Goal: Transaction & Acquisition: Purchase product/service

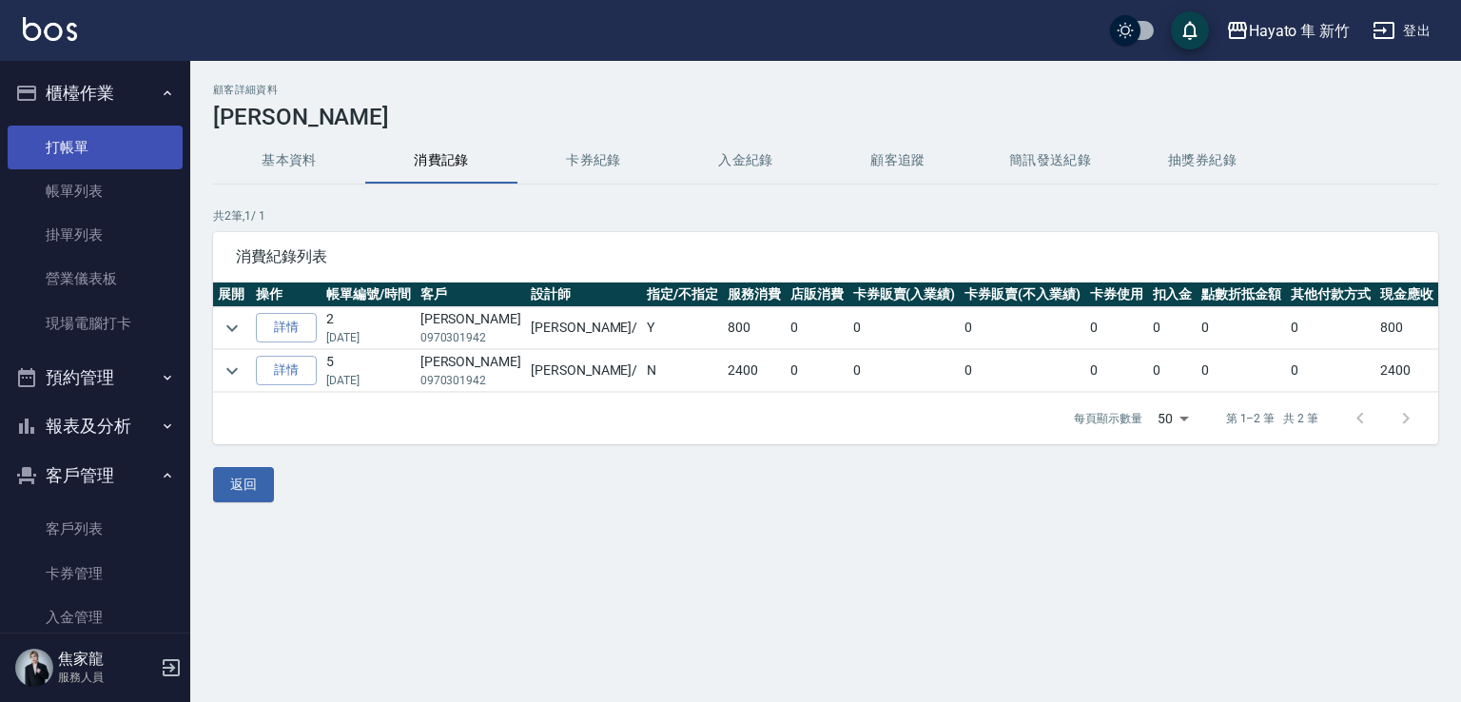
click at [116, 146] on link "打帳單" at bounding box center [95, 148] width 175 height 44
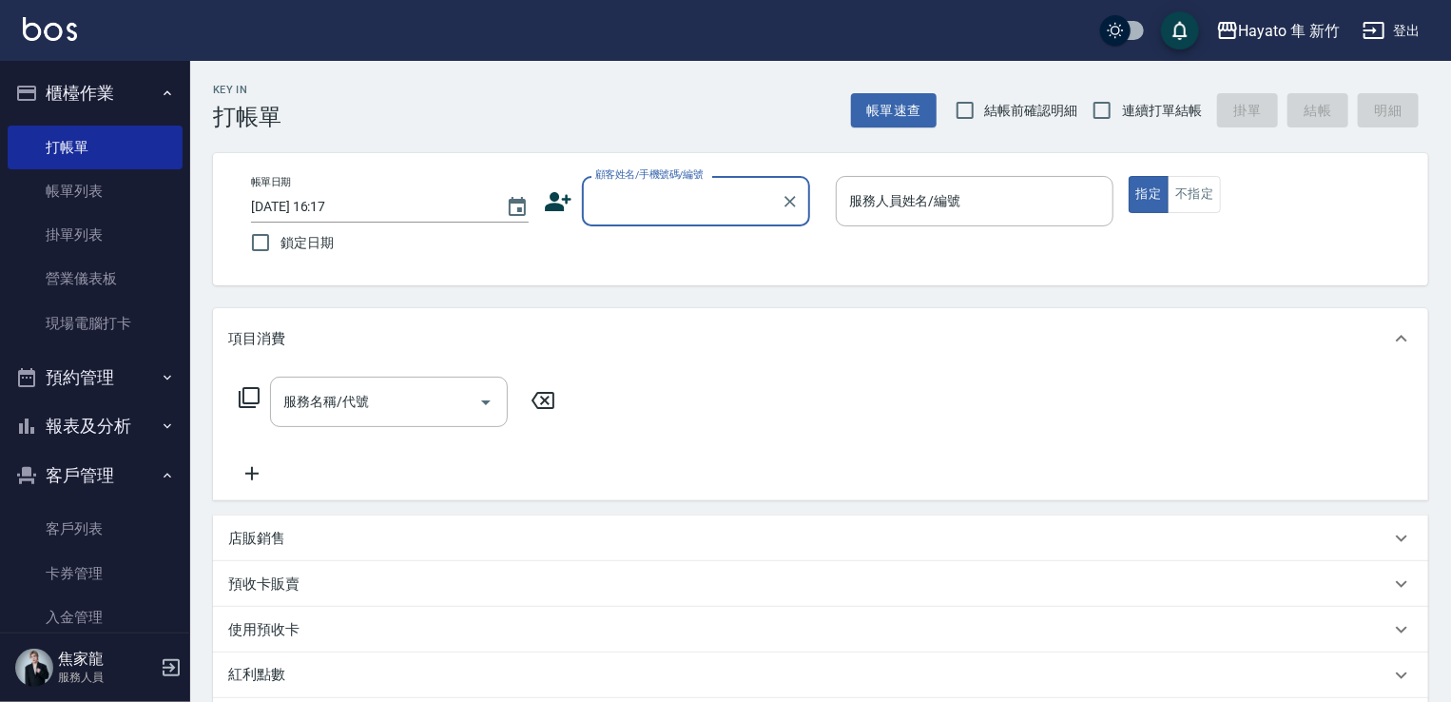
click at [670, 193] on input "顧客姓名/手機號碼/編號" at bounding box center [682, 200] width 183 height 33
click at [564, 191] on icon at bounding box center [558, 201] width 29 height 29
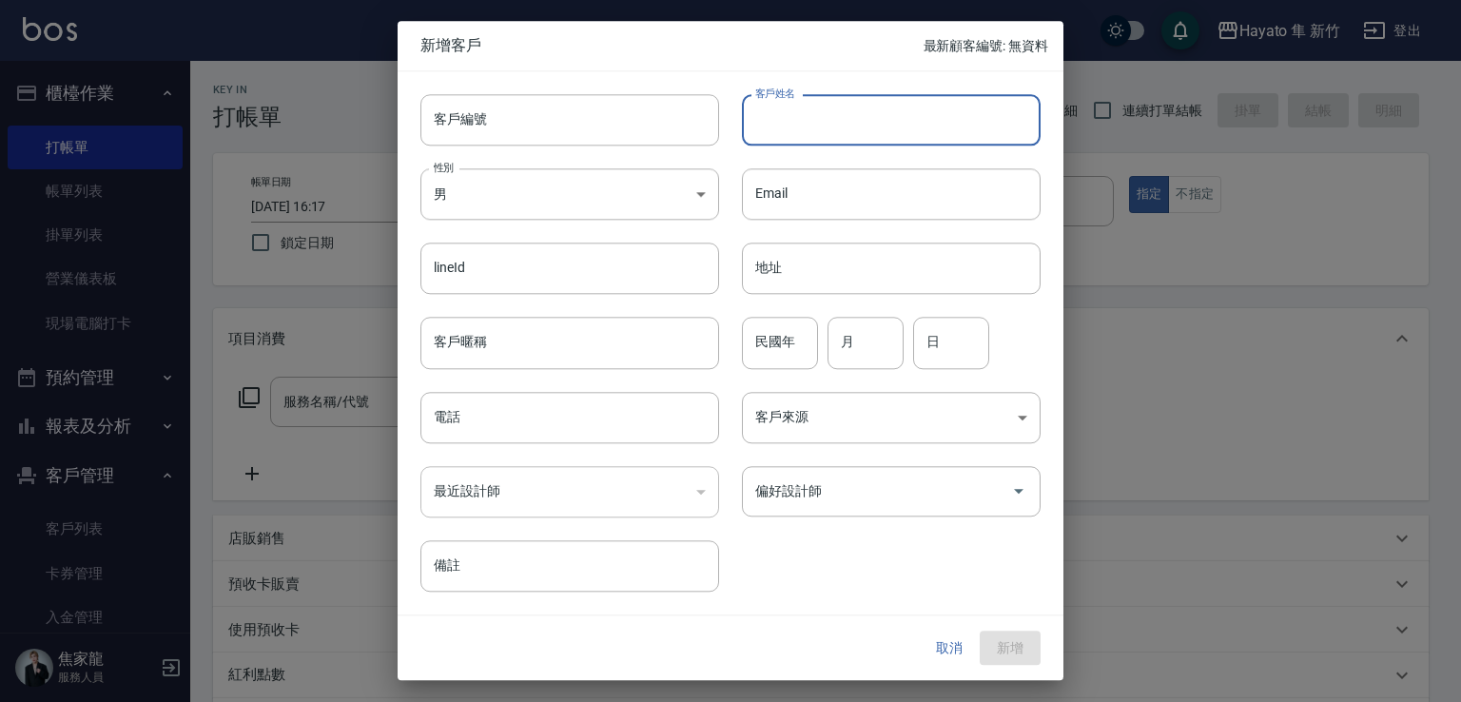
click at [875, 119] on input "客戶姓名" at bounding box center [891, 119] width 299 height 51
type input "[PERSON_NAME]"
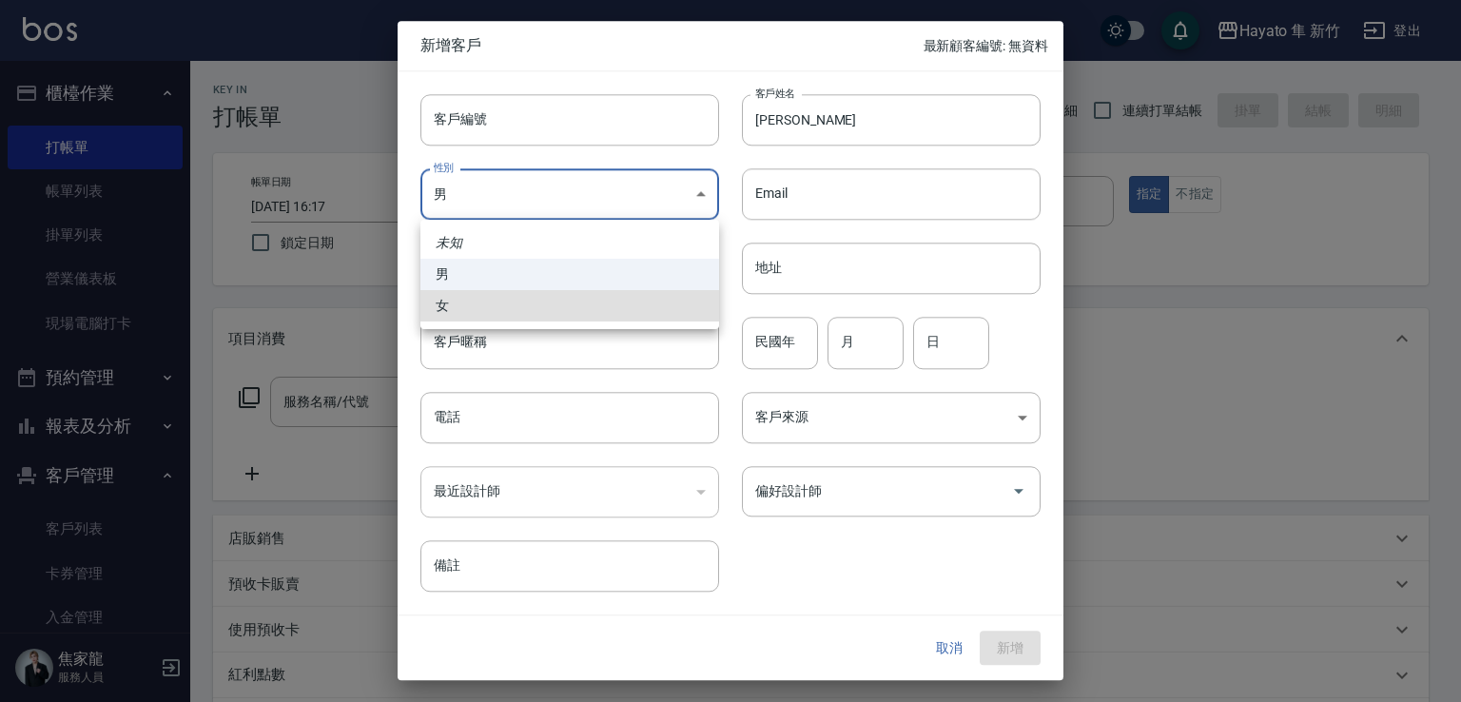
type input "[DEMOGRAPHIC_DATA]"
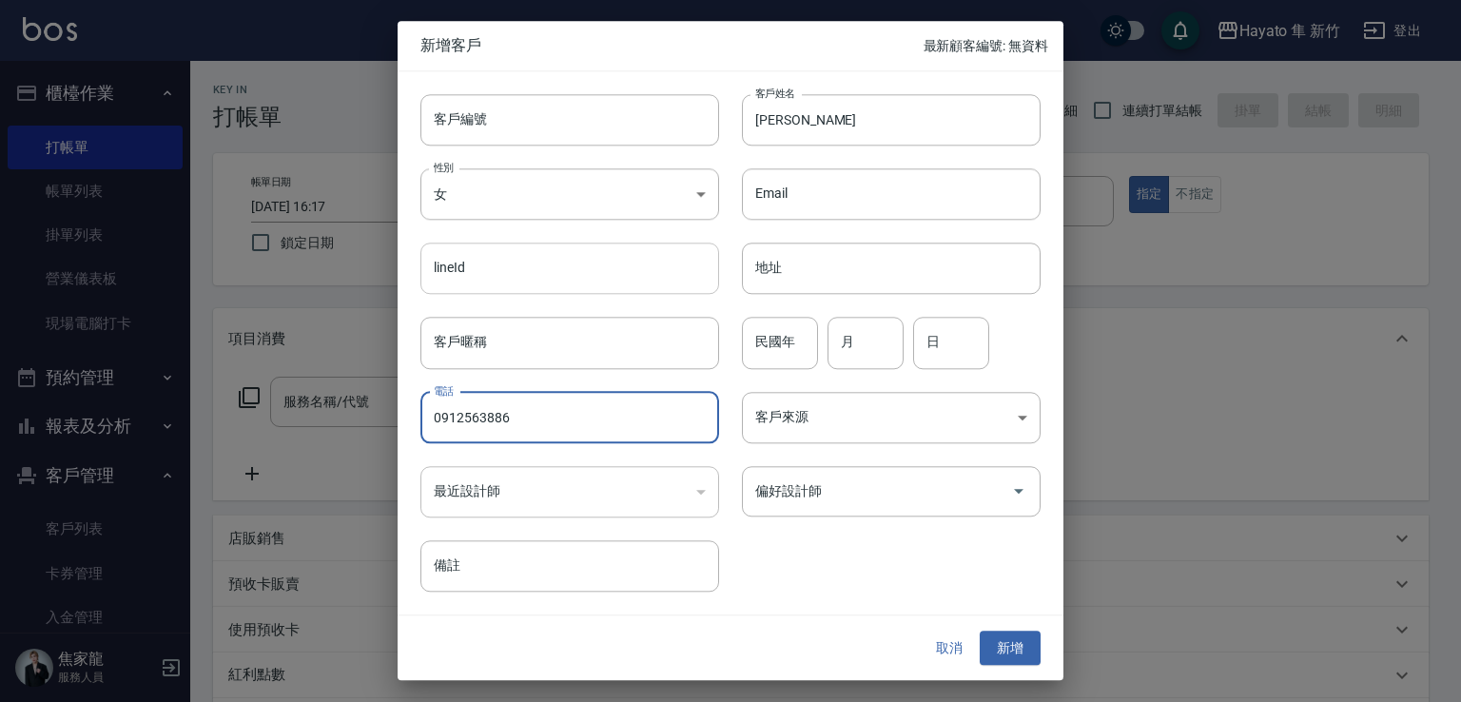
type input "0912563886"
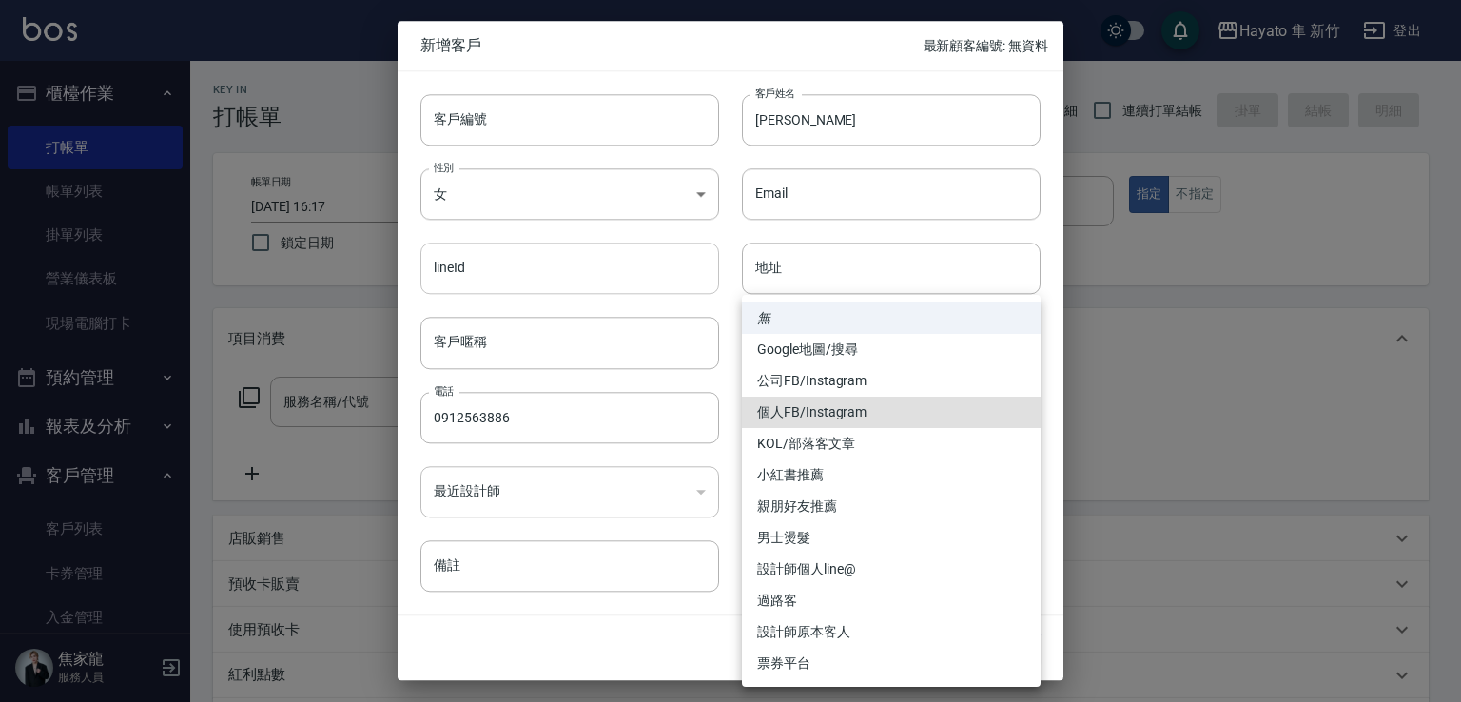
type input "個人FB/Instagram"
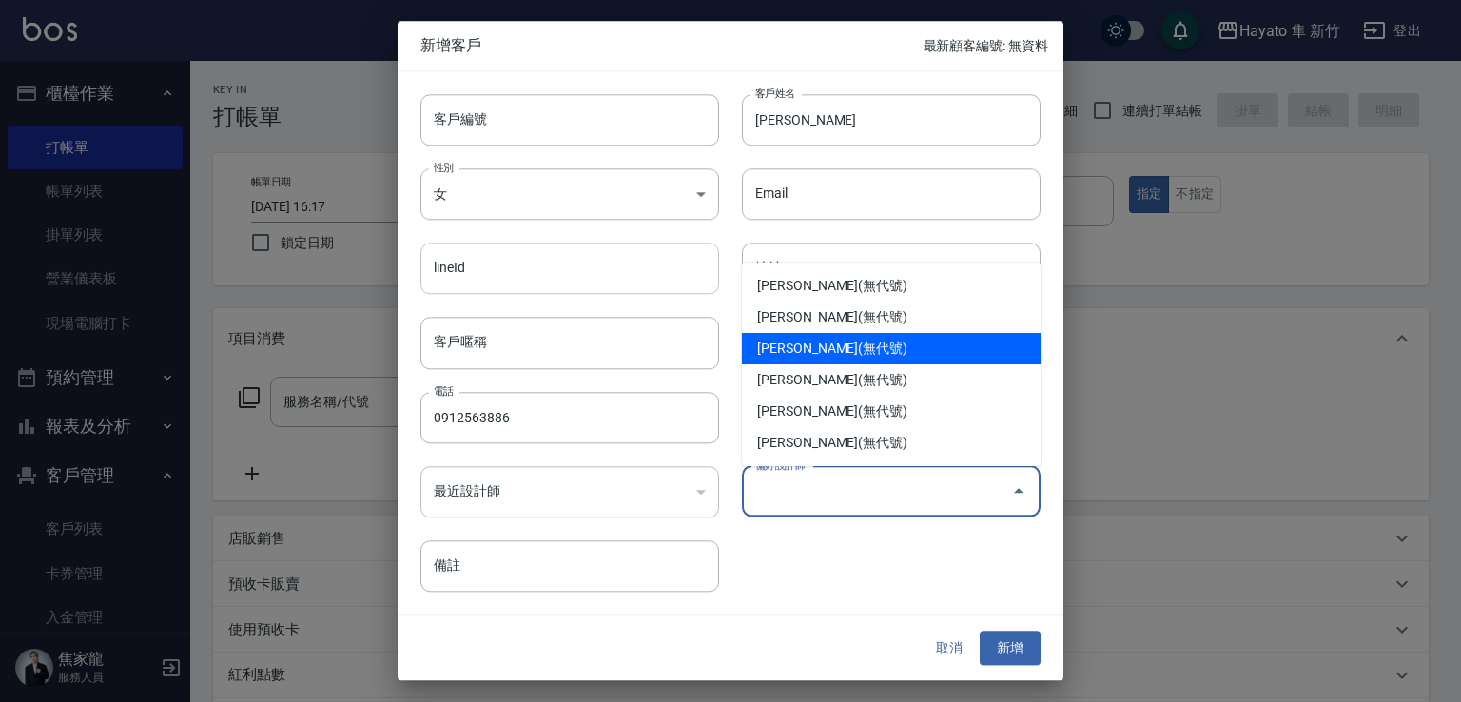
type input "柯芷蓉"
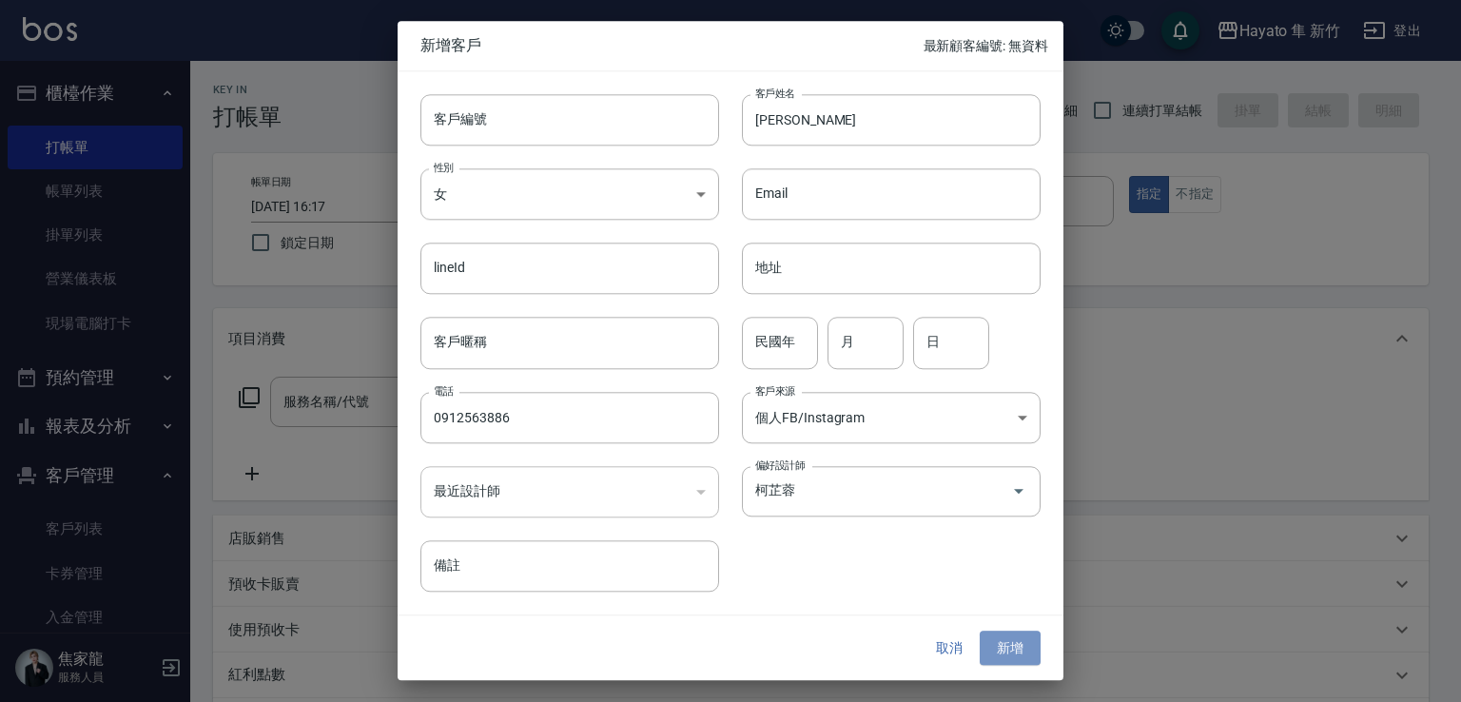
click at [1017, 648] on button "新增" at bounding box center [1010, 648] width 61 height 35
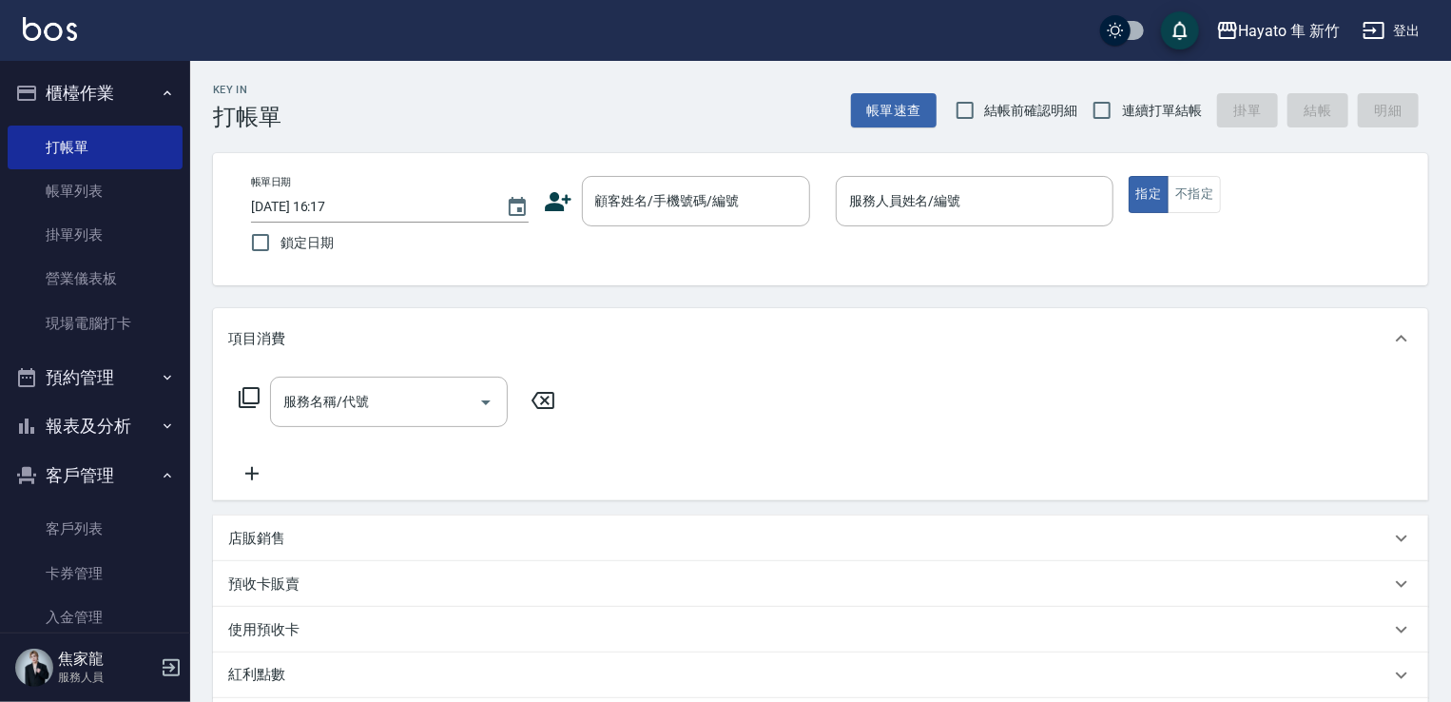
click at [658, 168] on div "帳單日期 [DATE] 16:17 鎖定日期 顧客姓名/手機號碼/編號 顧客姓名/手機號碼/編號 服務人員姓名/編號 服務人員姓名/編號 指定 不指定" at bounding box center [820, 219] width 1215 height 132
click at [674, 184] on input "顧客姓名/手機號碼/編號" at bounding box center [682, 200] width 183 height 33
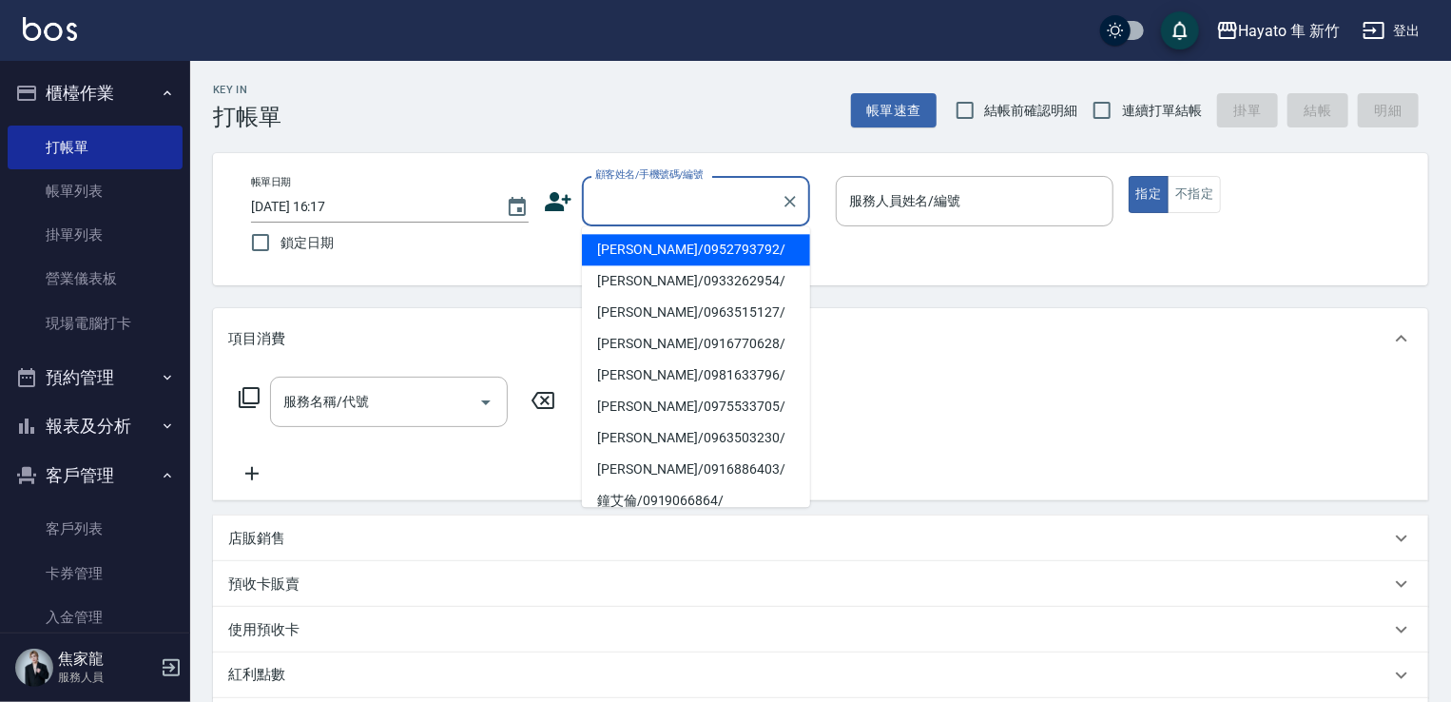
click at [555, 190] on icon at bounding box center [558, 201] width 29 height 29
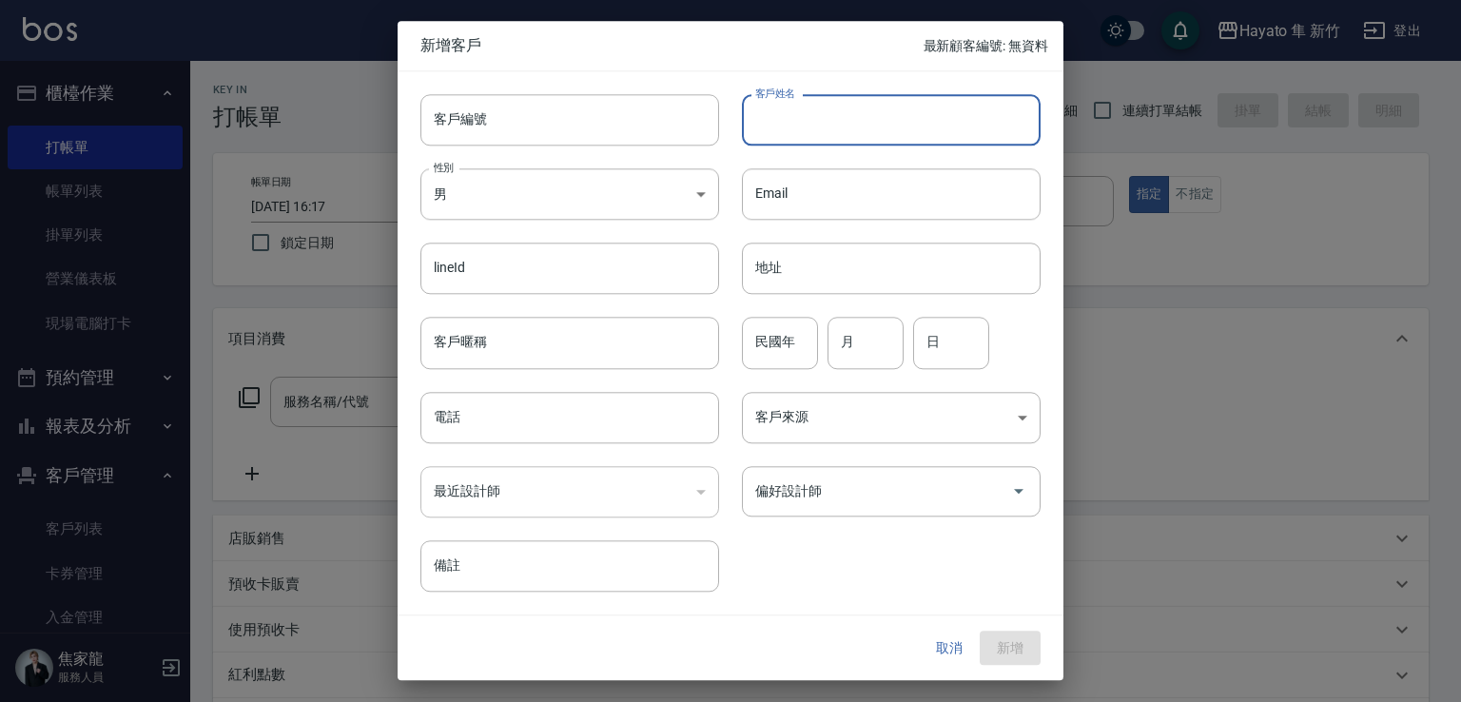
click at [962, 130] on input "客戶姓名" at bounding box center [891, 119] width 299 height 51
click at [942, 133] on input "客戶姓名" at bounding box center [891, 119] width 299 height 51
type input "f"
type input "H"
type input "j"
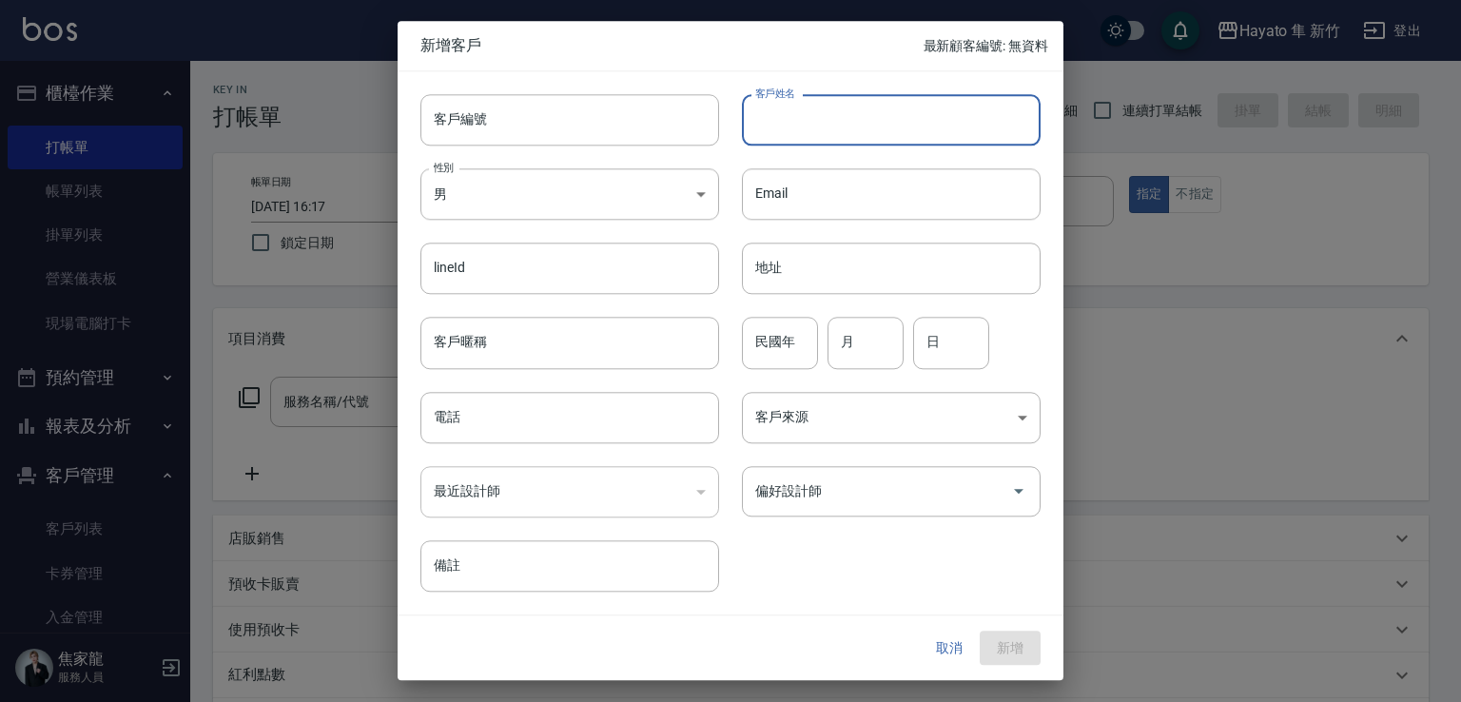
type input "F"
type input "ㄎ"
type input "[PERSON_NAME]"
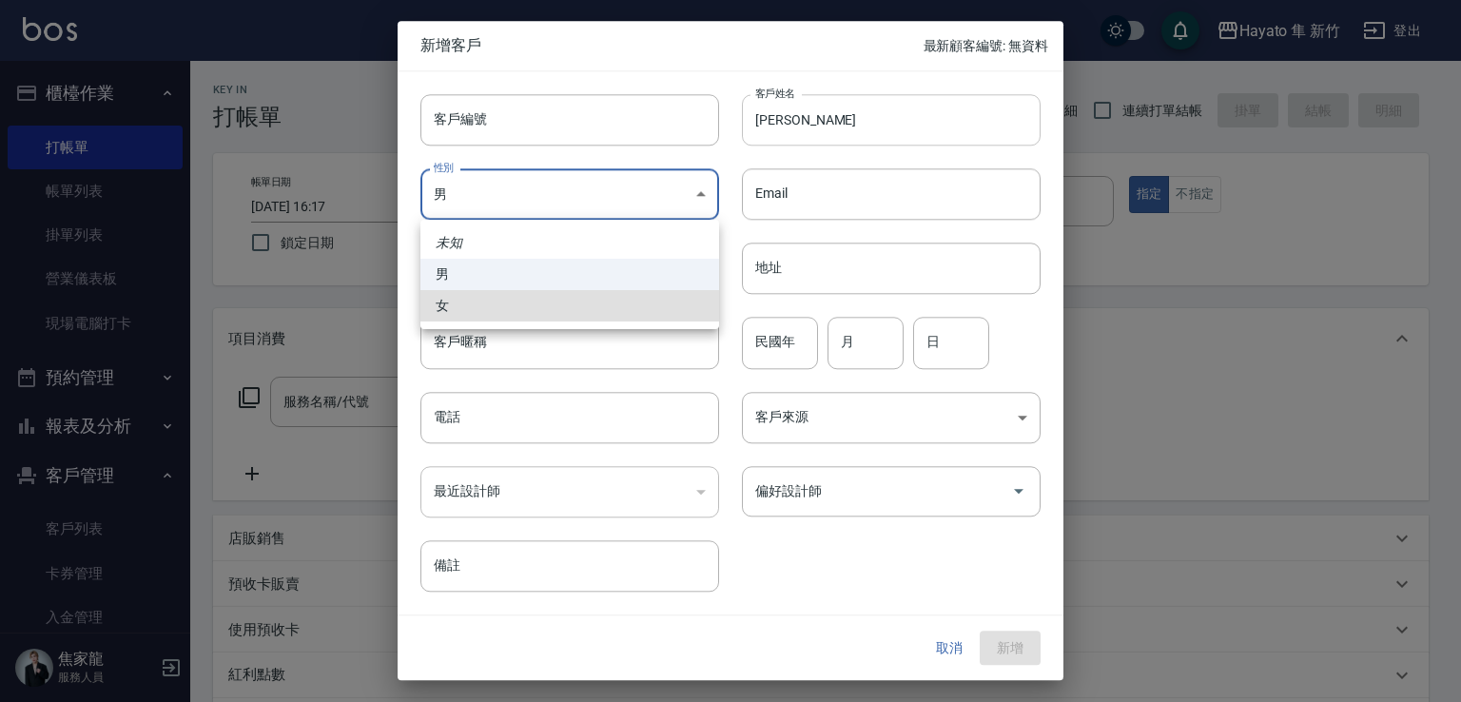
type input "[DEMOGRAPHIC_DATA]"
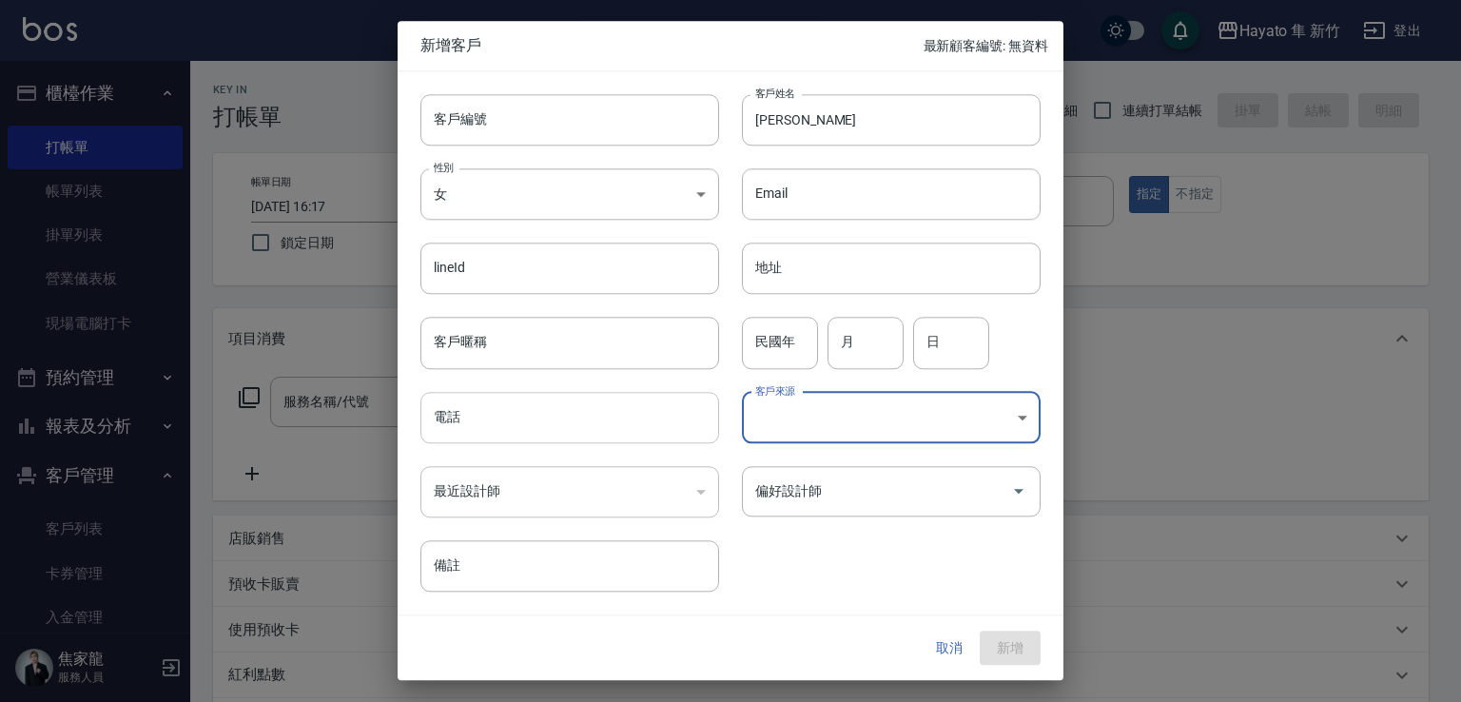
click at [592, 416] on input "電話" at bounding box center [569, 417] width 299 height 51
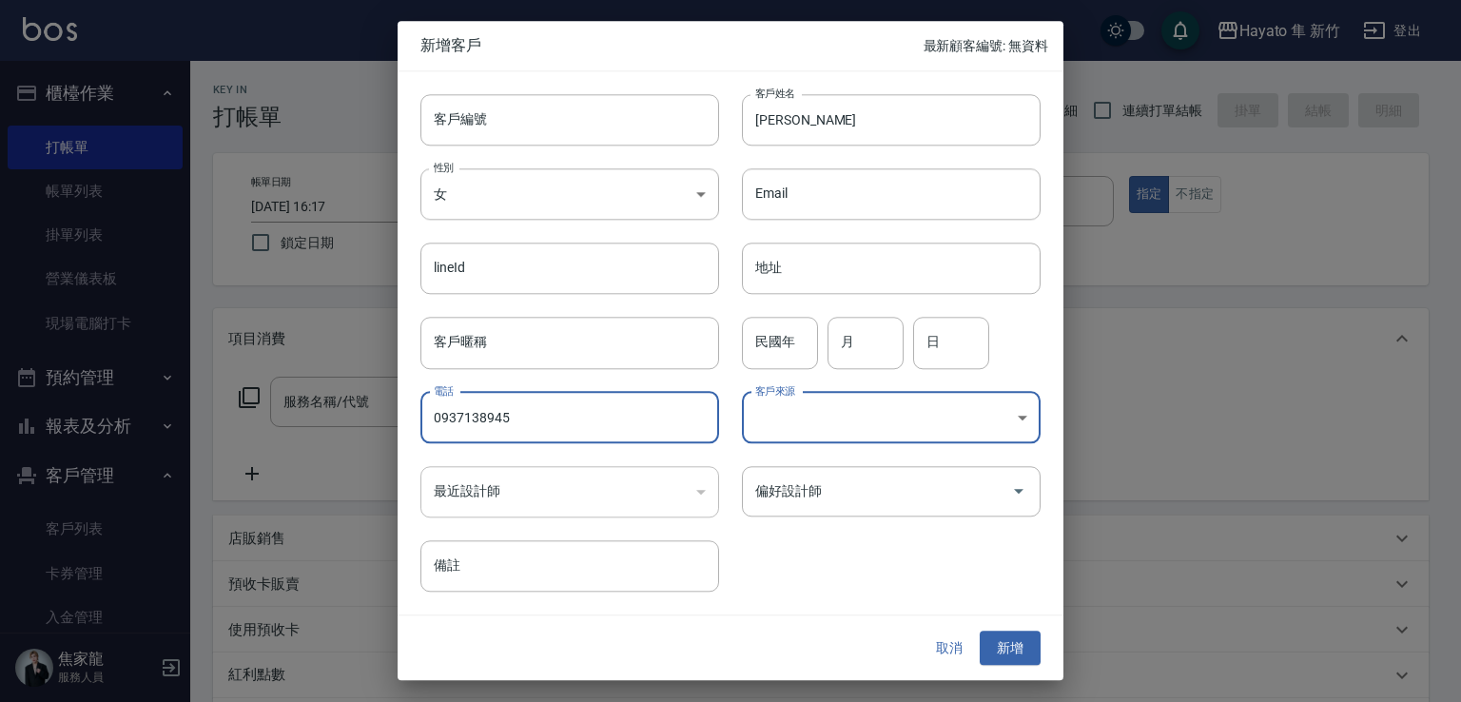
type input "0937138945"
click at [905, 416] on body "Hayato 隼 新竹 登出 櫃檯作業 打帳單 帳單列表 掛單列表 營業儀表板 現場電腦打卡 預約管理 預約管理 報表及分析 報表目錄 店家日報表 互助日報表…" at bounding box center [730, 498] width 1461 height 996
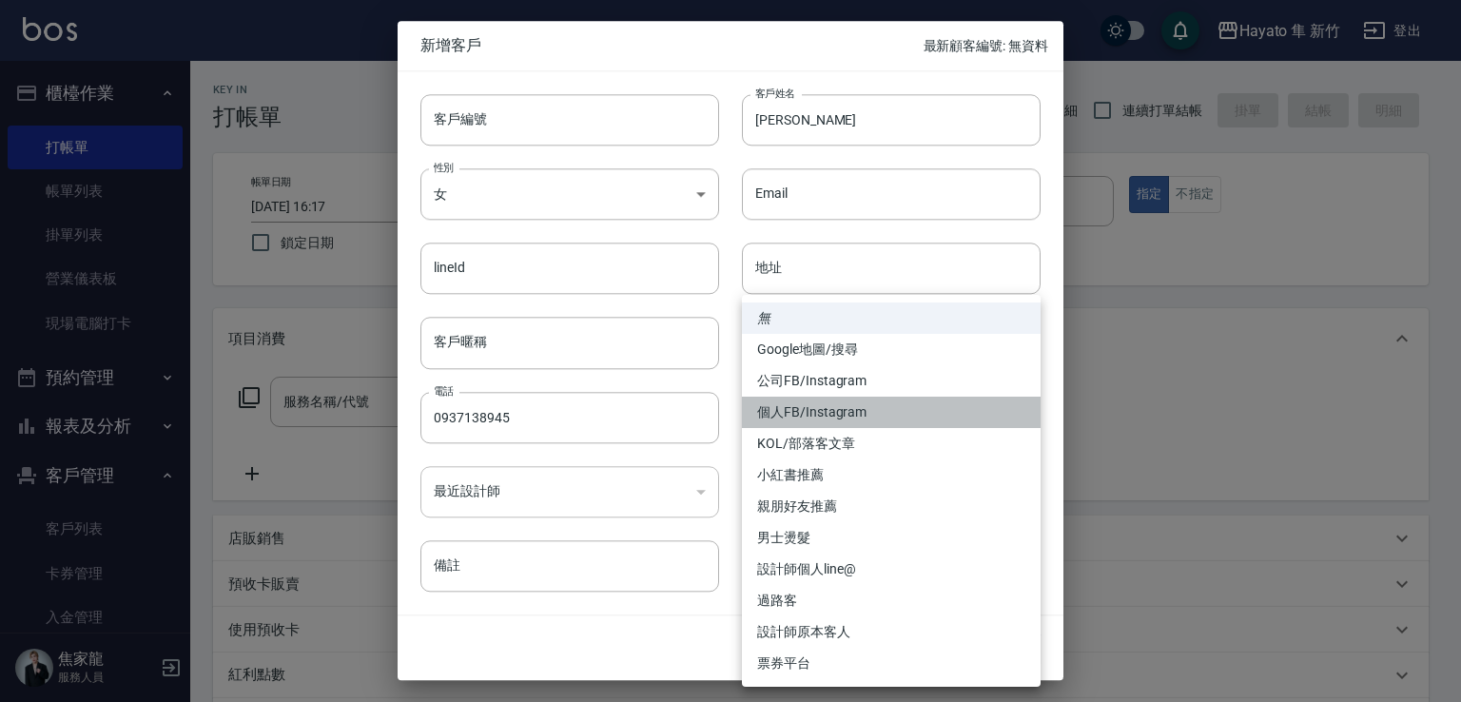
click at [901, 414] on li "個人FB/Instagram" at bounding box center [891, 412] width 299 height 31
type input "個人FB/Instagram"
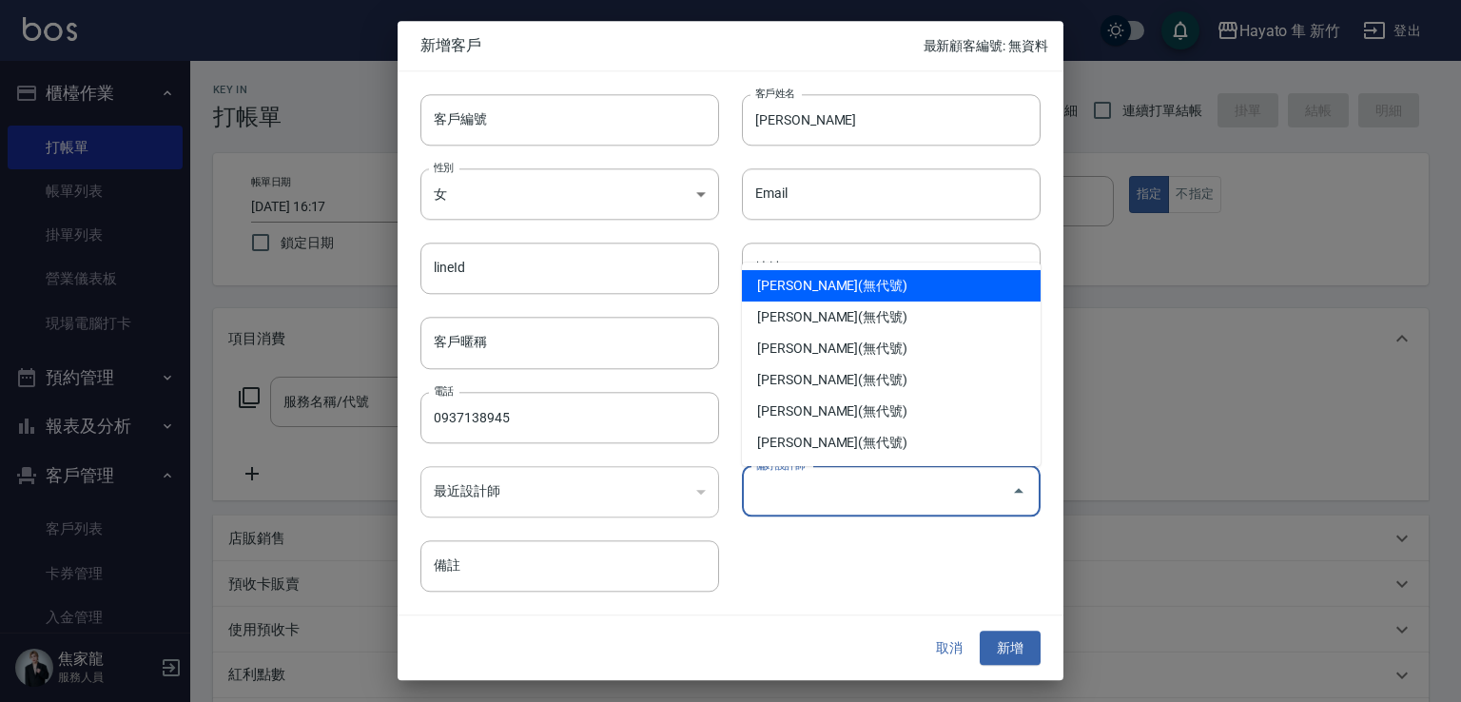
click at [978, 489] on input "偏好設計師" at bounding box center [876, 491] width 253 height 33
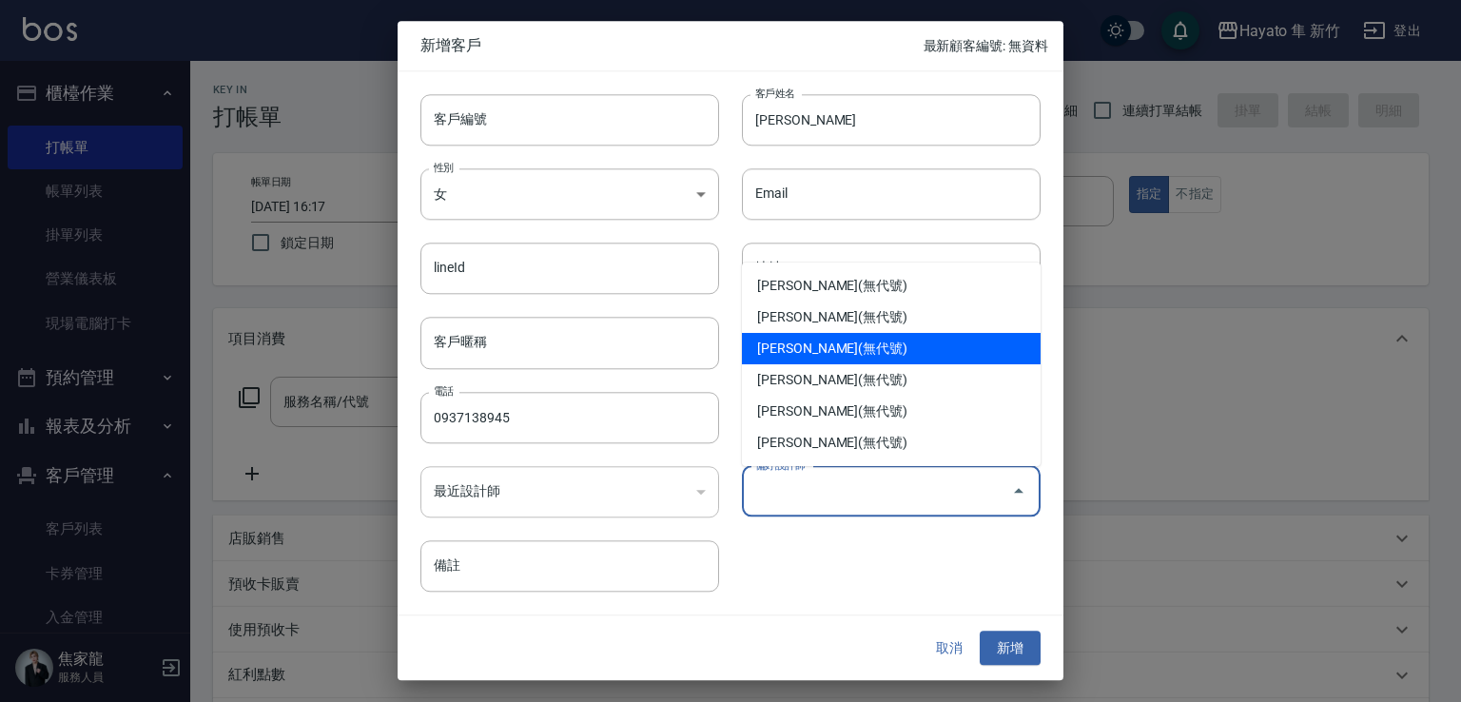
click at [782, 344] on li "[PERSON_NAME](無代號)" at bounding box center [891, 348] width 299 height 31
type input "柯芷蓉"
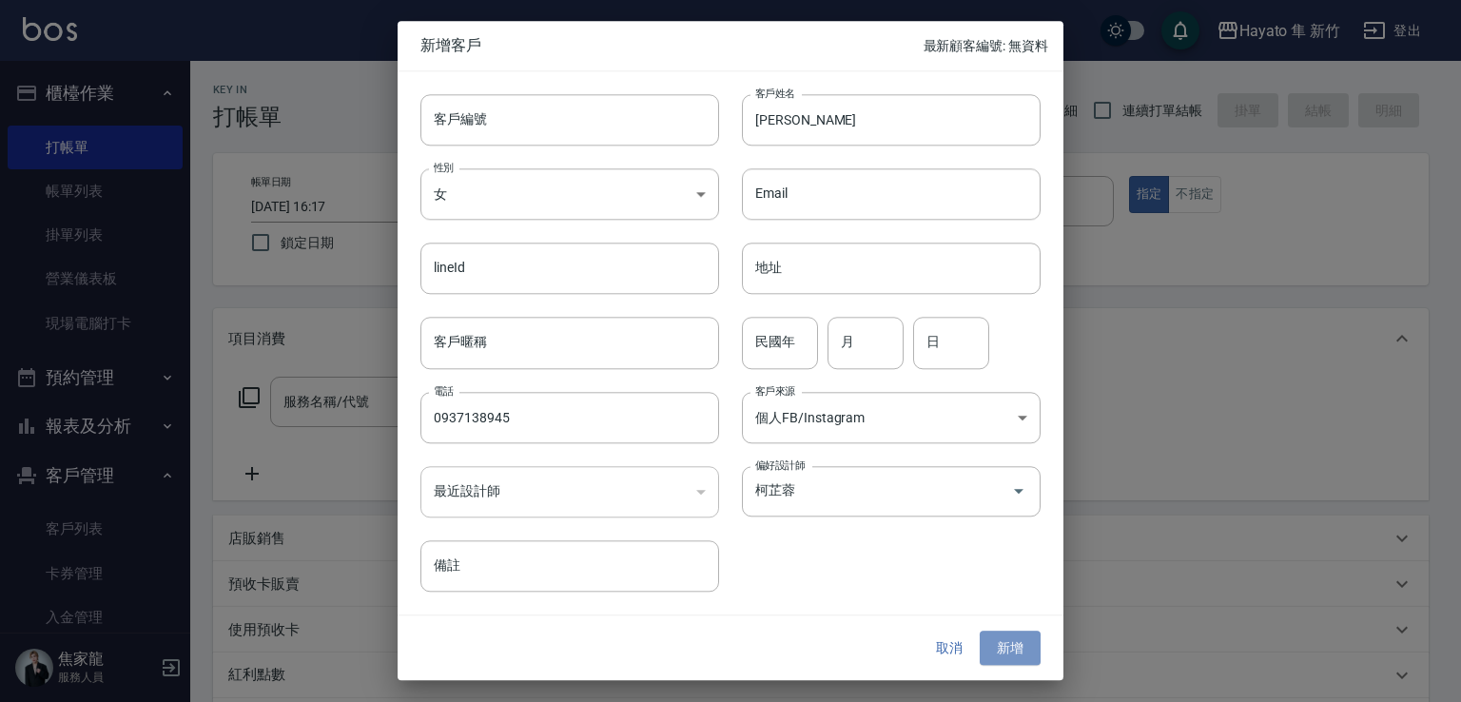
click at [1024, 644] on button "新增" at bounding box center [1010, 648] width 61 height 35
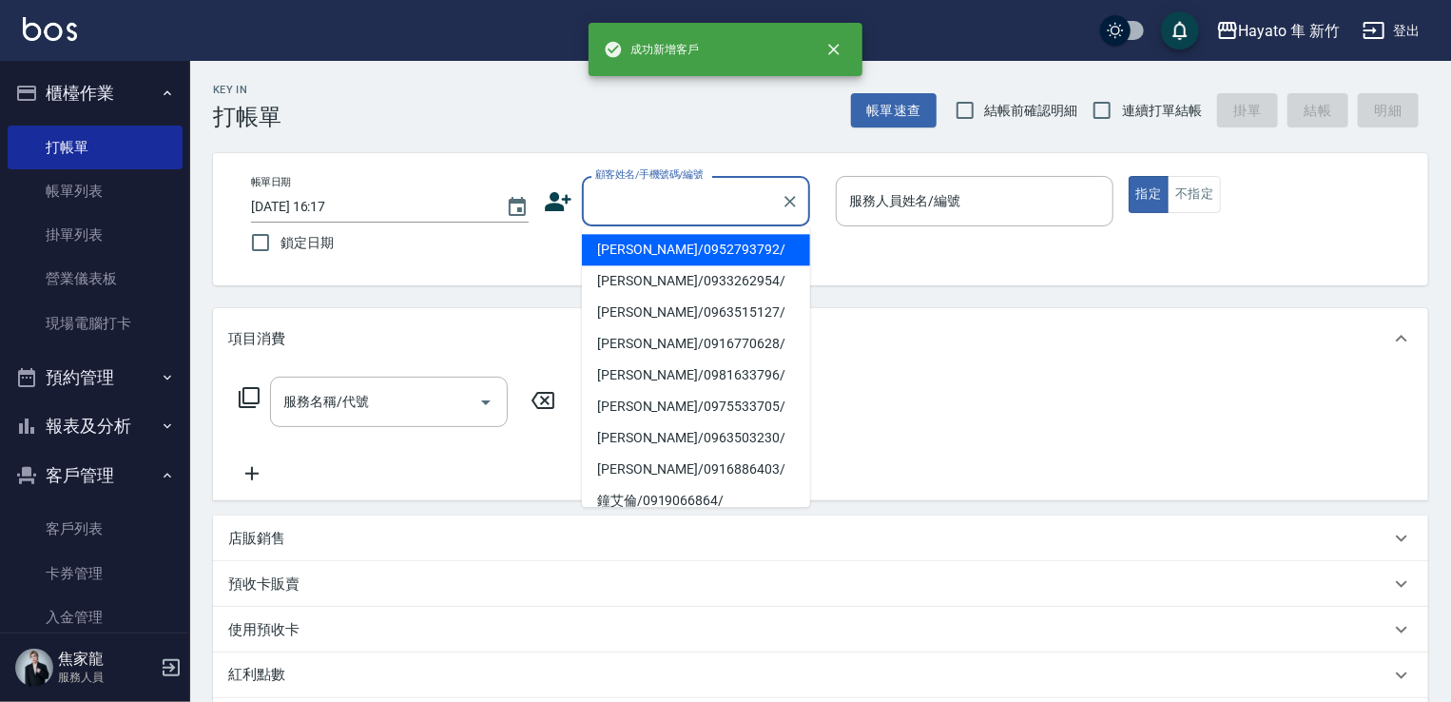
click at [647, 206] on input "顧客姓名/手機號碼/編號" at bounding box center [682, 200] width 183 height 33
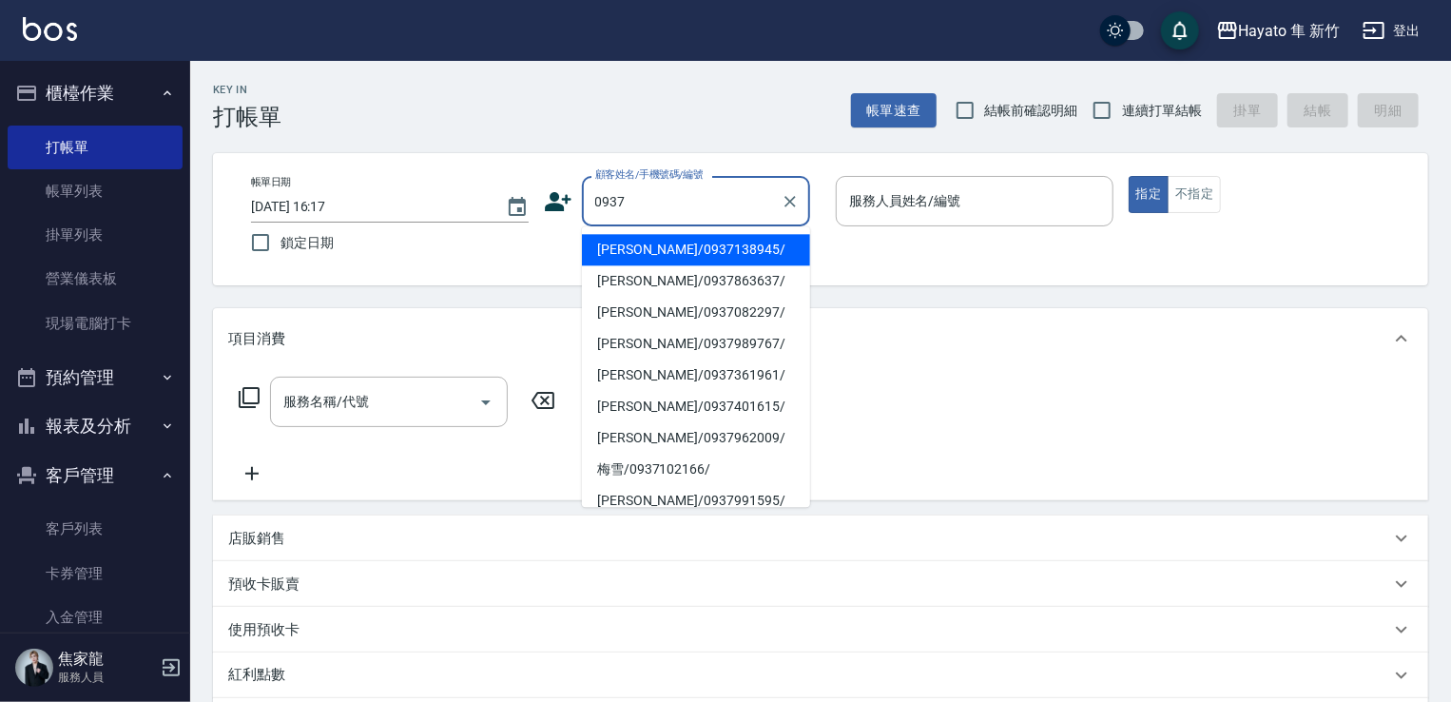
click at [711, 245] on li "[PERSON_NAME]/0937138945/" at bounding box center [696, 249] width 228 height 31
type input "[PERSON_NAME]/0937138945/"
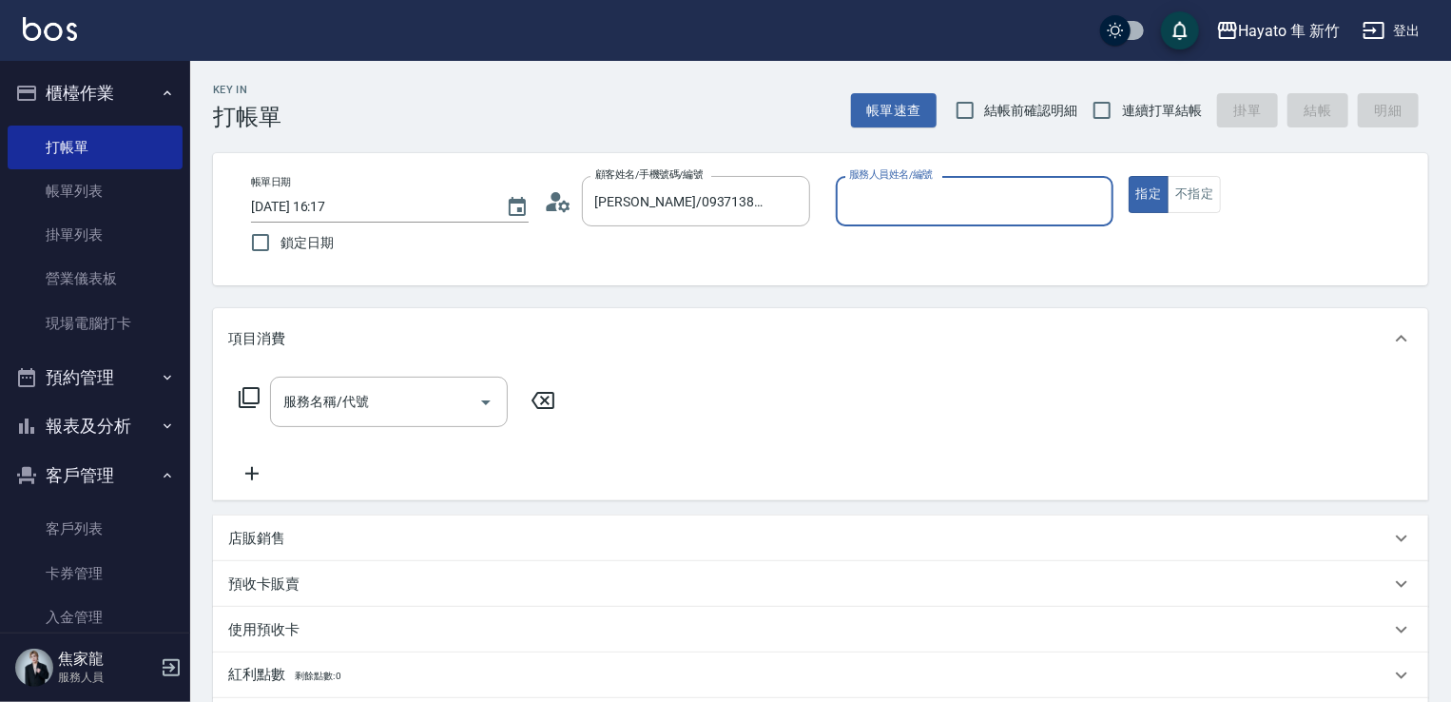
type input "Kimi(無代號)"
click at [1213, 210] on button "不指定" at bounding box center [1194, 194] width 53 height 37
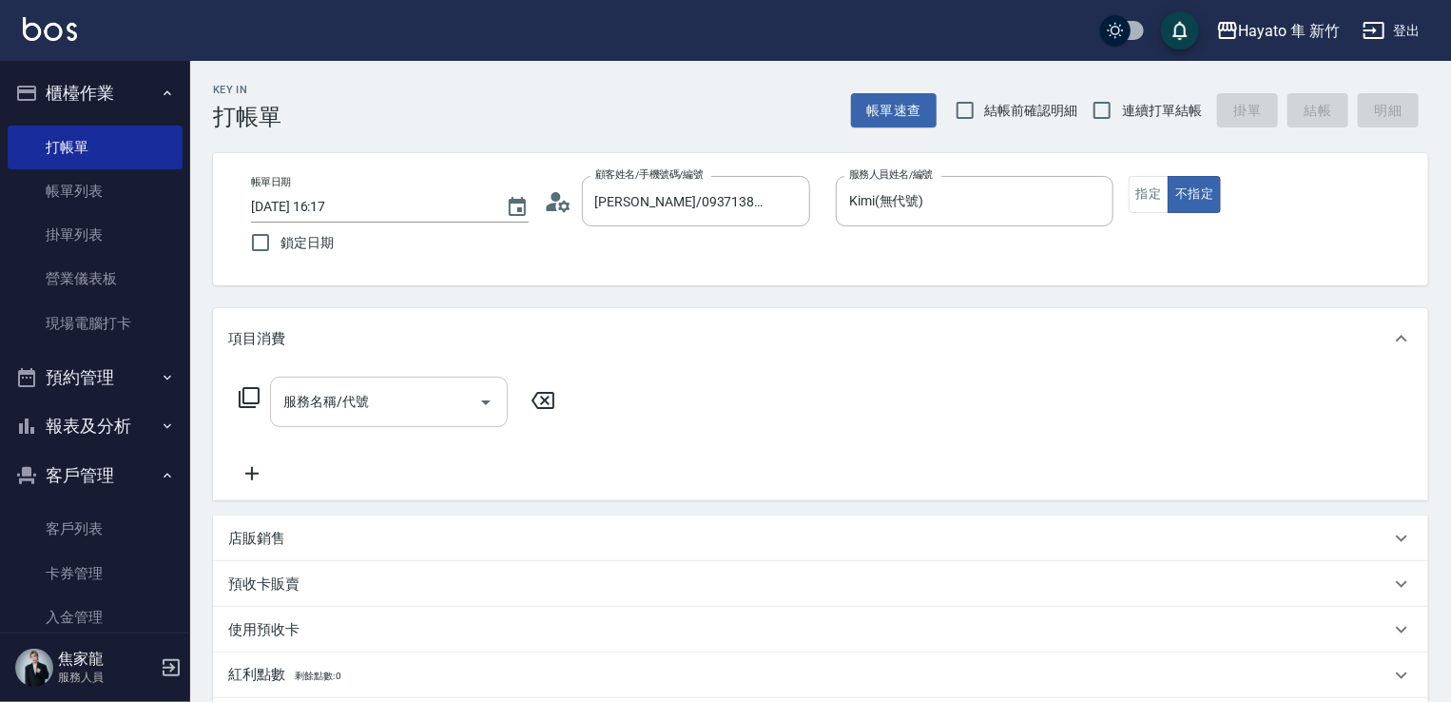
click at [358, 384] on div "服務名稱/代號" at bounding box center [389, 402] width 238 height 50
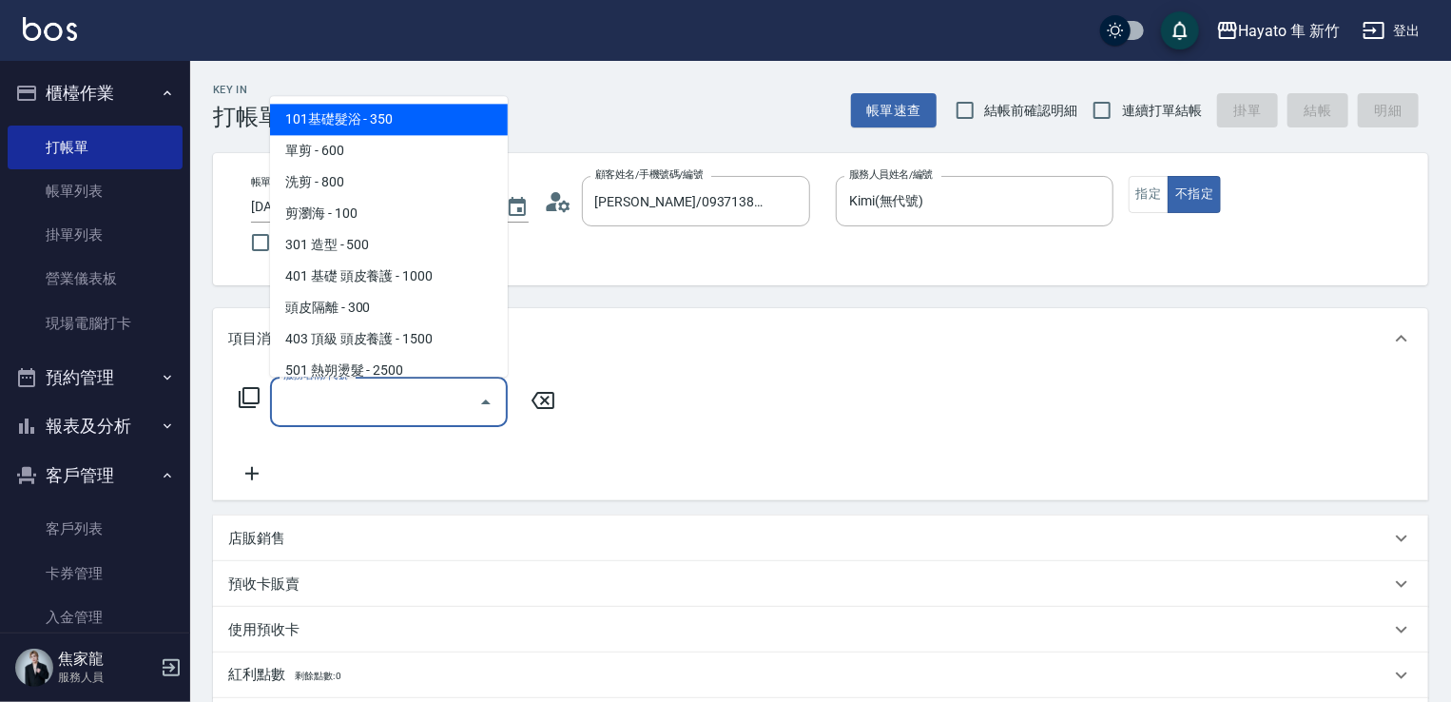
click at [386, 407] on input "服務名稱/代號" at bounding box center [375, 401] width 192 height 33
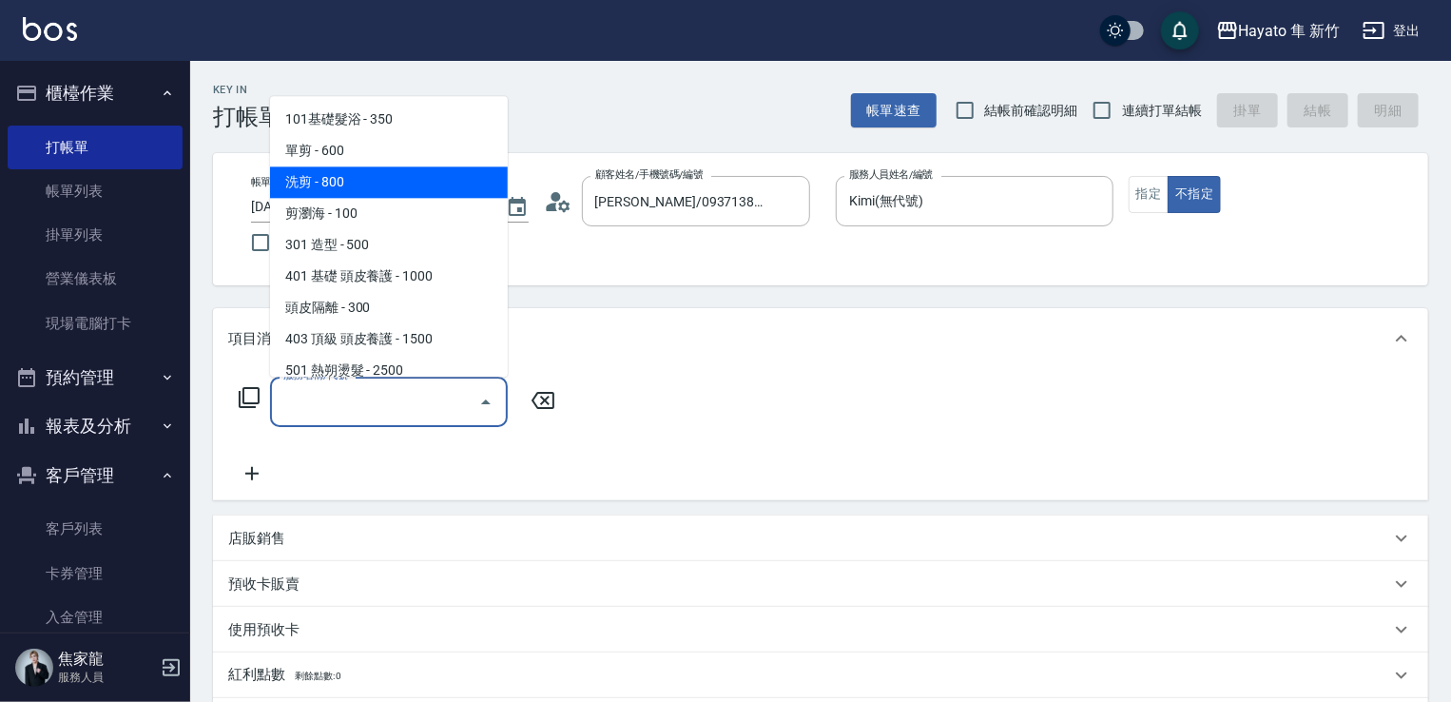
click at [378, 195] on span "洗剪 - 800" at bounding box center [389, 181] width 238 height 31
type input "洗剪(201)"
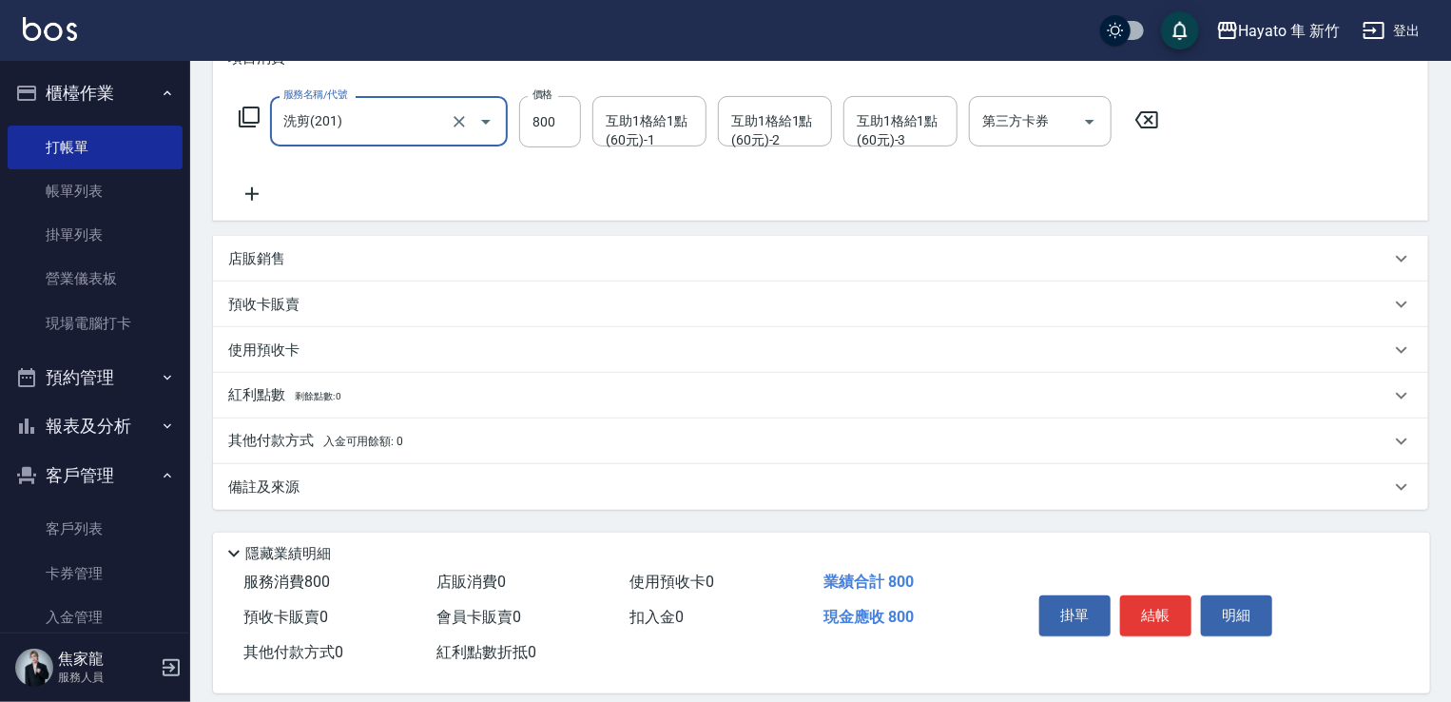
scroll to position [285, 0]
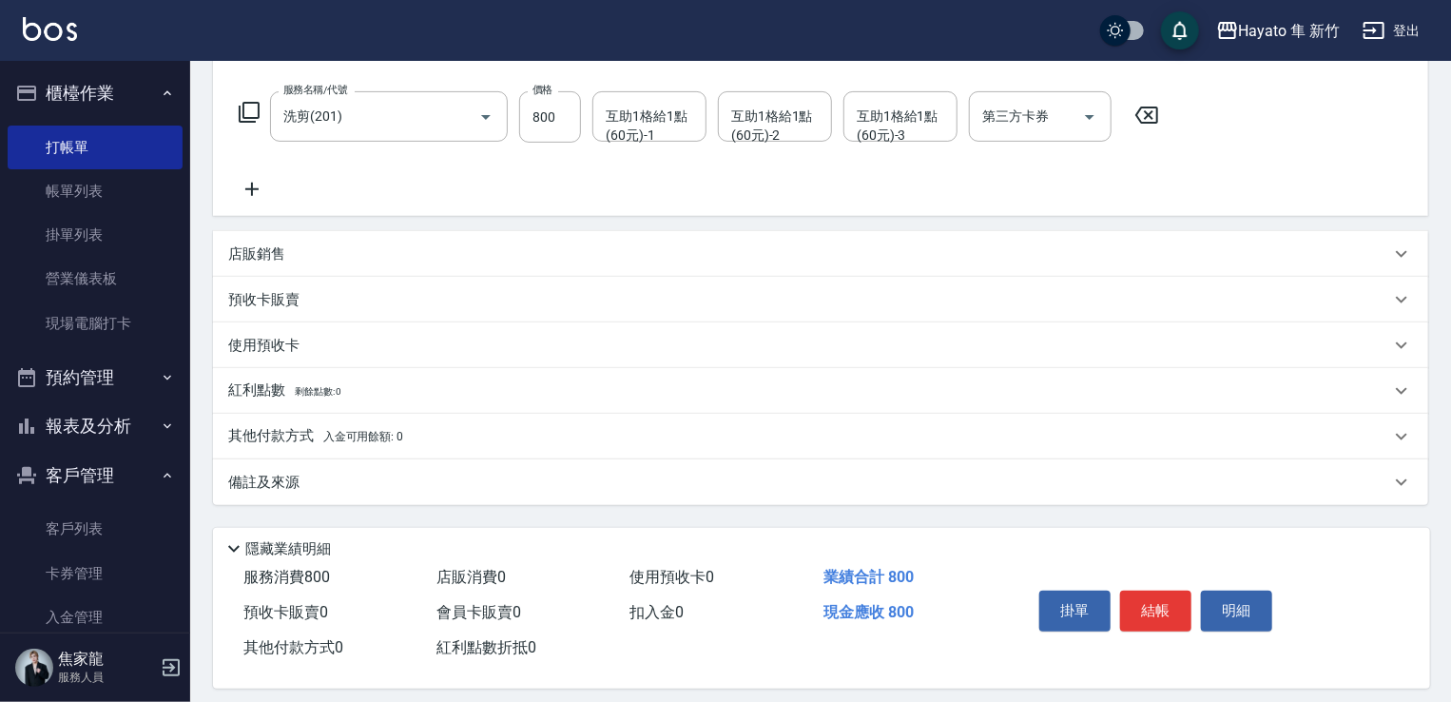
click at [431, 440] on div "其他付款方式 入金可用餘額: 0" at bounding box center [809, 436] width 1162 height 21
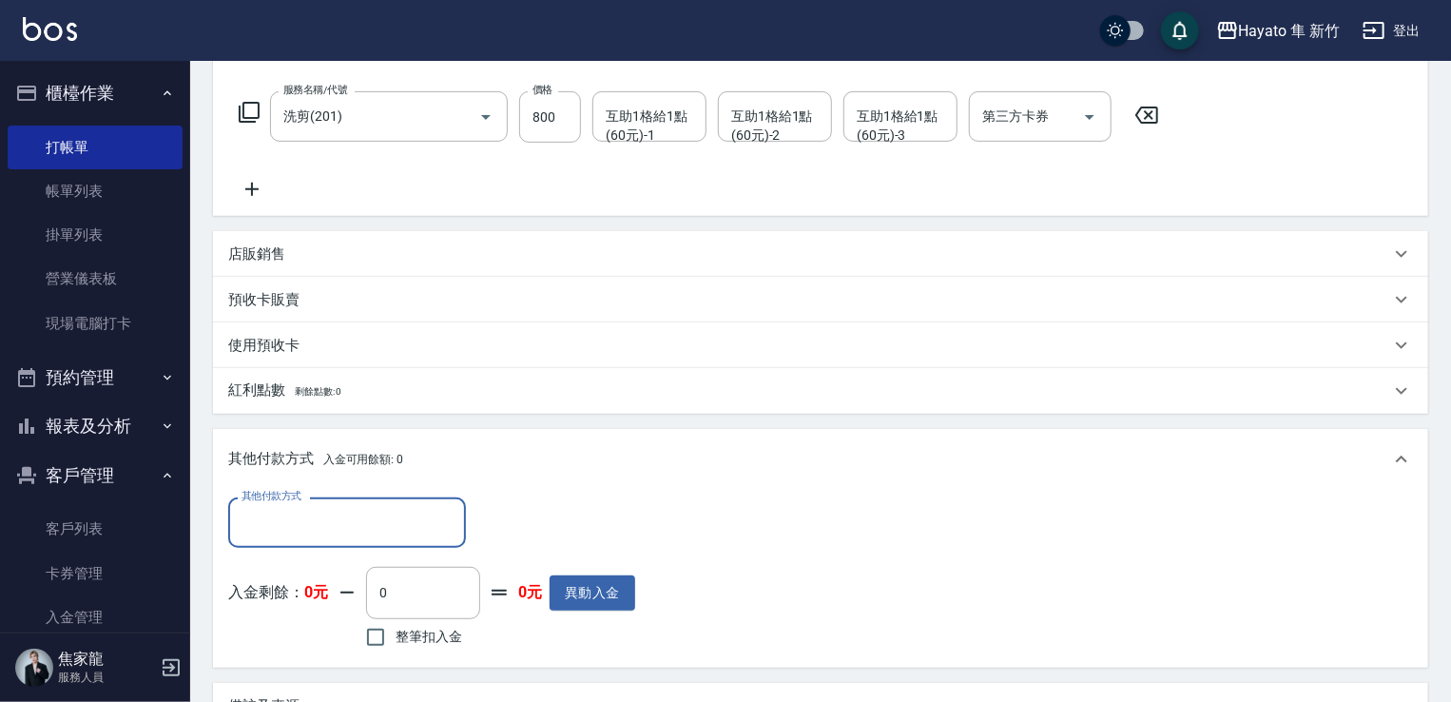
scroll to position [0, 0]
click at [221, 556] on div "其他付款方式 其他付款方式 入金剩餘： 0元 0 ​ 整筆扣入金 0元 異動入金" at bounding box center [820, 579] width 1215 height 178
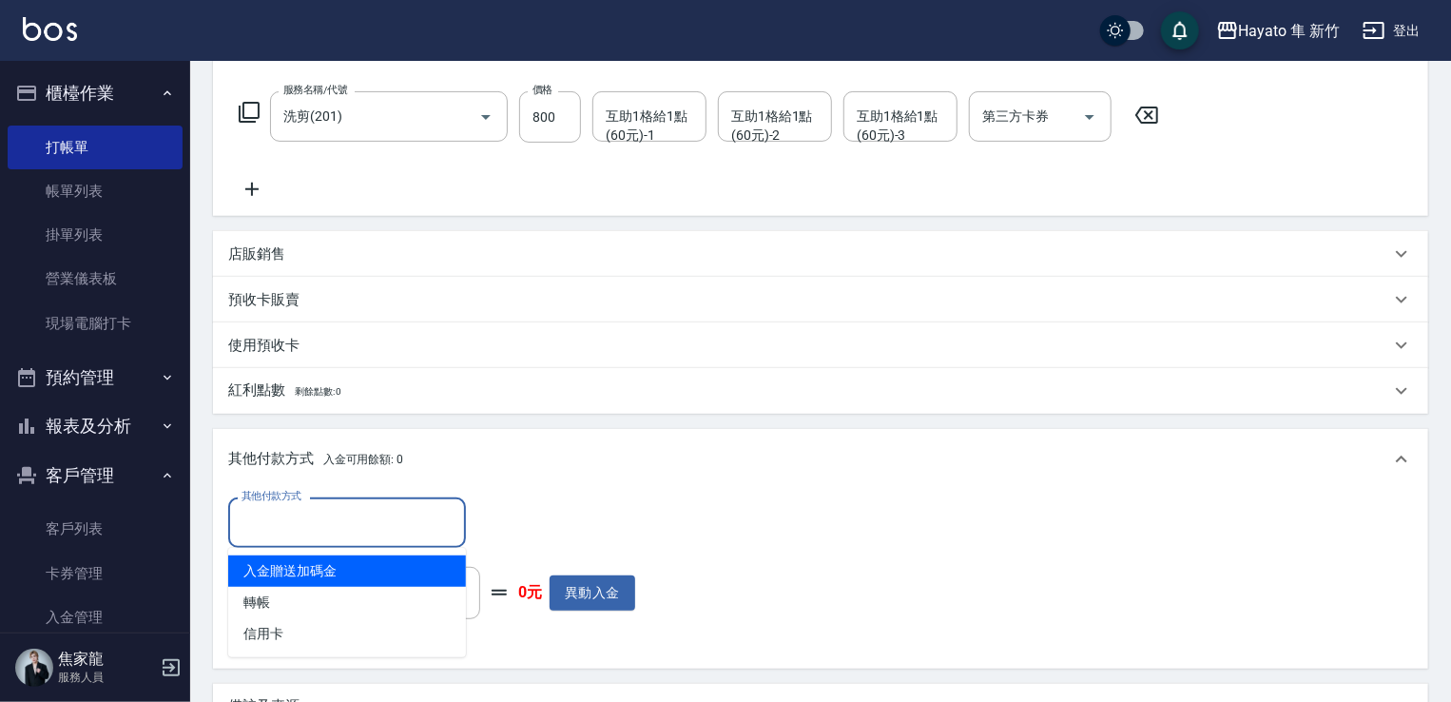
click at [274, 515] on input "其他付款方式" at bounding box center [347, 522] width 221 height 33
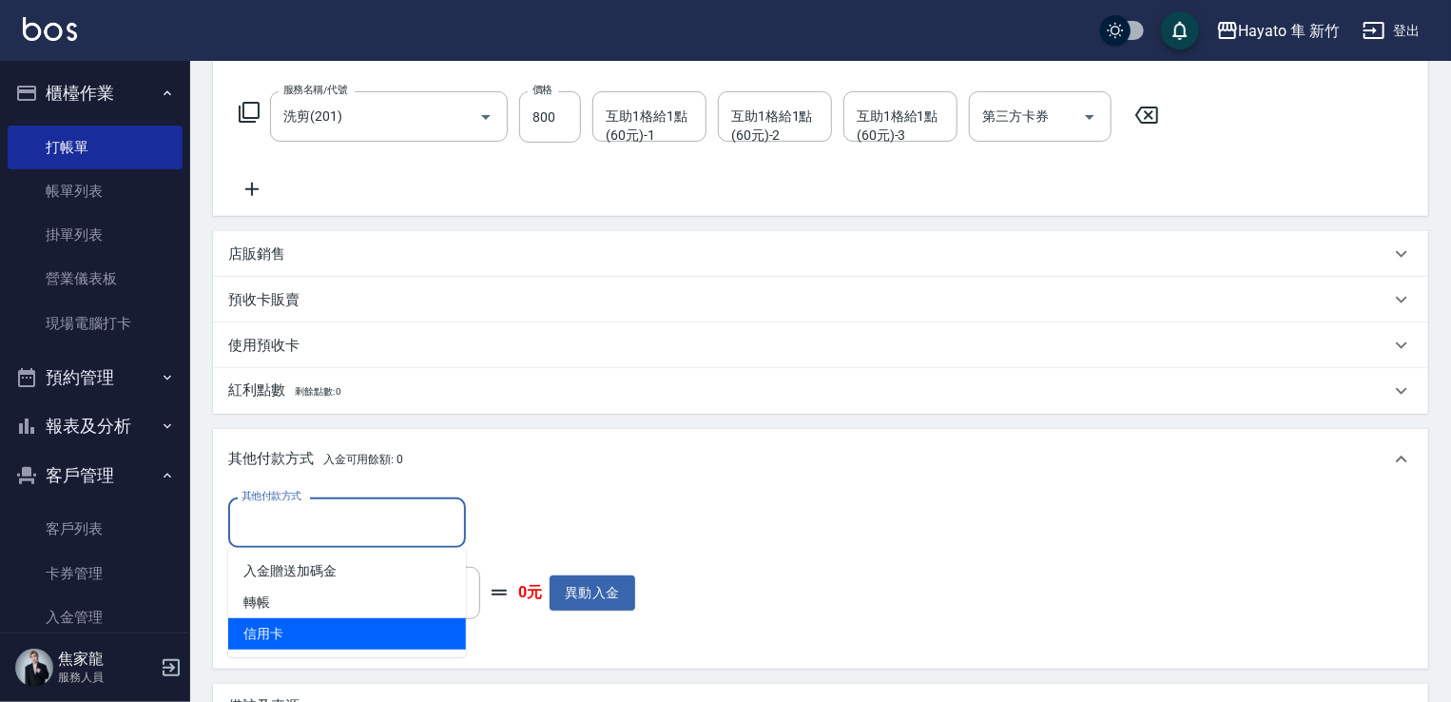
click at [305, 664] on div "其他付款方式 其他付款方式 入金剩餘： 0元 0 ​ 整筆扣入金 0元 異動入金" at bounding box center [820, 579] width 1215 height 178
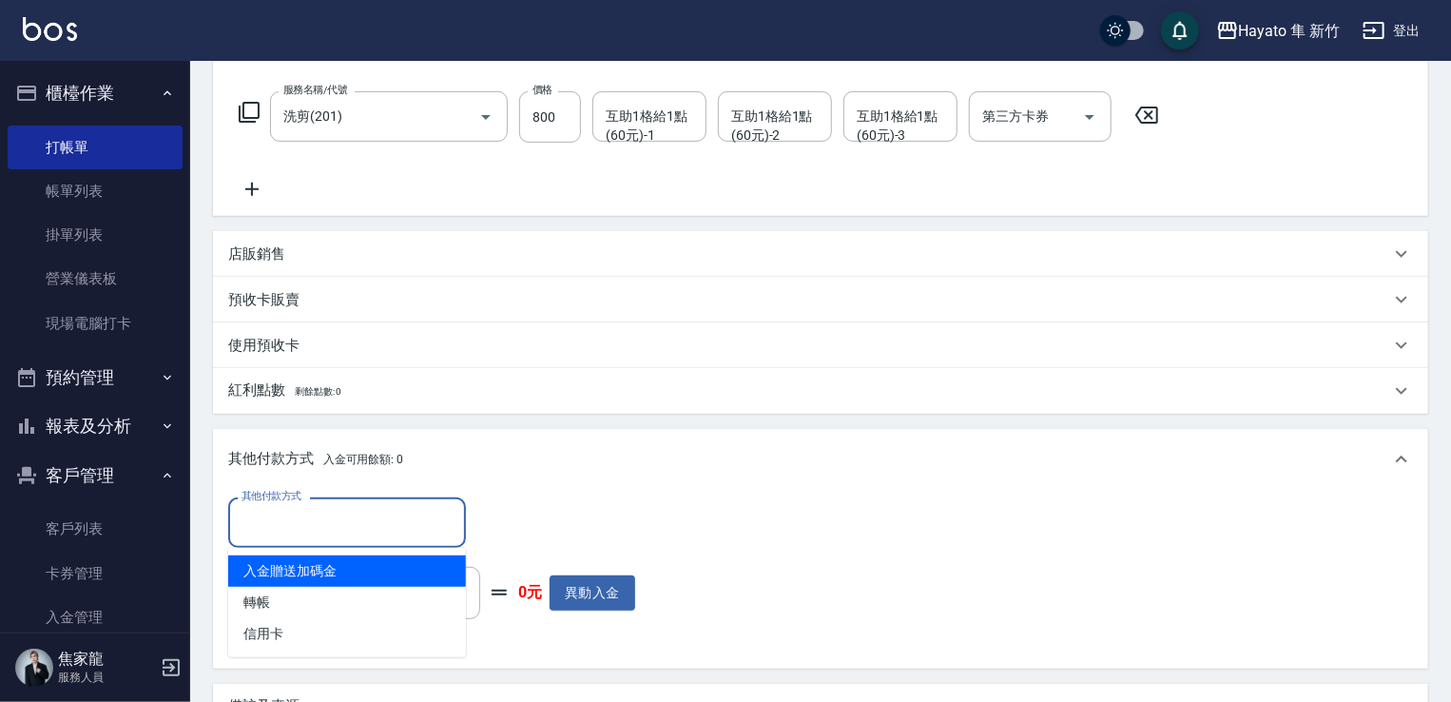
click at [427, 512] on input "其他付款方式" at bounding box center [347, 522] width 221 height 33
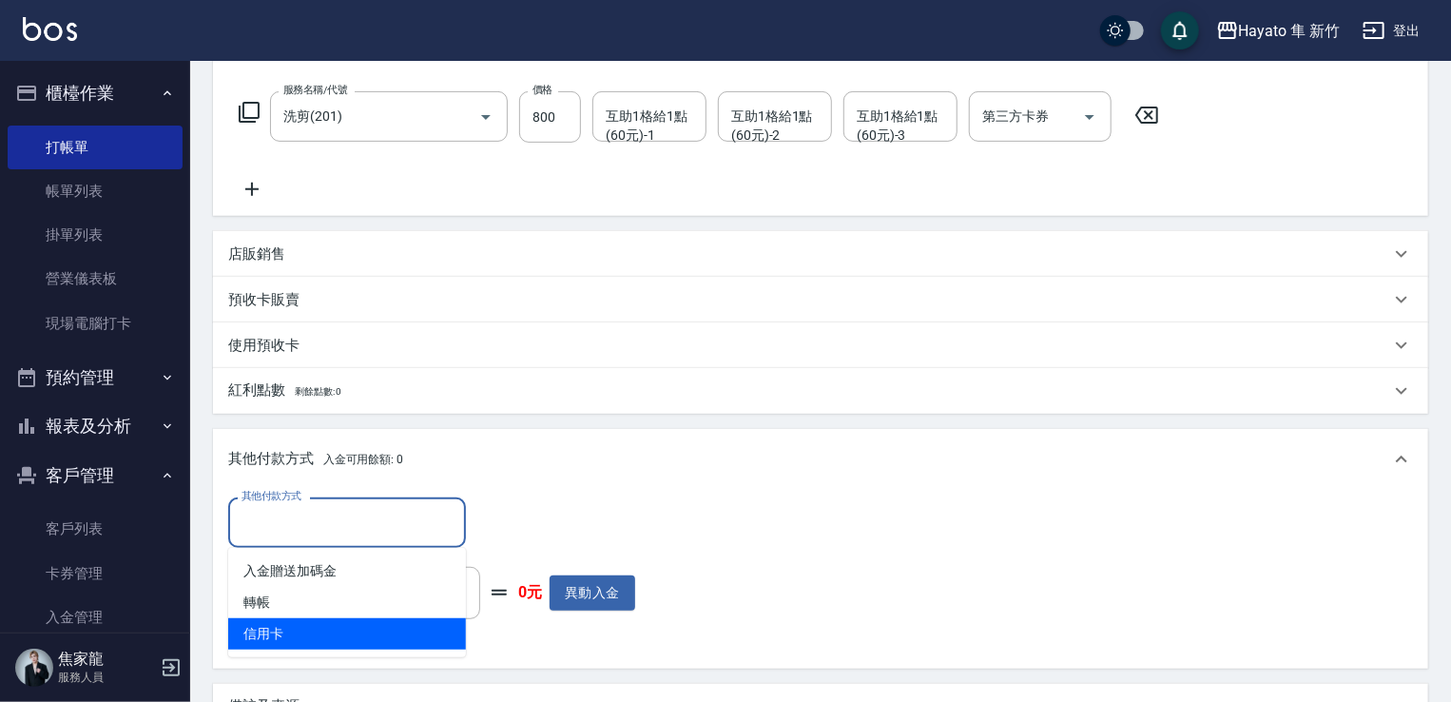
click at [336, 636] on span "信用卡" at bounding box center [347, 633] width 238 height 31
type input "信用卡"
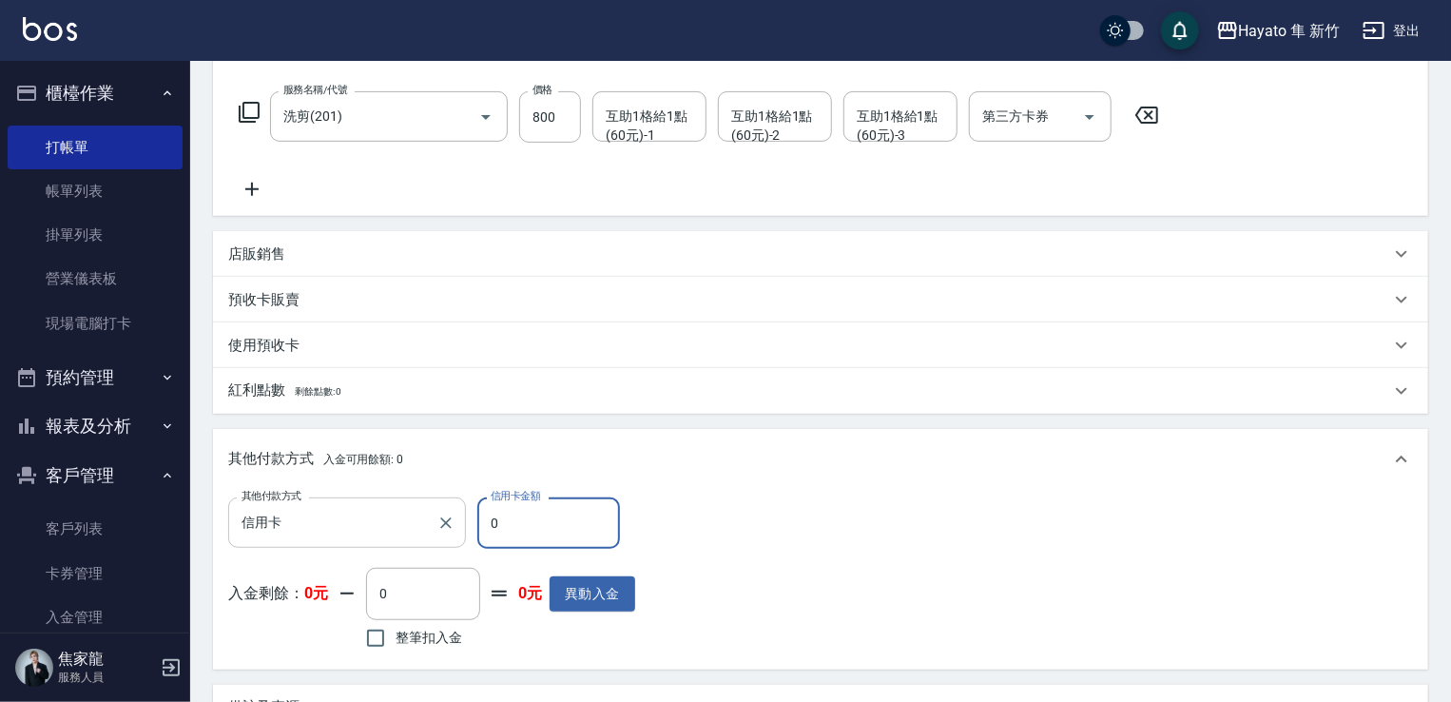
drag, startPoint x: 563, startPoint y: 523, endPoint x: 427, endPoint y: 542, distance: 137.3
click at [427, 542] on div "其他付款方式 信用卡 其他付款方式 信用卡金額 0 信用卡金額" at bounding box center [431, 522] width 407 height 51
type input "800"
click at [845, 513] on div "其他付款方式 信用卡 其他付款方式 信用卡金額 800 信用卡金額 入金剩餘： 0元 0 ​ 整筆扣入金 0元 異動入金" at bounding box center [820, 575] width 1185 height 156
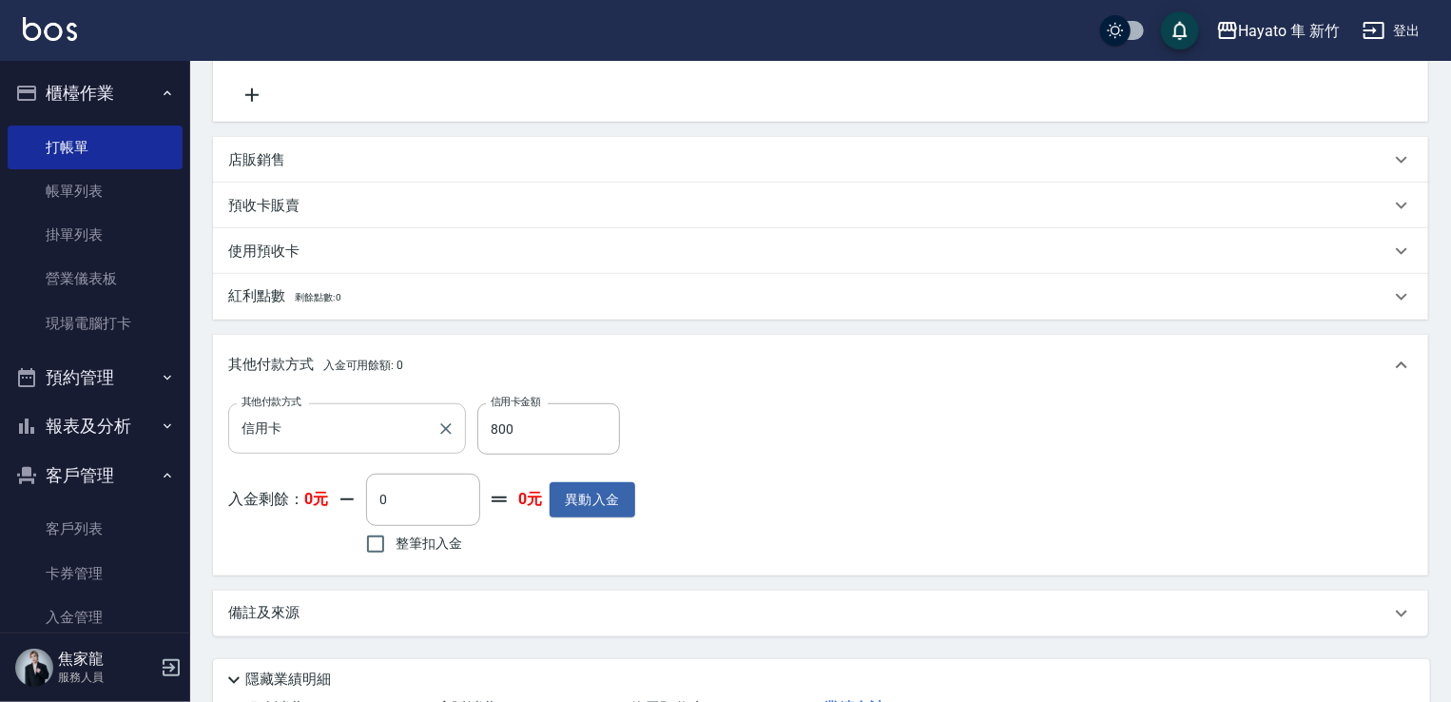
scroll to position [380, 0]
click at [258, 620] on p "備註及來源" at bounding box center [263, 612] width 71 height 20
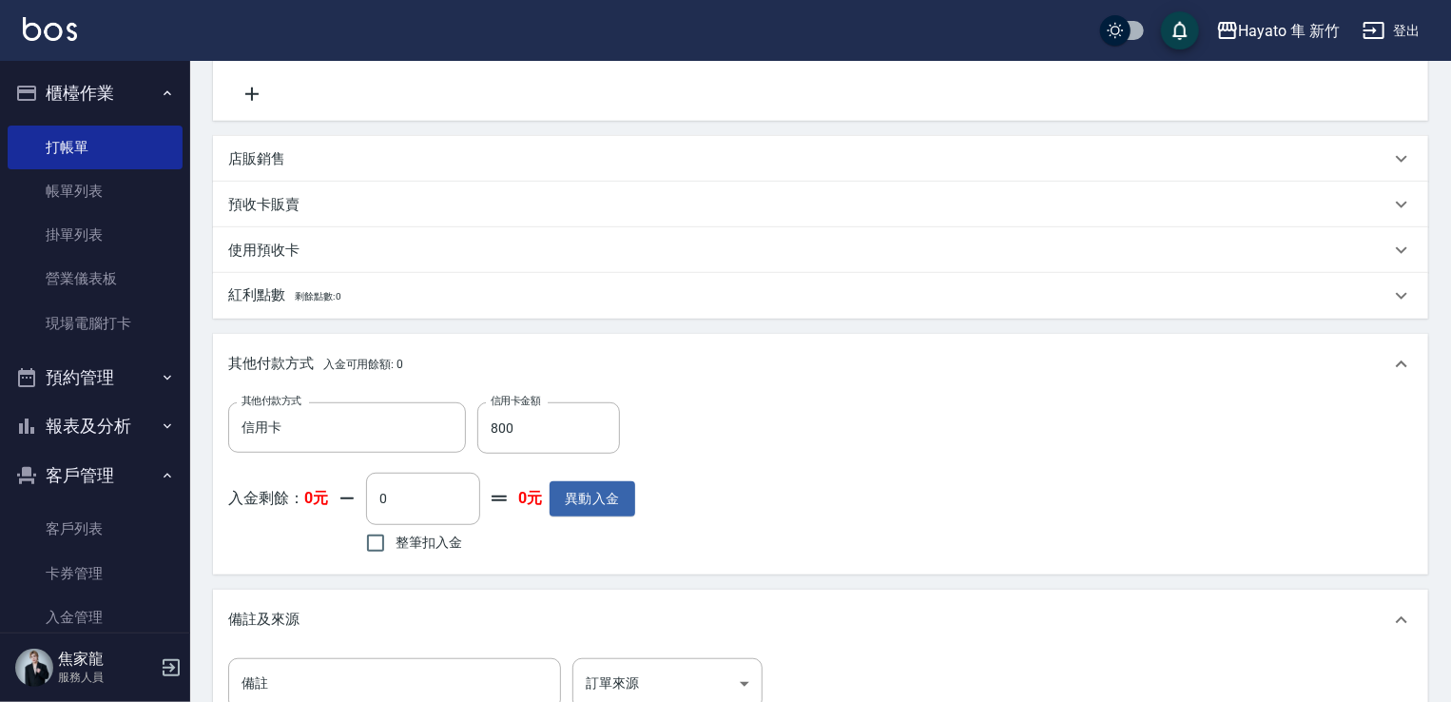
click at [631, 644] on div "備註及來源" at bounding box center [820, 620] width 1215 height 61
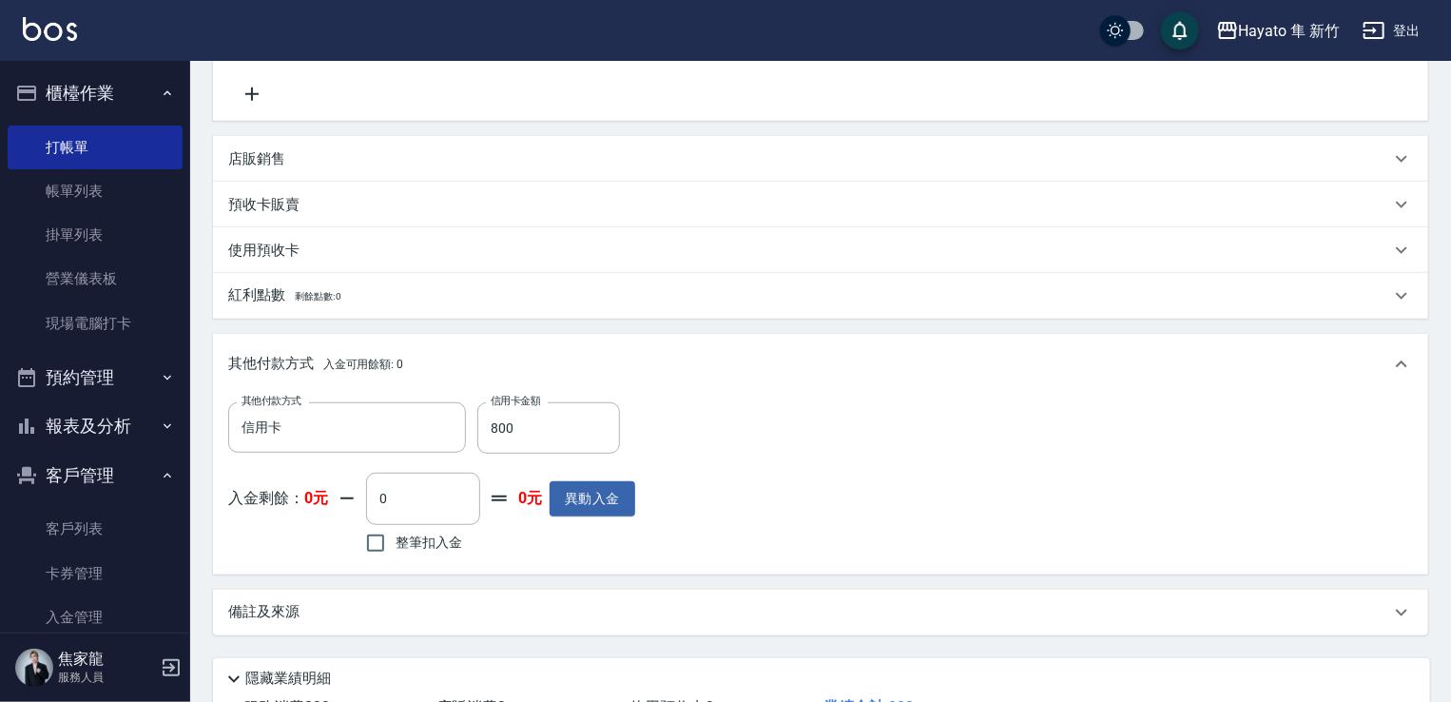
click at [660, 582] on div "項目消費 服務名稱/代號 洗剪(201) 服務名稱/代號 價格 800 價格 互助1格給1點(60元)-1 互助1格給1點(60元)-1 互助1格給1點(60…" at bounding box center [820, 281] width 1215 height 707
click at [686, 615] on div "備註及來源" at bounding box center [809, 612] width 1162 height 20
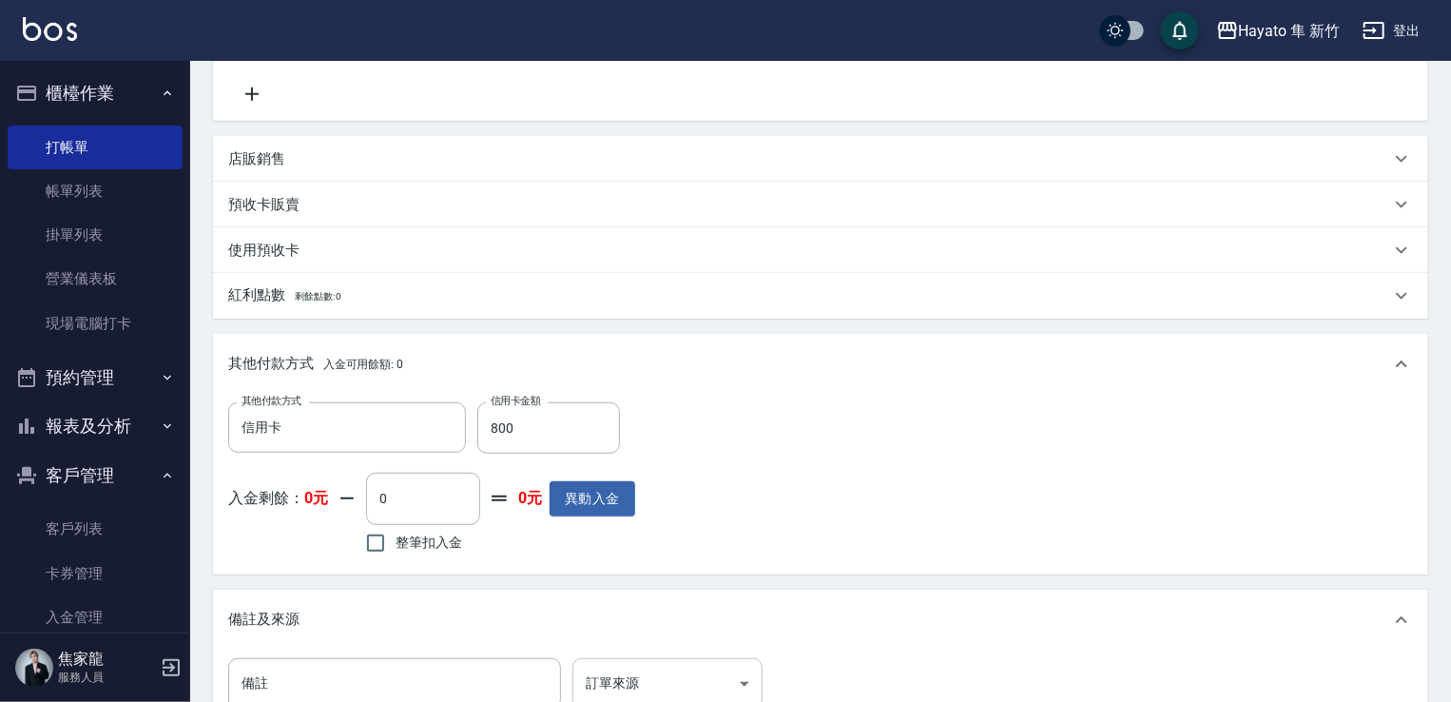
click at [697, 689] on body "Hayato 隼 新竹 登出 櫃檯作業 打帳單 帳單列表 掛單列表 營業儀表板 現場電腦打卡 預約管理 預約管理 報表及分析 報表目錄 店家日報表 互助日報表…" at bounding box center [725, 287] width 1451 height 1334
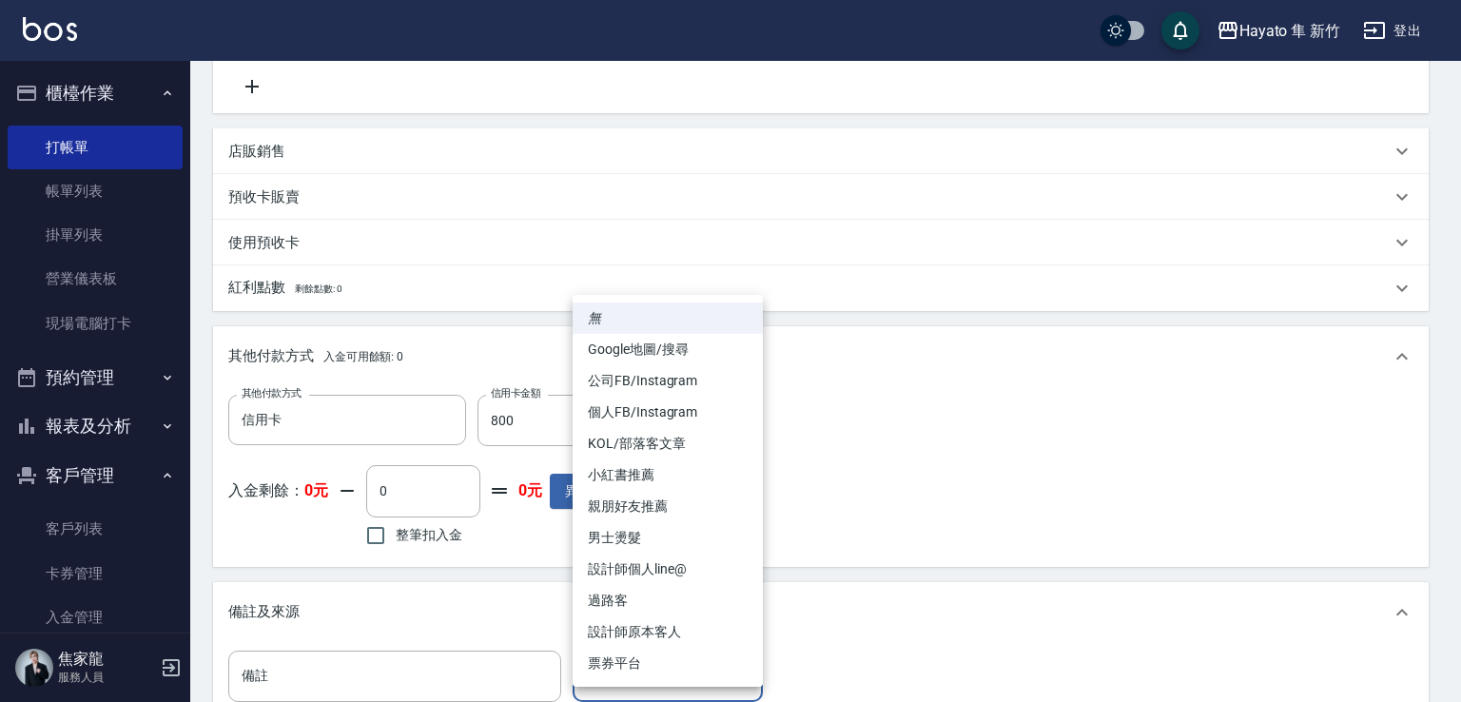
click at [689, 429] on li "KOL/部落客文章" at bounding box center [668, 443] width 190 height 31
click at [681, 671] on body "Hayato 隼 新竹 登出 櫃檯作業 打帳單 帳單列表 掛單列表 營業儀表板 現場電腦打卡 預約管理 預約管理 報表及分析 報表目錄 店家日報表 互助日報表…" at bounding box center [730, 279] width 1461 height 1334
click at [696, 412] on li "個人FB/Instagram" at bounding box center [668, 412] width 190 height 31
type input "個人FB/Instagram"
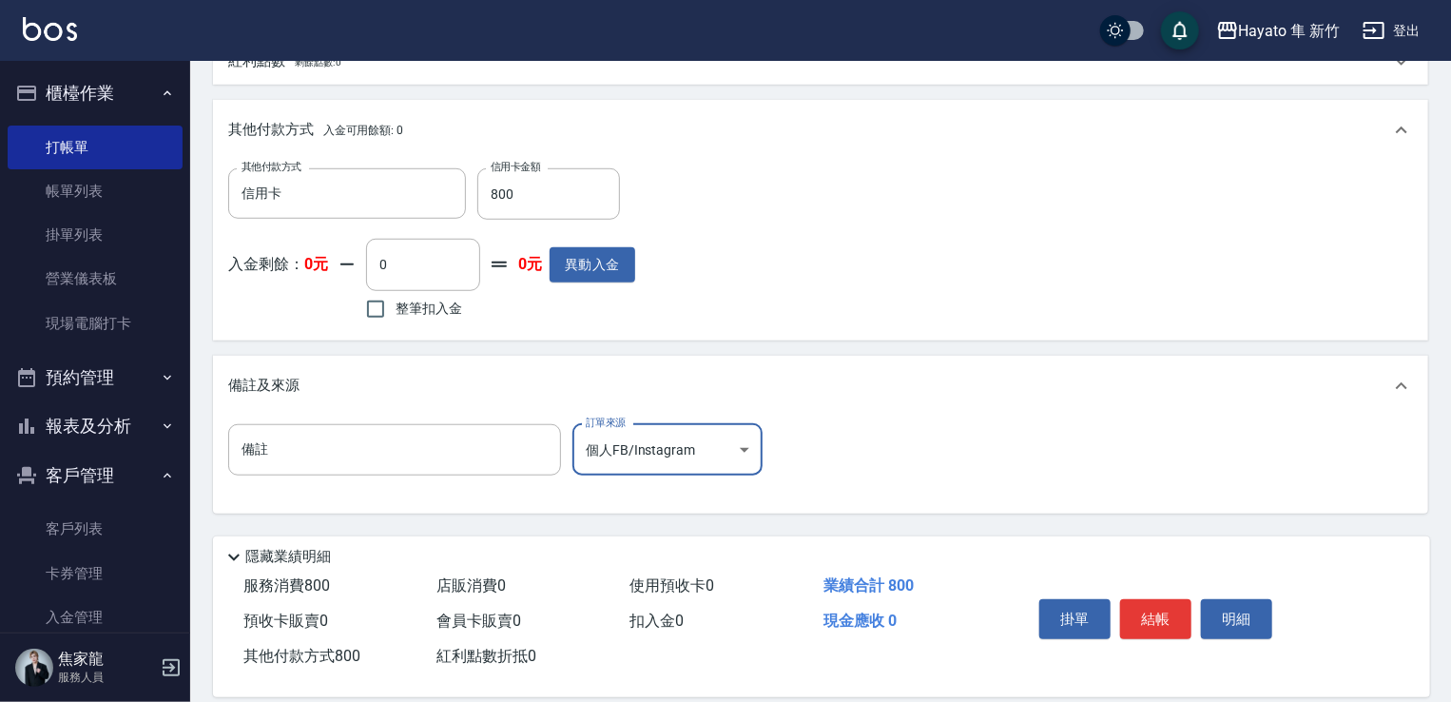
scroll to position [639, 0]
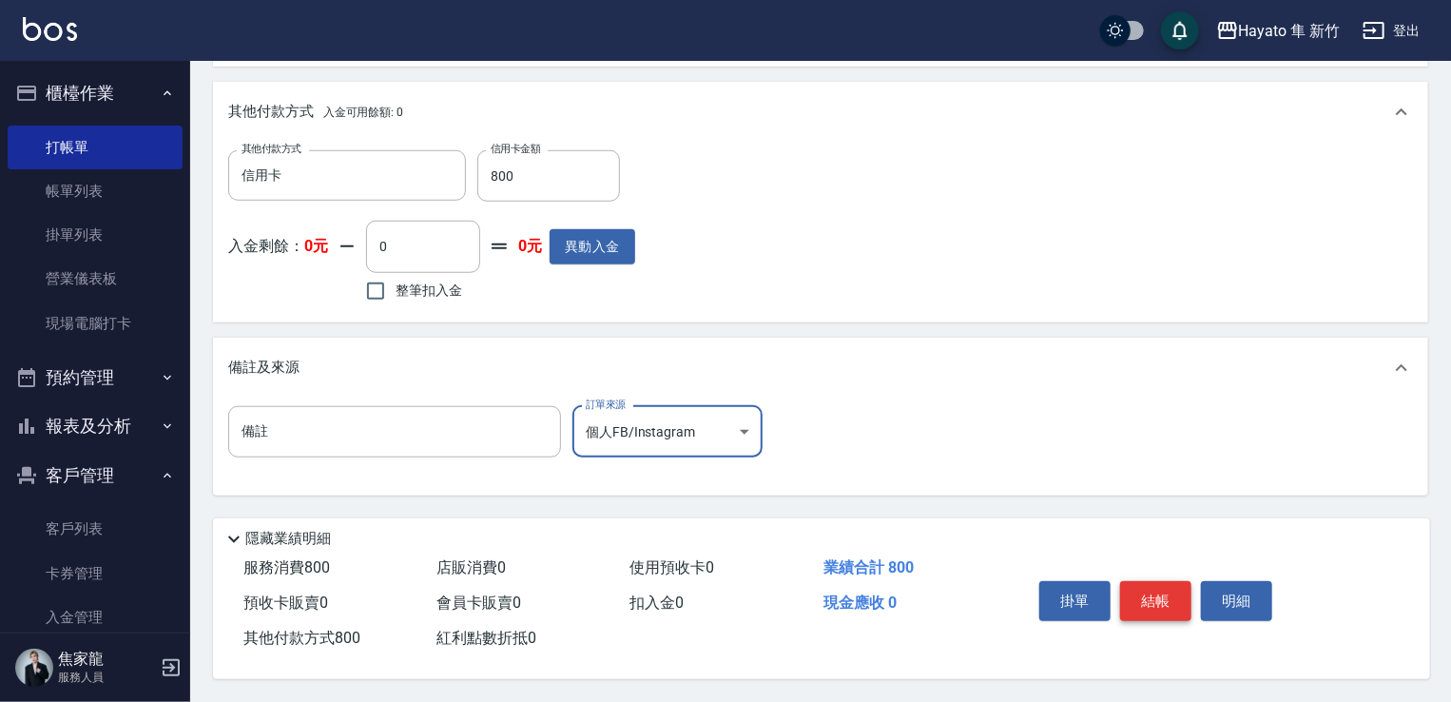
click at [1173, 592] on button "結帳" at bounding box center [1155, 601] width 71 height 40
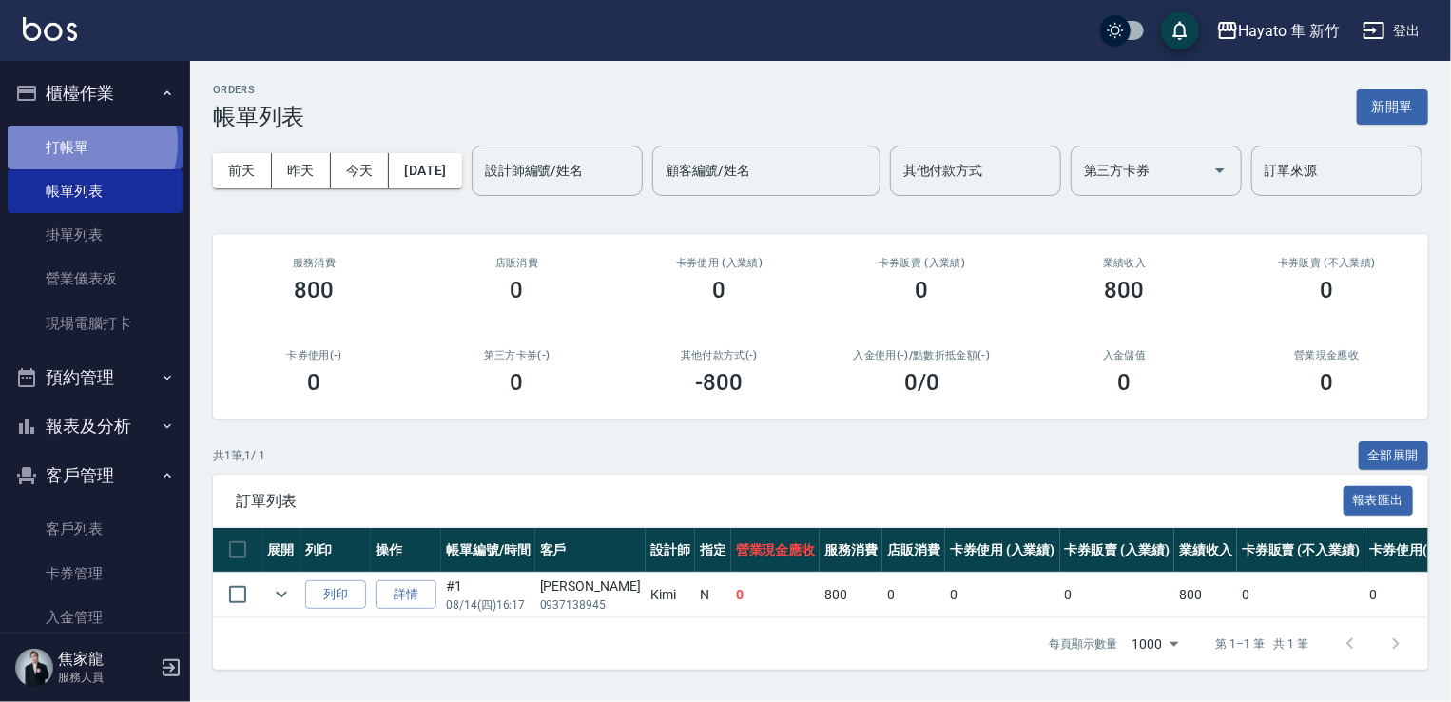
click at [77, 143] on link "打帳單" at bounding box center [95, 148] width 175 height 44
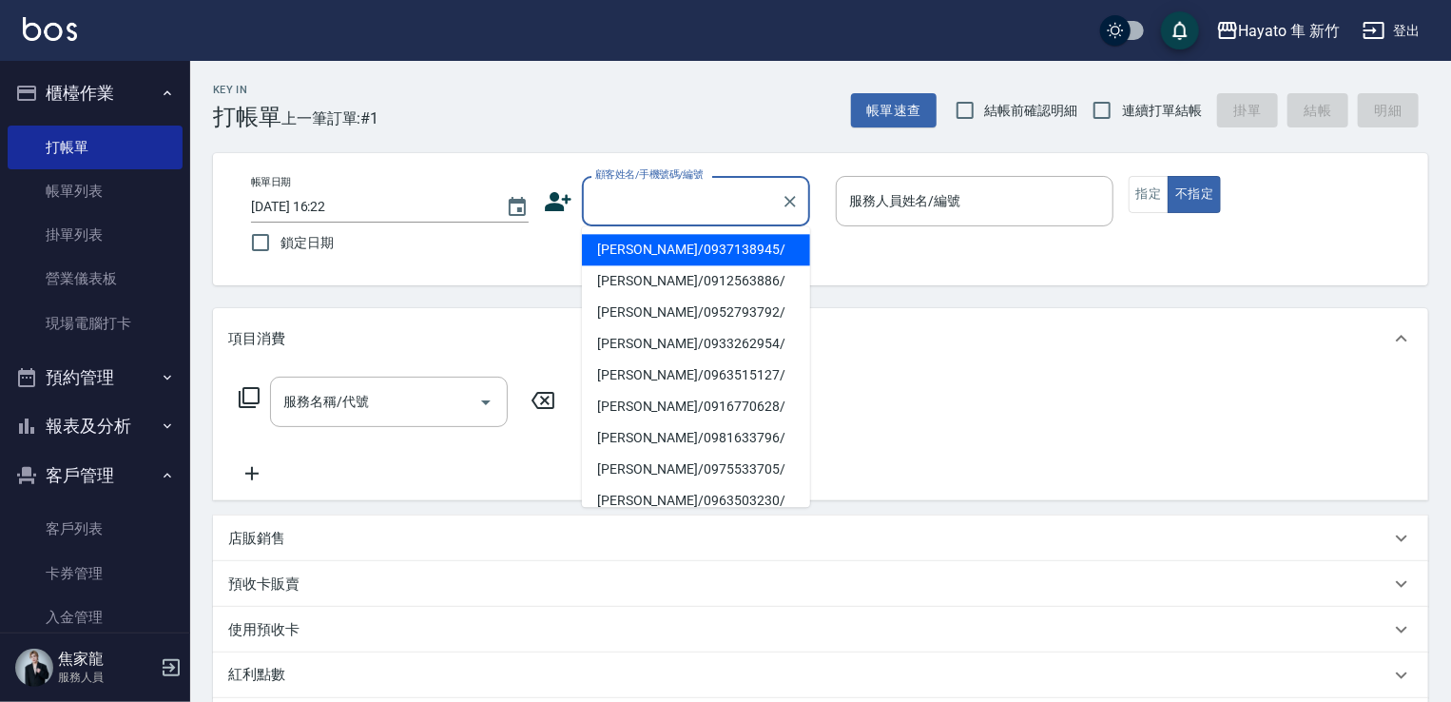
click at [724, 211] on input "顧客姓名/手機號碼/編號" at bounding box center [682, 200] width 183 height 33
click at [711, 252] on li "[PERSON_NAME]/0912563886/" at bounding box center [696, 249] width 228 height 31
type input "[PERSON_NAME]/0912563886/"
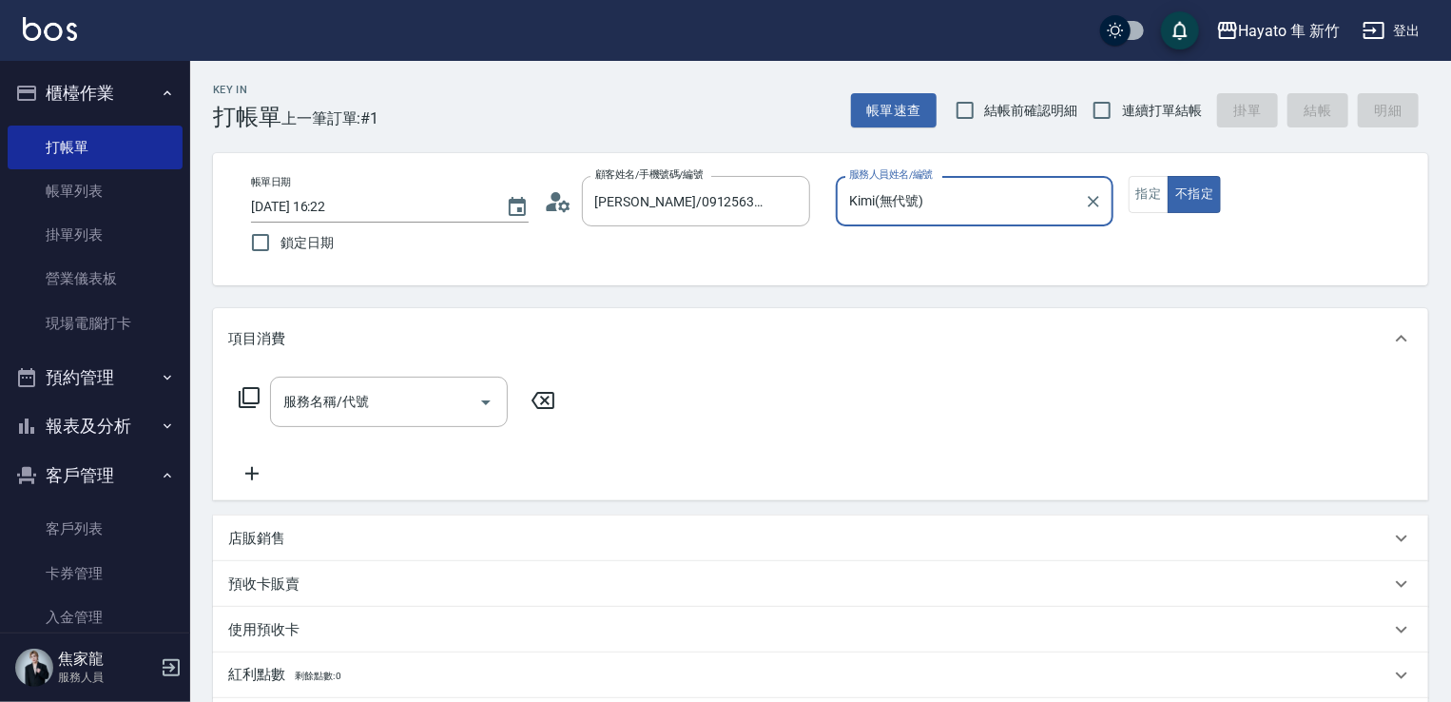
type input "Kimi(無代號)"
click at [423, 400] on input "服務名稱/代號" at bounding box center [375, 401] width 192 height 33
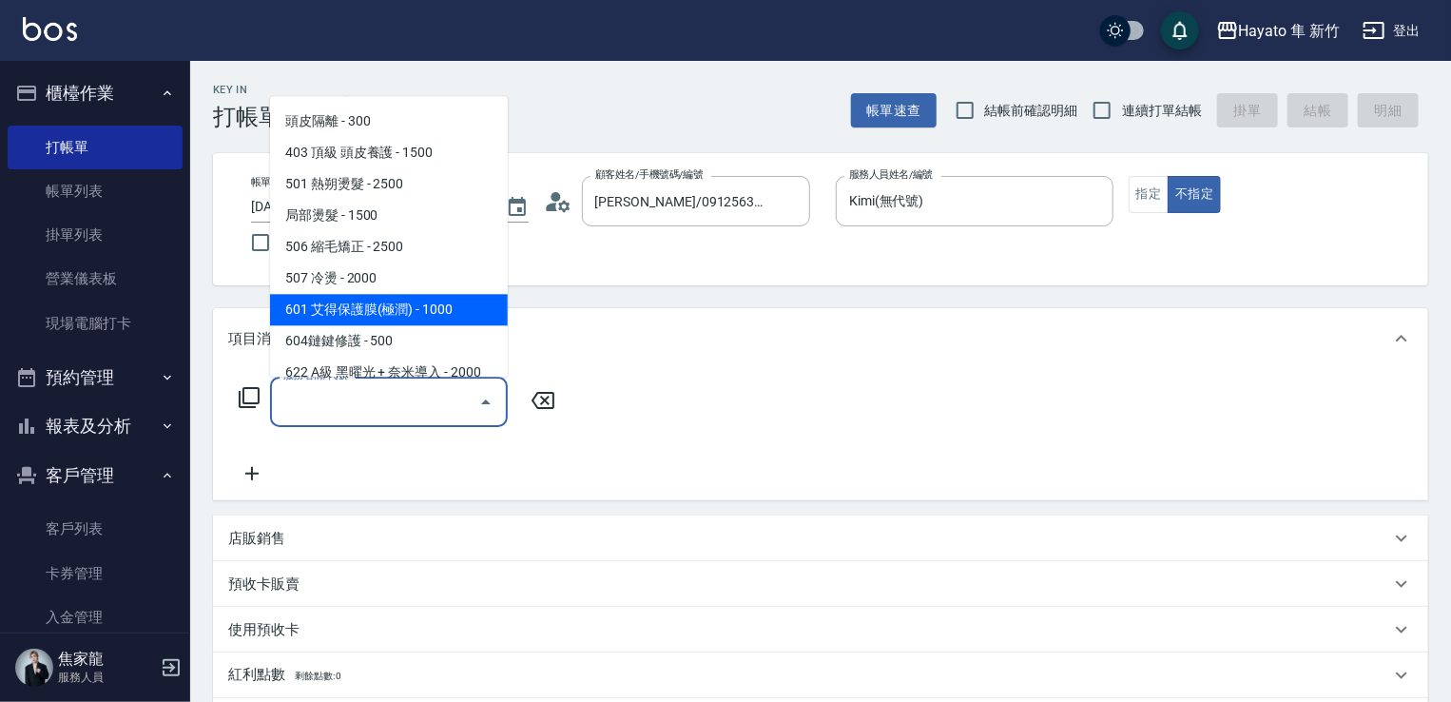
scroll to position [190, 0]
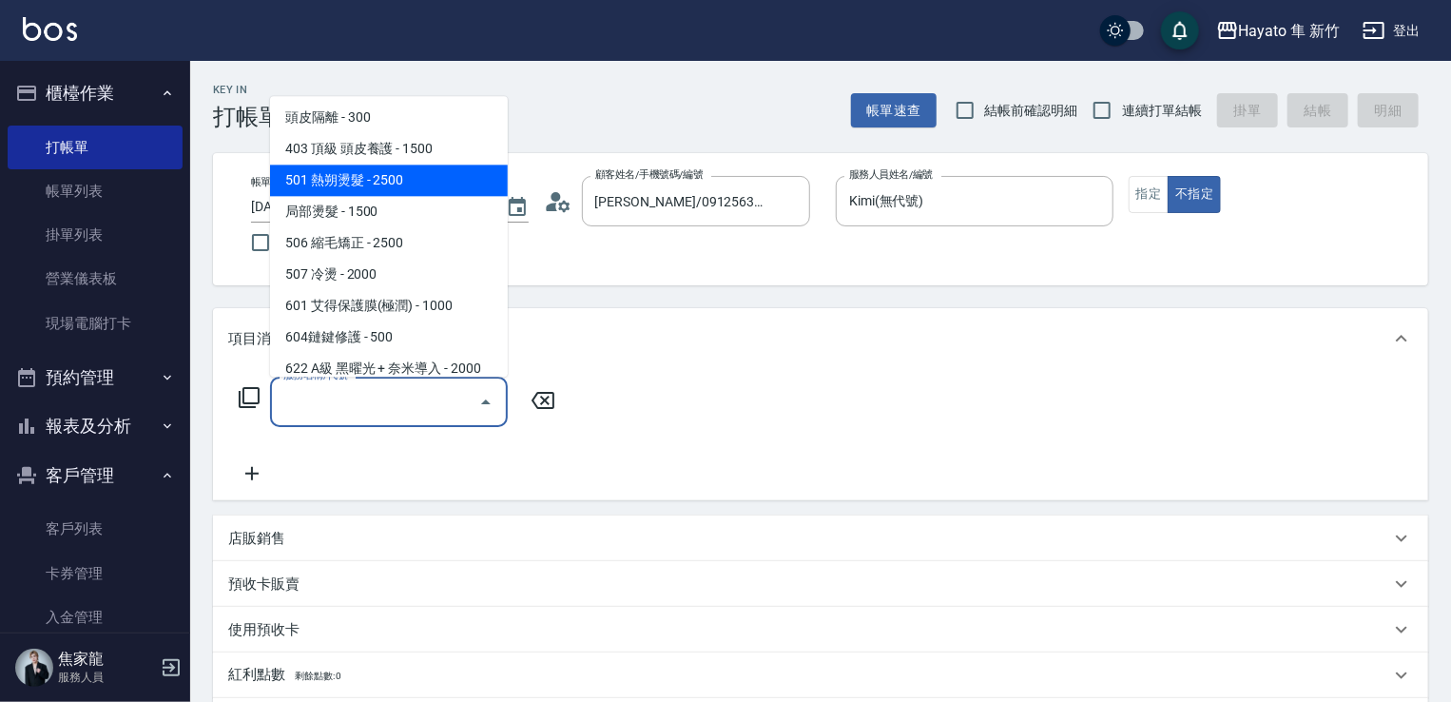
click at [445, 183] on span "501 熱朔燙髮 - 2500" at bounding box center [389, 180] width 238 height 31
type input "501 熱朔燙髮(501)"
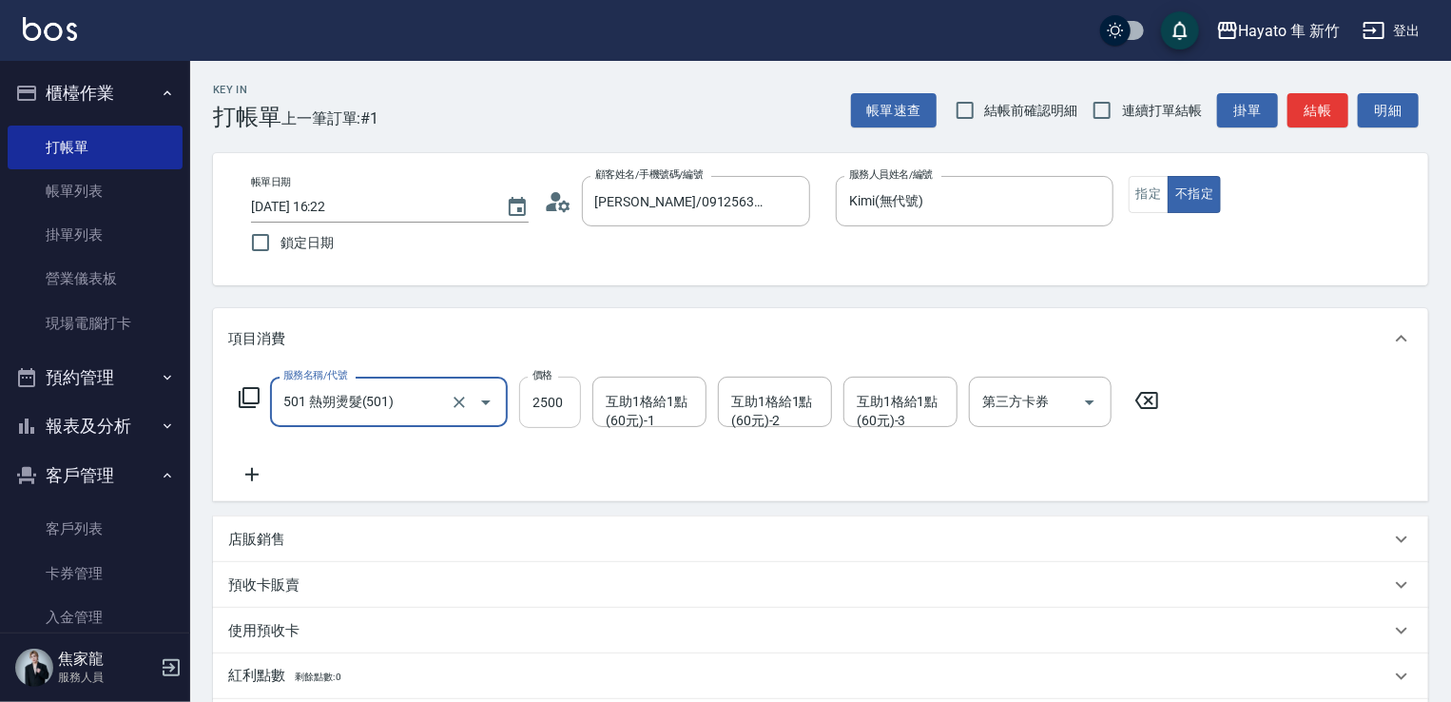
click at [568, 395] on input "2500" at bounding box center [550, 402] width 62 height 51
type input "1800"
click at [585, 511] on div "項目消費 服務名稱/代號 501 熱朔燙髮(501) 服務名稱/代號 價格 1800 價格 互助1格給1點(60元)-1 互助1格給1點(60元)-1 互助1…" at bounding box center [820, 549] width 1215 height 482
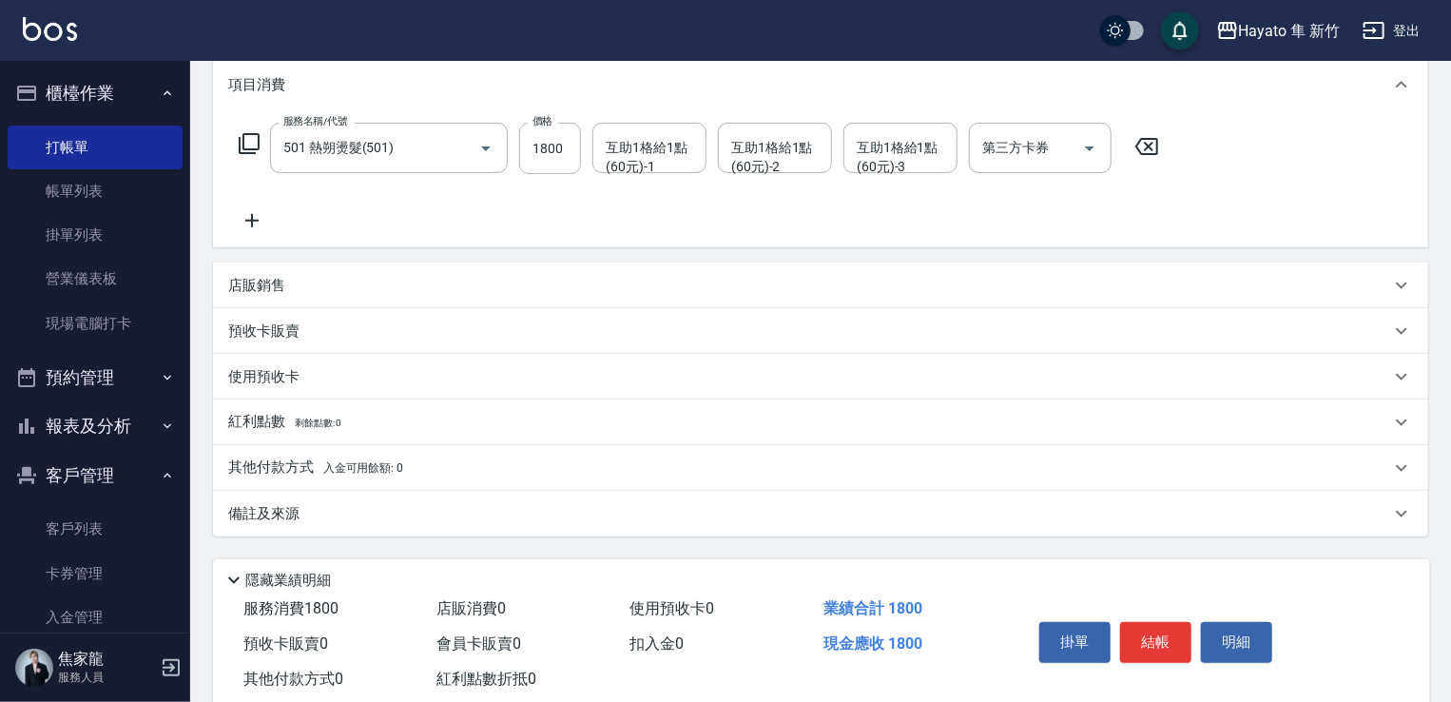
scroll to position [285, 0]
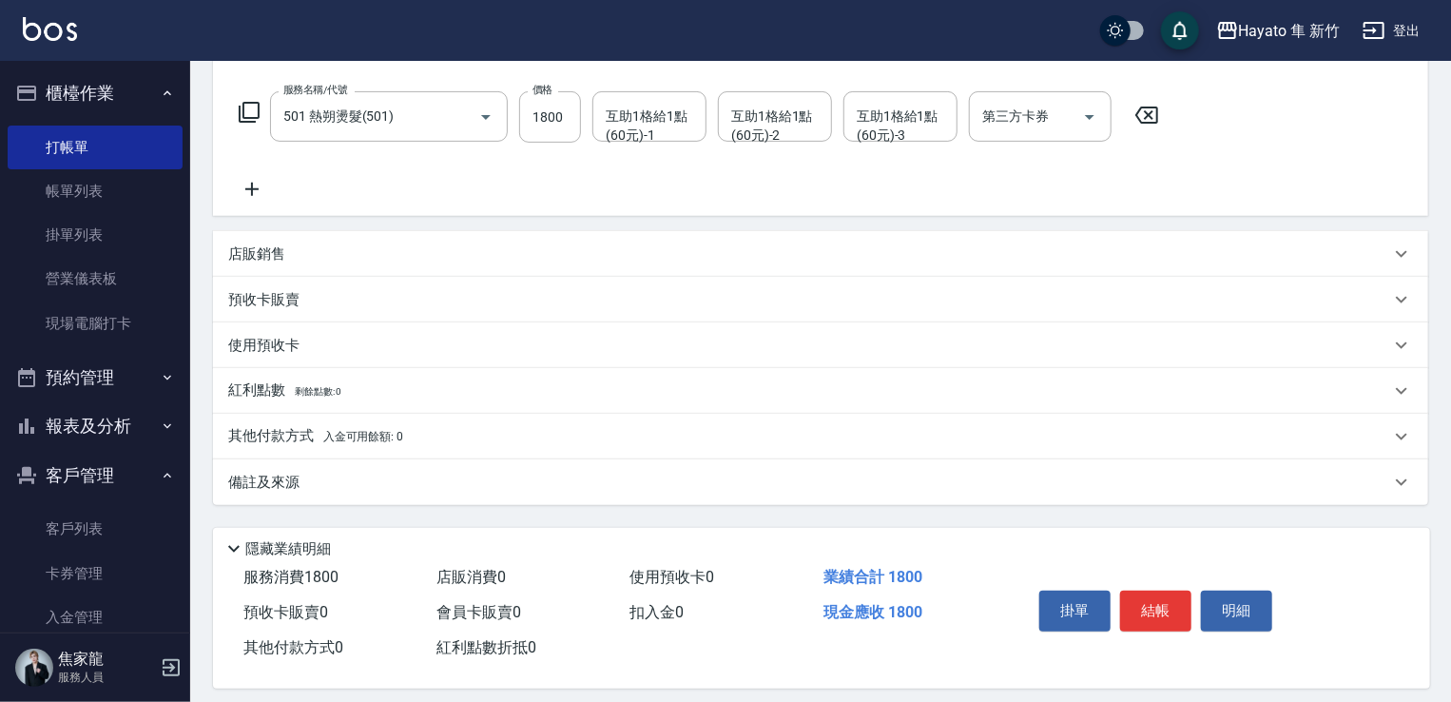
click at [271, 480] on p "備註及來源" at bounding box center [263, 483] width 71 height 20
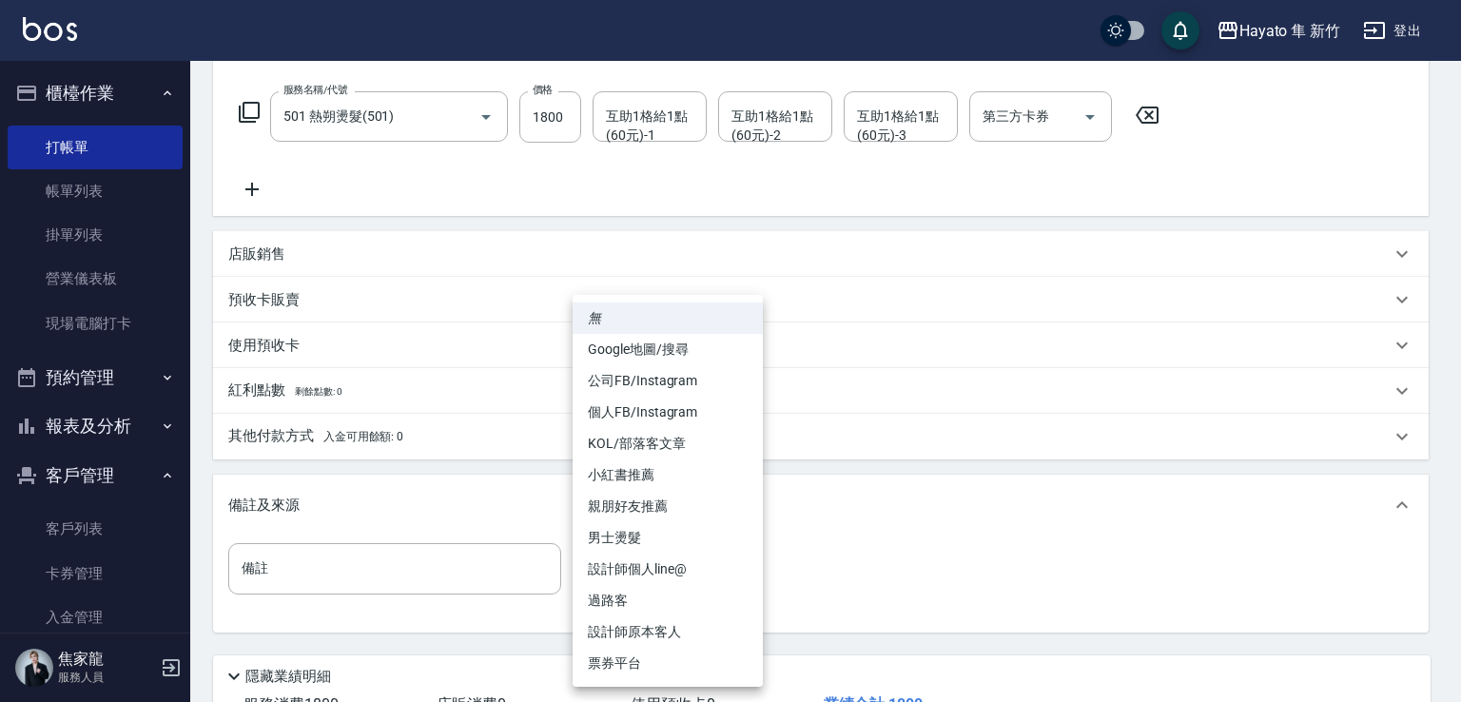
click at [725, 561] on body "Hayato 隼 新竹 登出 櫃檯作業 打帳單 帳單列表 掛單列表 營業儀表板 現場電腦打卡 預約管理 預約管理 報表及分析 報表目錄 店家日報表 互助日報表…" at bounding box center [730, 277] width 1461 height 1124
click at [715, 620] on li "設計師原本客人" at bounding box center [668, 631] width 190 height 31
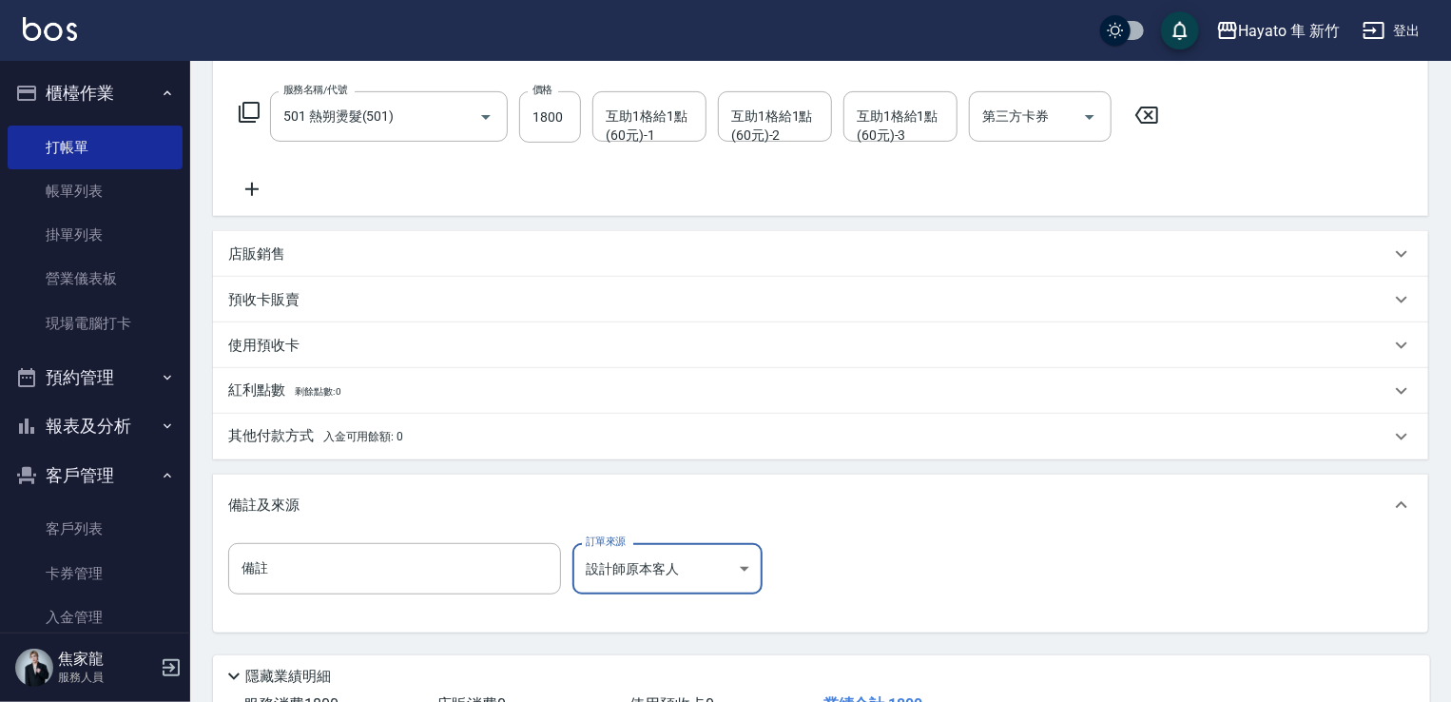
click at [687, 559] on body "Hayato 隼 新竹 登出 櫃檯作業 打帳單 帳單列表 掛單列表 營業儀表板 現場電腦打卡 預約管理 預約管理 報表及分析 報表目錄 店家日報表 互助日報表…" at bounding box center [725, 277] width 1451 height 1124
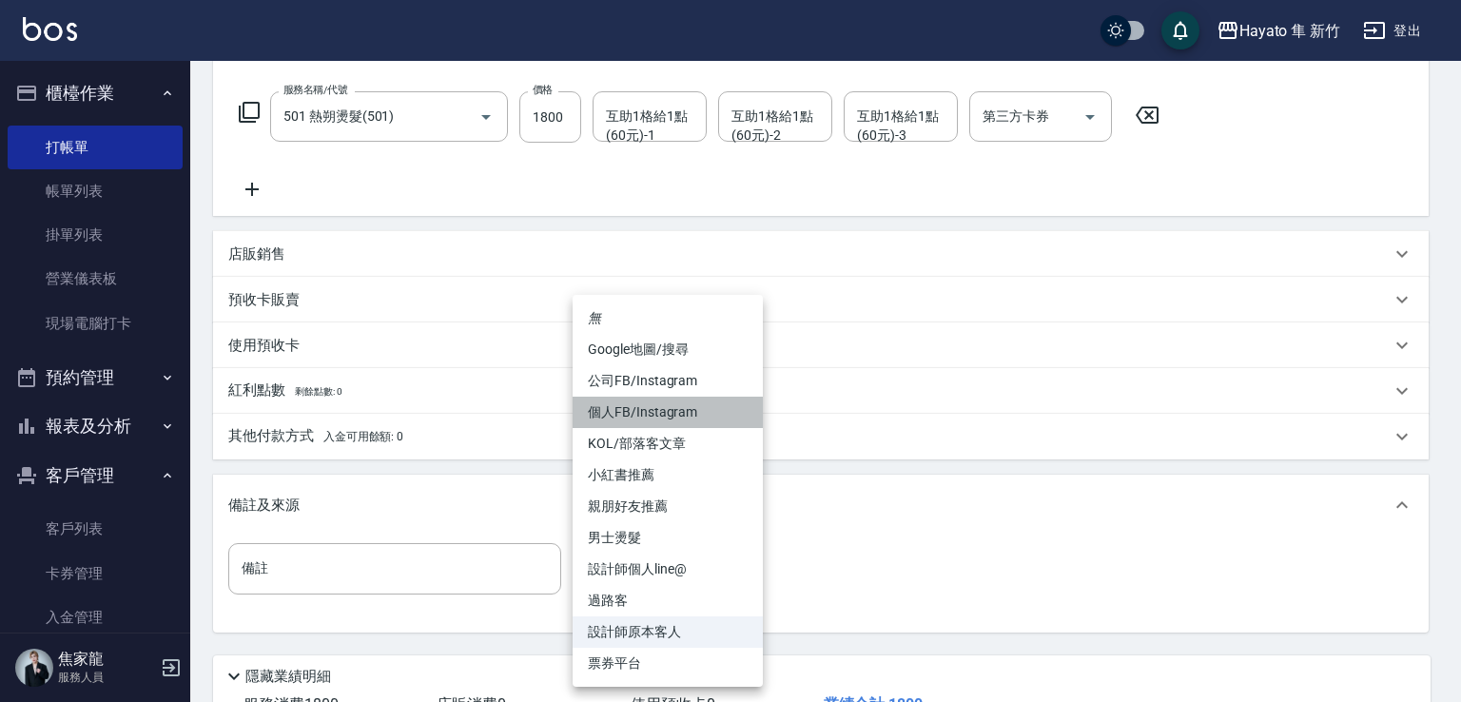
click at [691, 418] on li "個人FB/Instagram" at bounding box center [668, 412] width 190 height 31
type input "個人FB/Instagram"
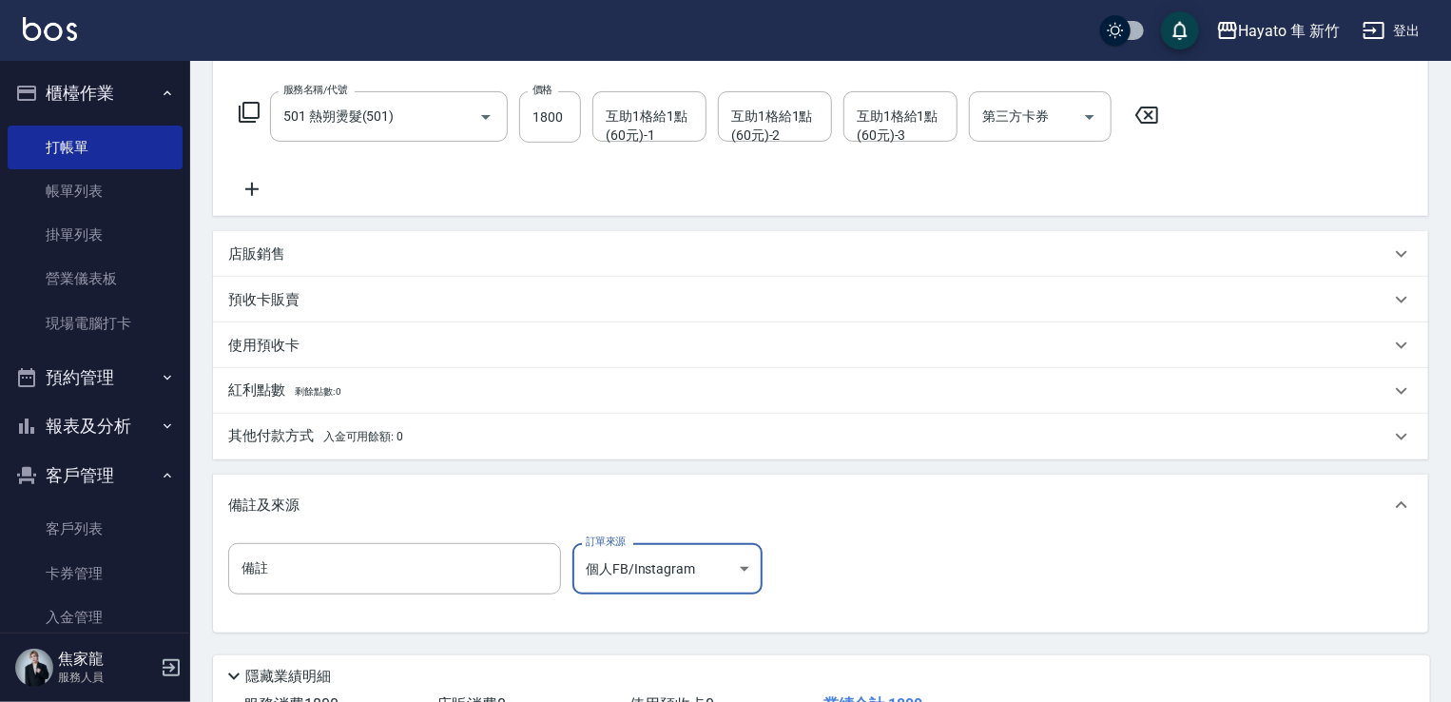
click at [338, 438] on span "入金可用餘額: 0" at bounding box center [363, 436] width 81 height 13
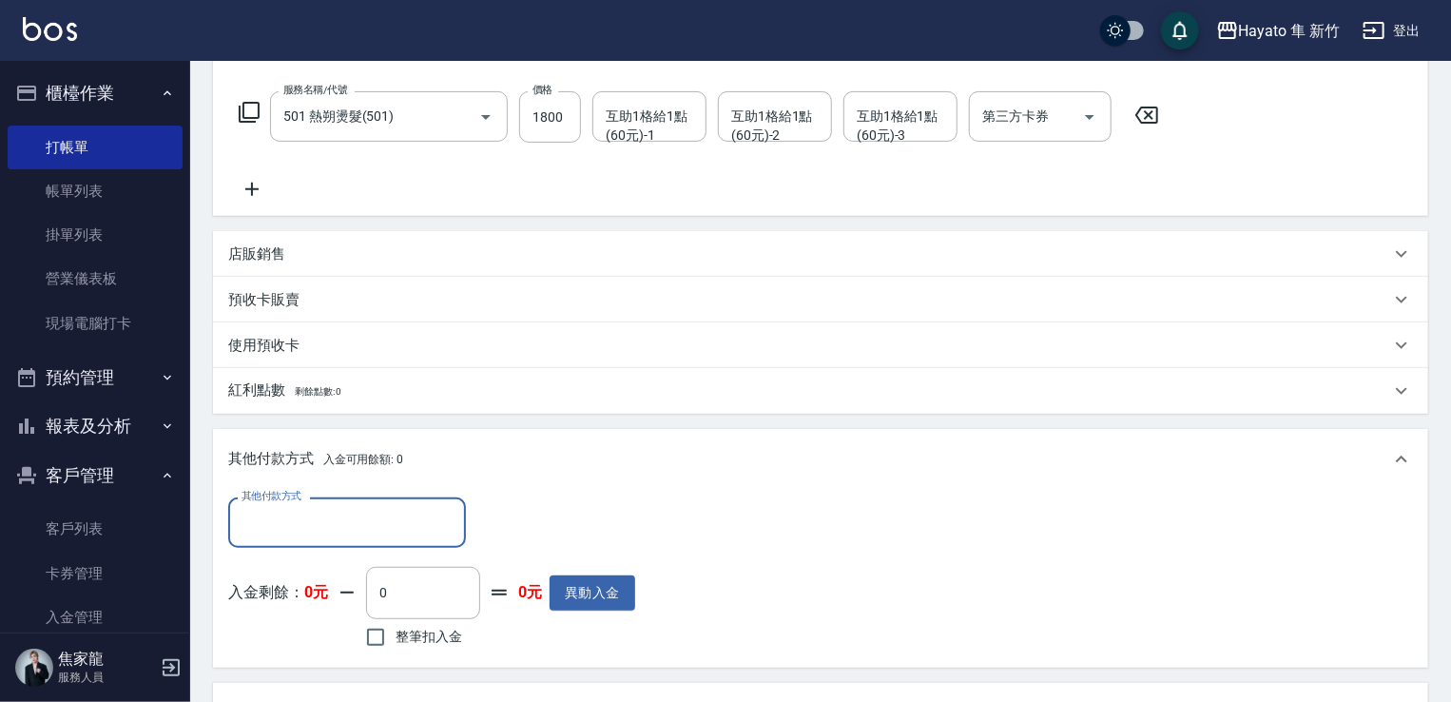
scroll to position [0, 0]
click at [300, 546] on div "其他付款方式" at bounding box center [347, 522] width 238 height 50
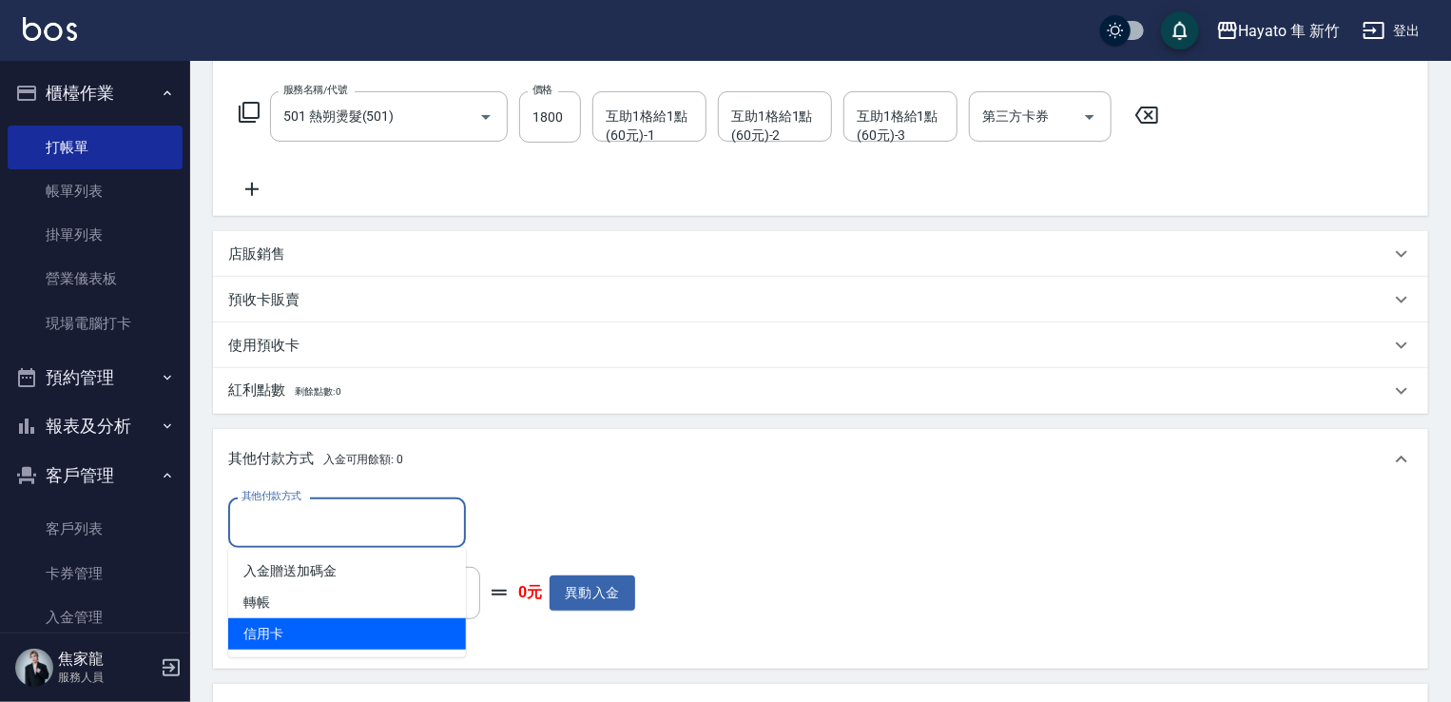
click at [308, 636] on span "信用卡" at bounding box center [347, 633] width 238 height 31
type input "信用卡"
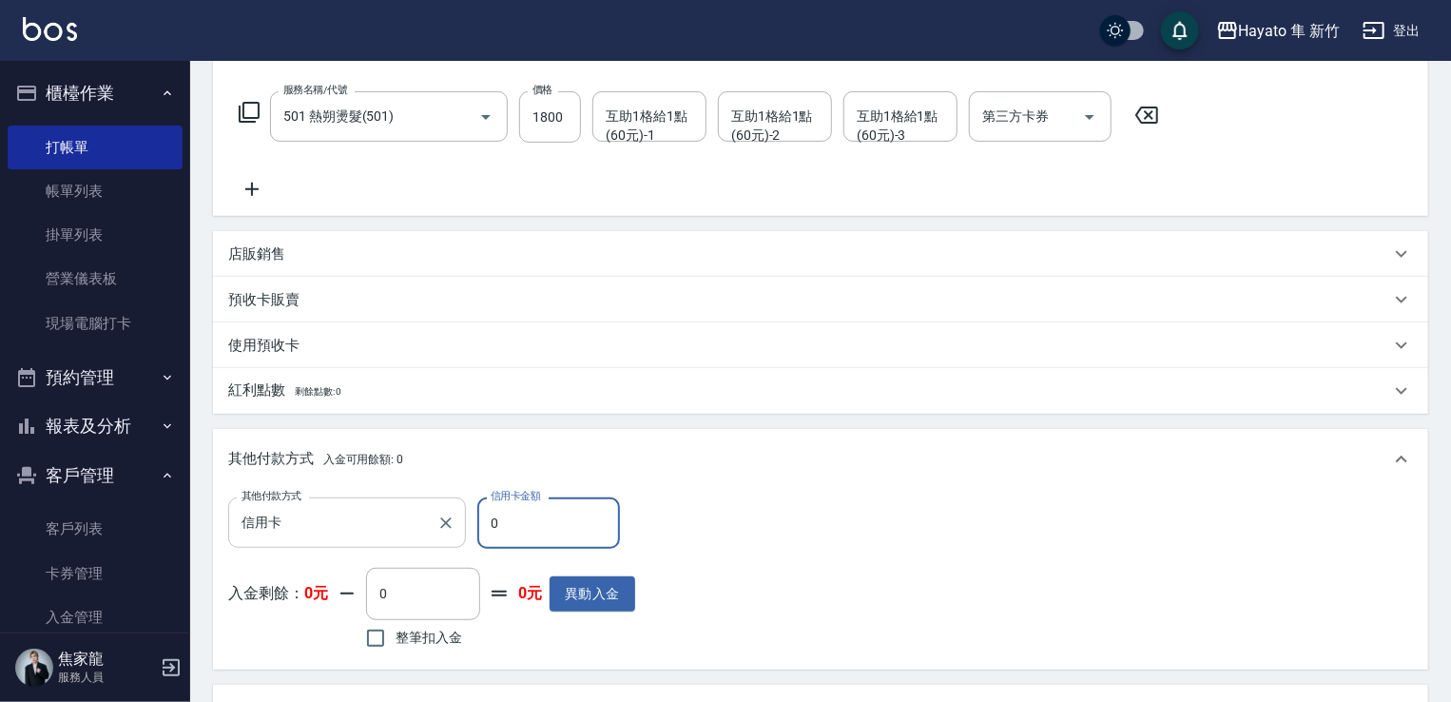
drag, startPoint x: 566, startPoint y: 514, endPoint x: 350, endPoint y: 518, distance: 215.9
click at [350, 518] on div "其他付款方式 信用卡 其他付款方式 信用卡金額 0 信用卡金額" at bounding box center [431, 522] width 407 height 51
type input "1800"
click at [912, 509] on div "其他付款方式 信用卡 其他付款方式 信用卡金額 1800 信用卡金額 入金剩餘： 0元 0 ​ 整筆扣入金 0元 異動入金" at bounding box center [820, 575] width 1185 height 156
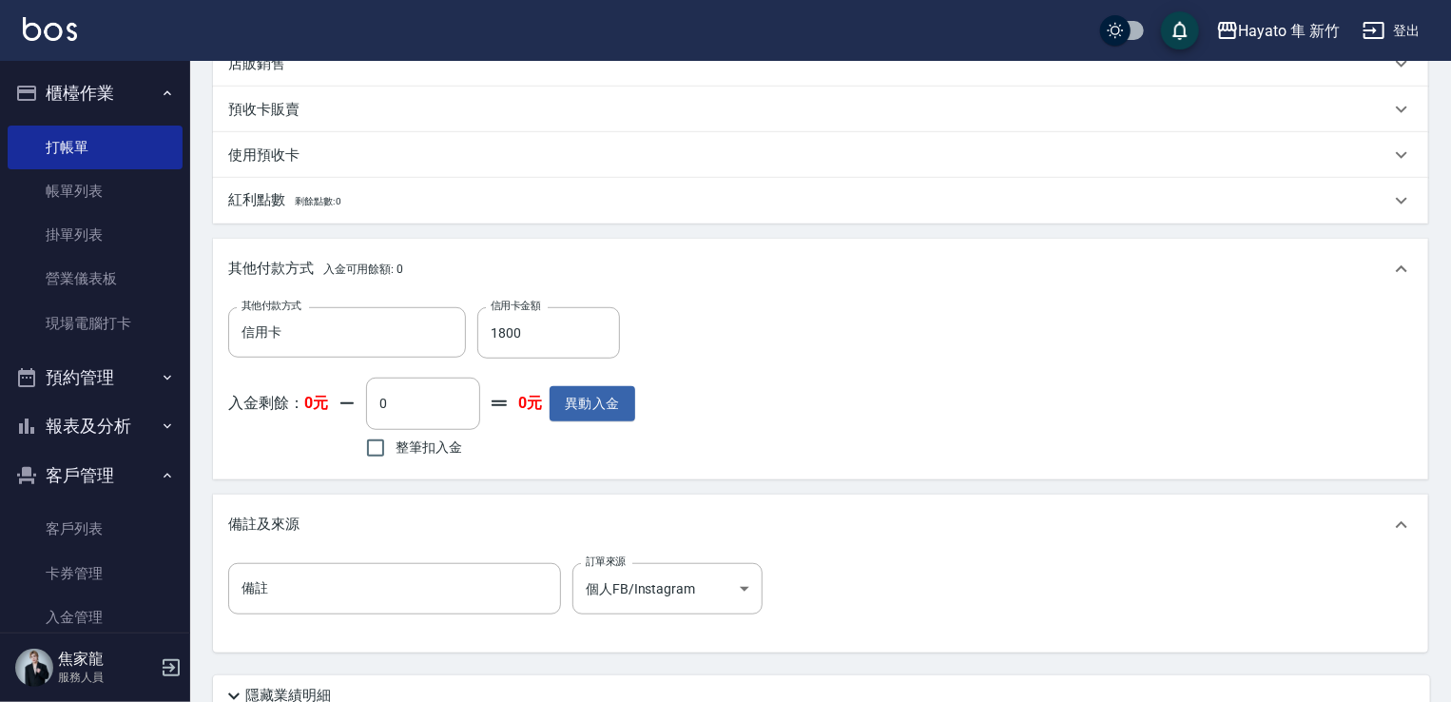
scroll to position [639, 0]
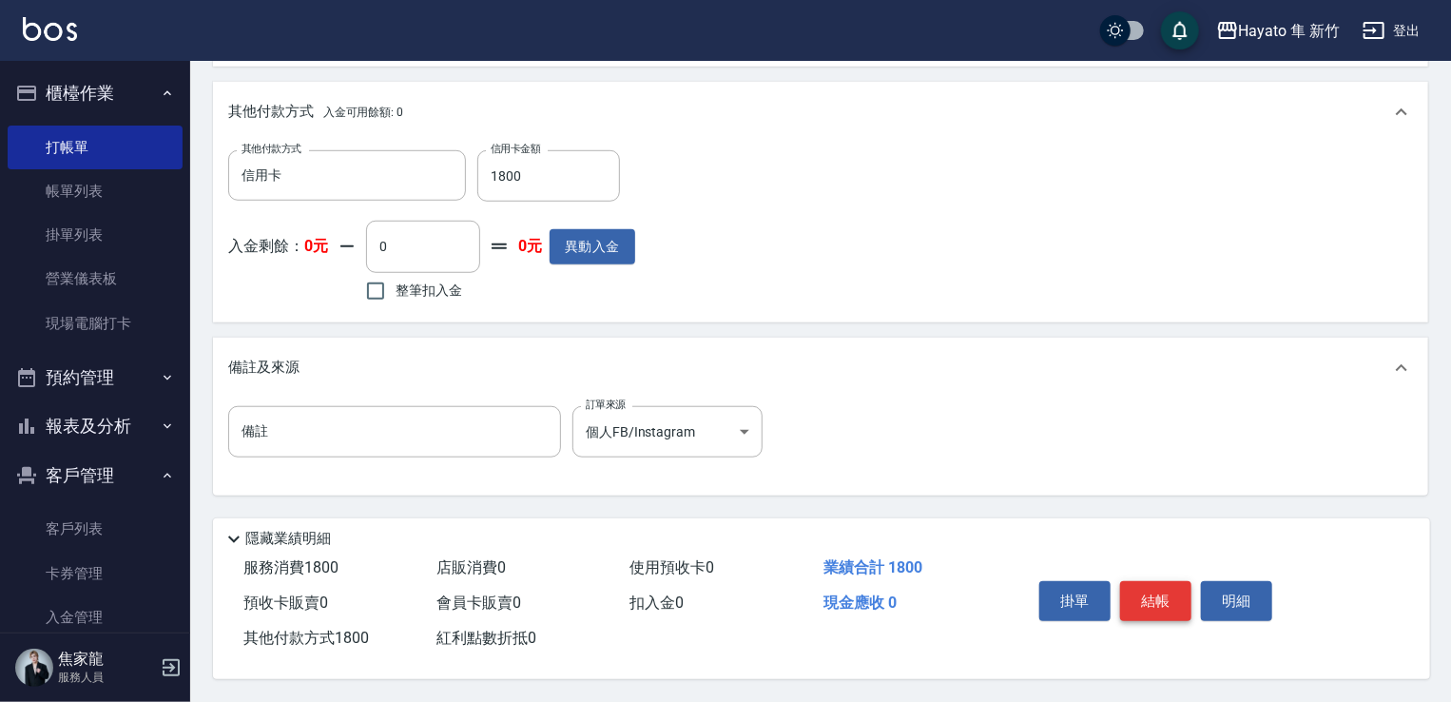
click at [1174, 582] on button "結帳" at bounding box center [1155, 601] width 71 height 40
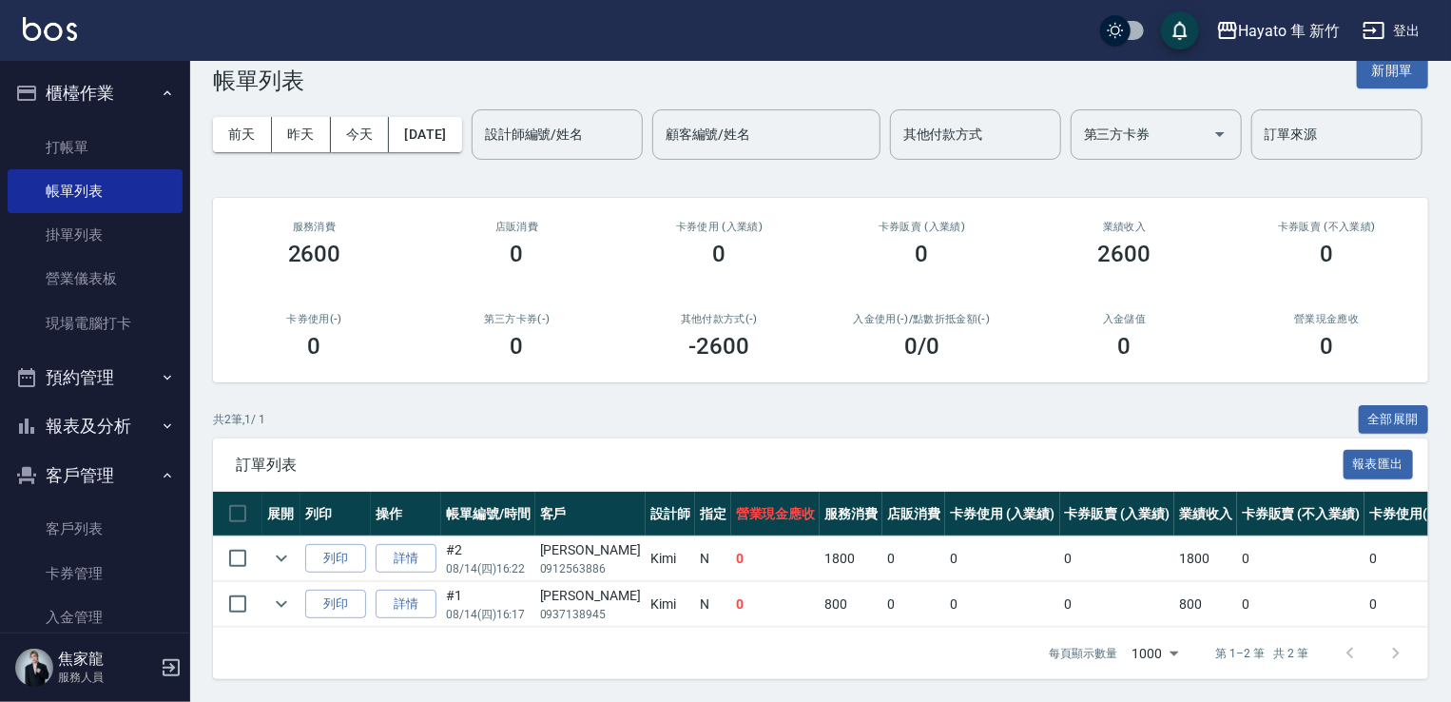
scroll to position [110, 0]
click at [123, 145] on link "打帳單" at bounding box center [95, 148] width 175 height 44
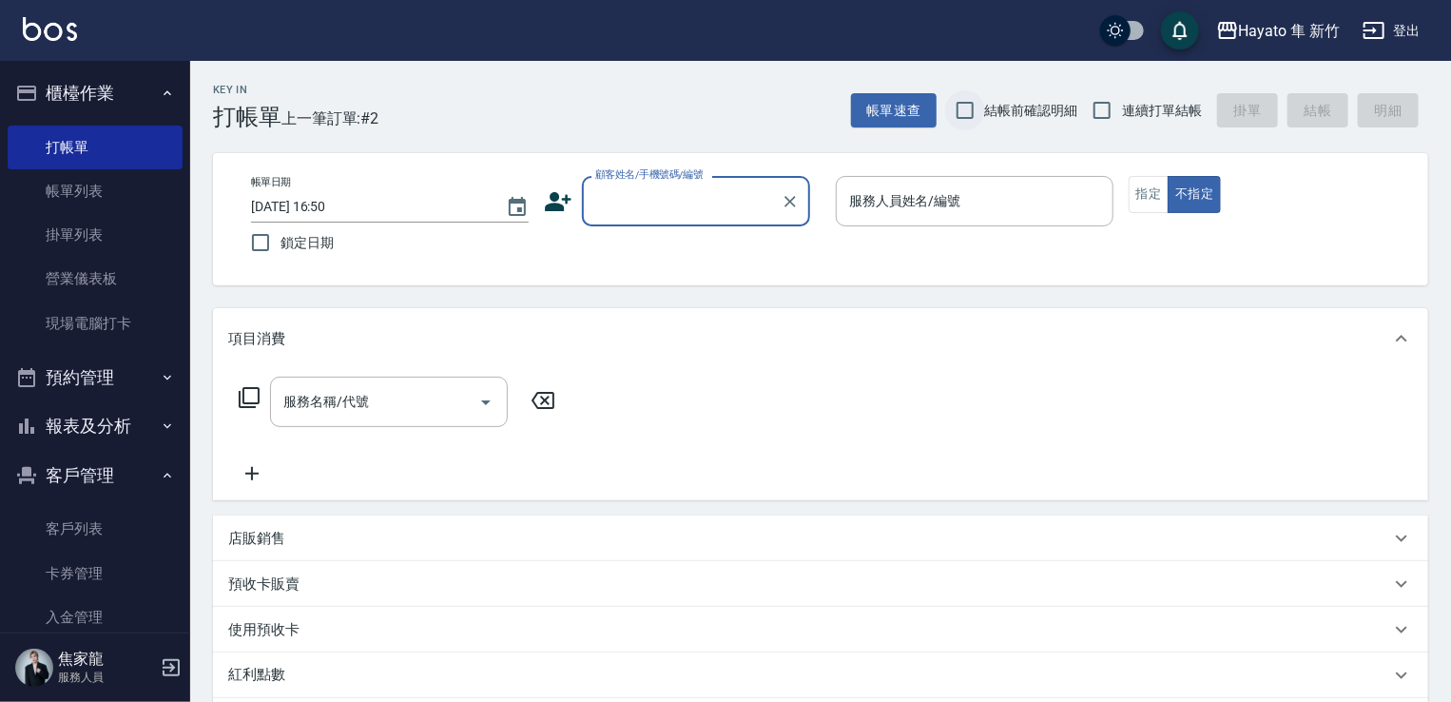
click at [970, 121] on input "結帳前確認明細" at bounding box center [965, 110] width 40 height 40
checkbox input "true"
click at [1112, 123] on input "連續打單結帳" at bounding box center [1102, 110] width 40 height 40
checkbox input "true"
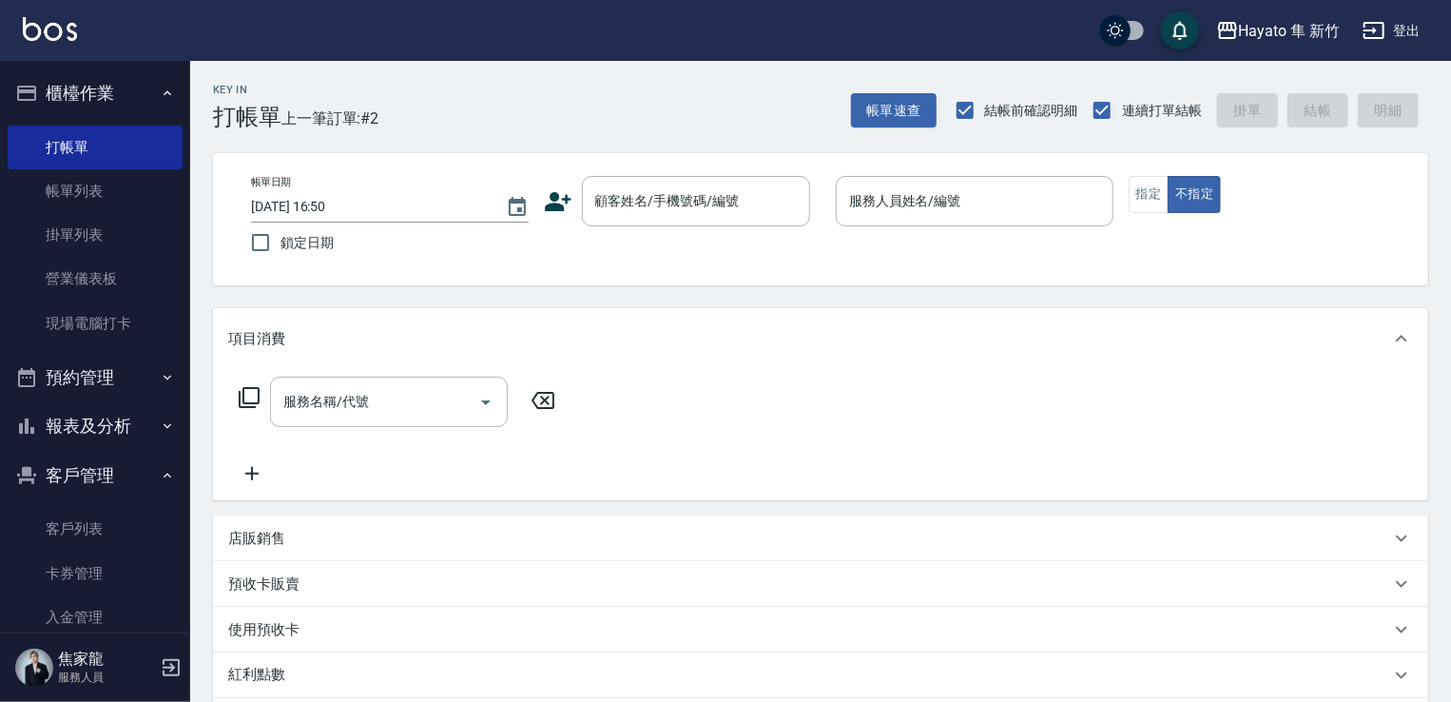
click at [560, 204] on icon at bounding box center [558, 201] width 27 height 19
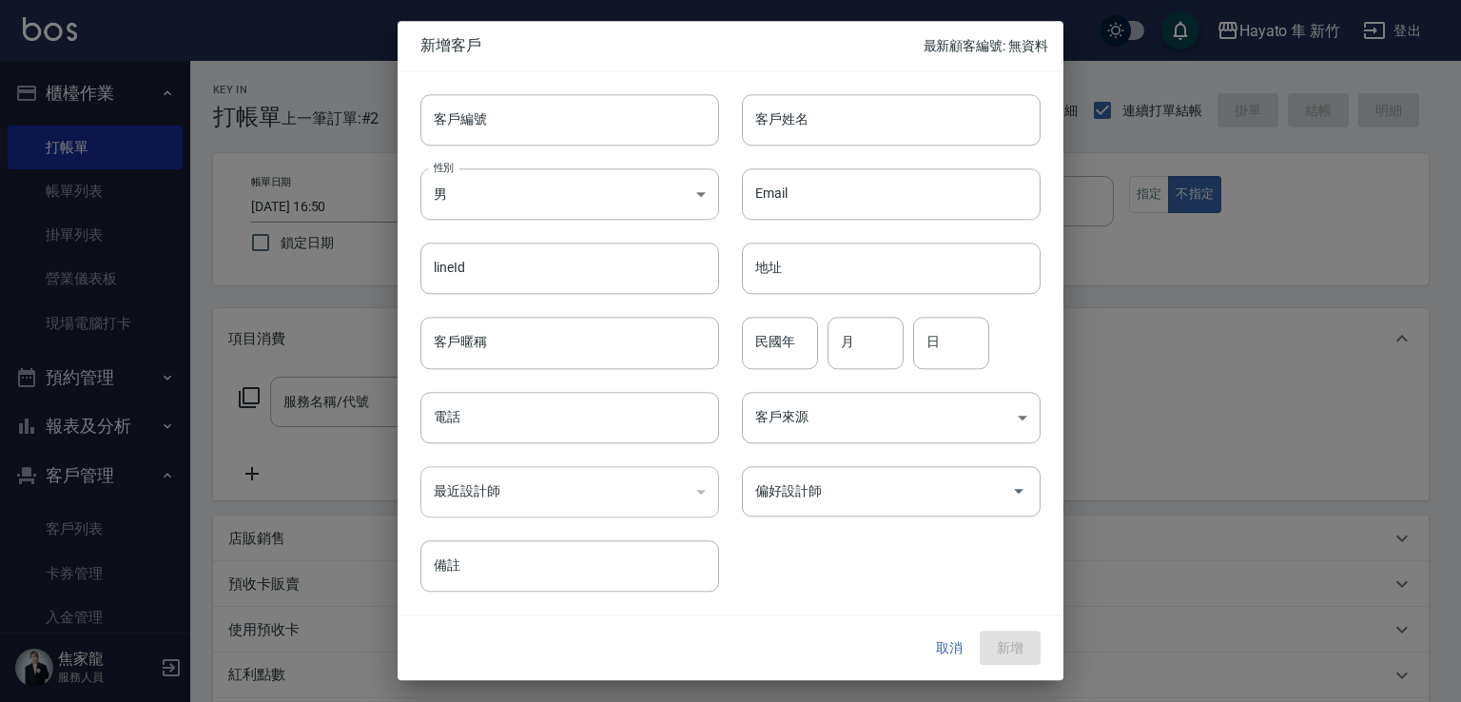
click at [560, 204] on body "Hayato 隼 新竹 登出 櫃檯作業 打帳單 帳單列表 掛單列表 營業儀表板 現場電腦打卡 預約管理 預約管理 報表及分析 報表目錄 店家日報表 互助日報表…" at bounding box center [730, 498] width 1461 height 996
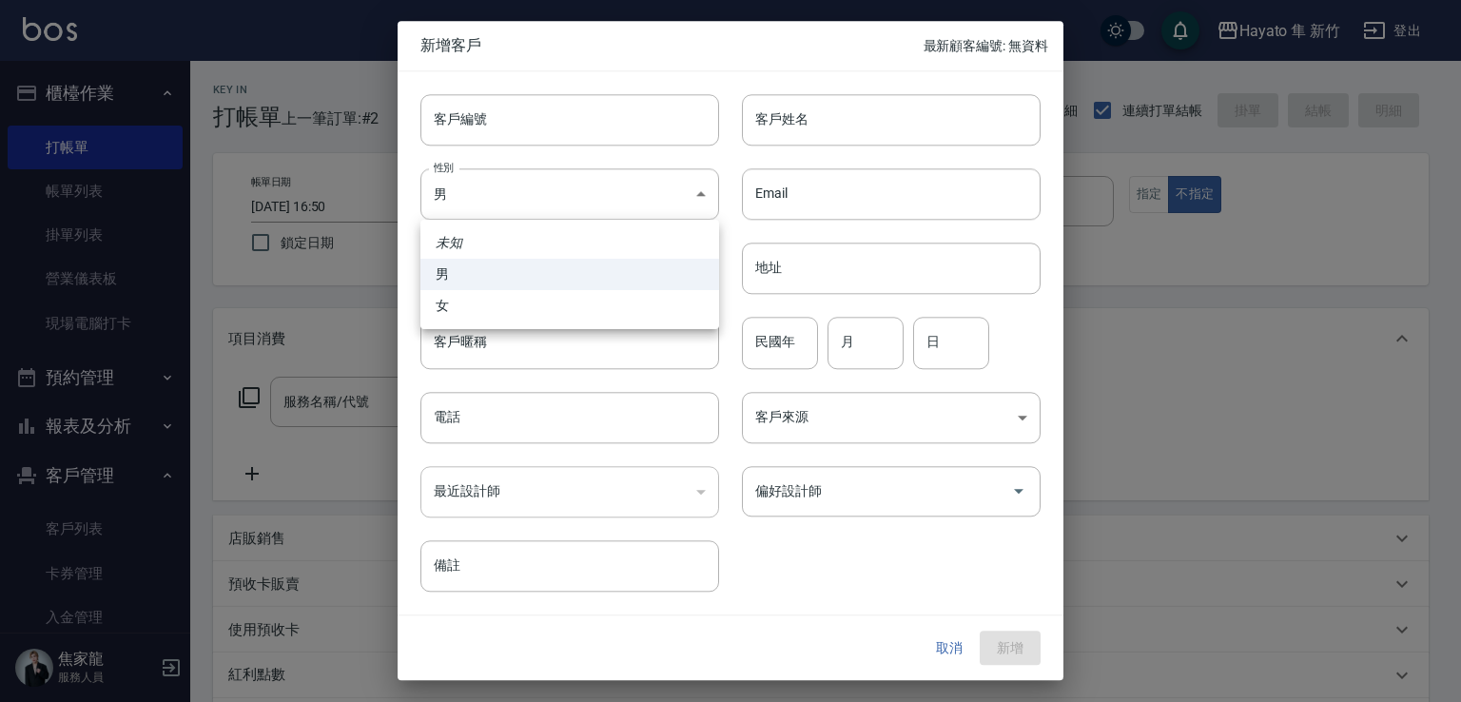
click at [524, 316] on li "女" at bounding box center [569, 305] width 299 height 31
type input "[DEMOGRAPHIC_DATA]"
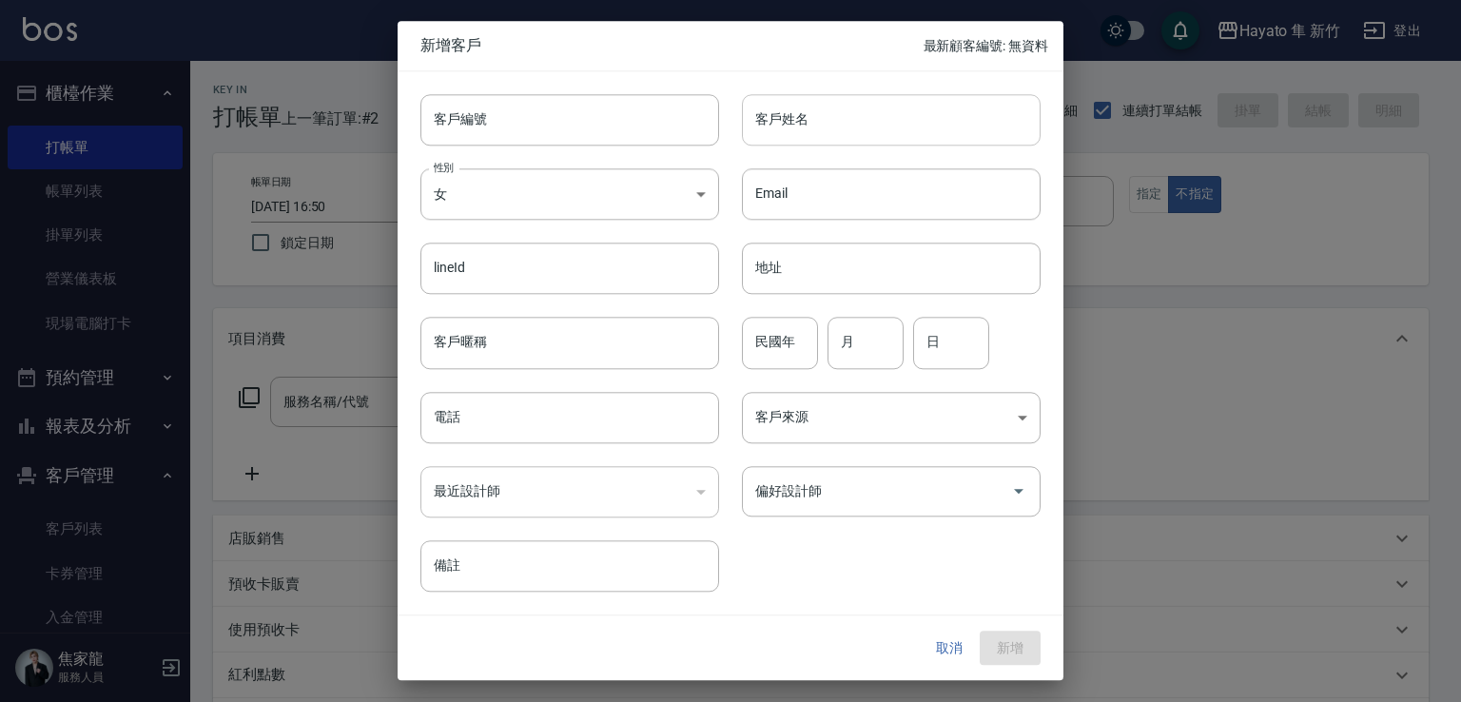
click at [896, 113] on input "客戶姓名" at bounding box center [891, 119] width 299 height 51
type input "[PERSON_NAME]"
click at [524, 419] on input "電話" at bounding box center [569, 417] width 299 height 51
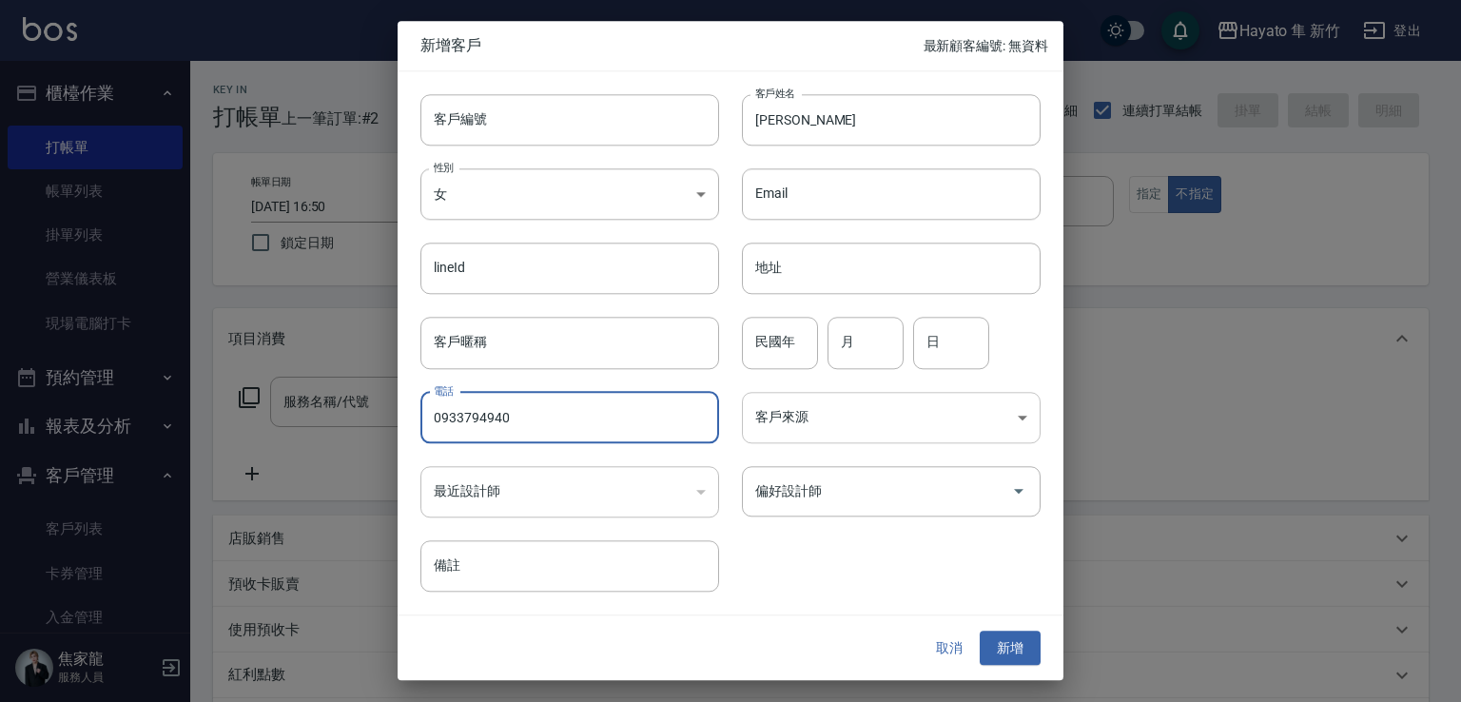
type input "0933794940"
click at [811, 404] on body "Hayato 隼 新竹 登出 櫃檯作業 打帳單 帳單列表 掛單列表 營業儀表板 現場電腦打卡 預約管理 預約管理 報表及分析 報表目錄 店家日報表 互助日報表…" at bounding box center [730, 498] width 1461 height 996
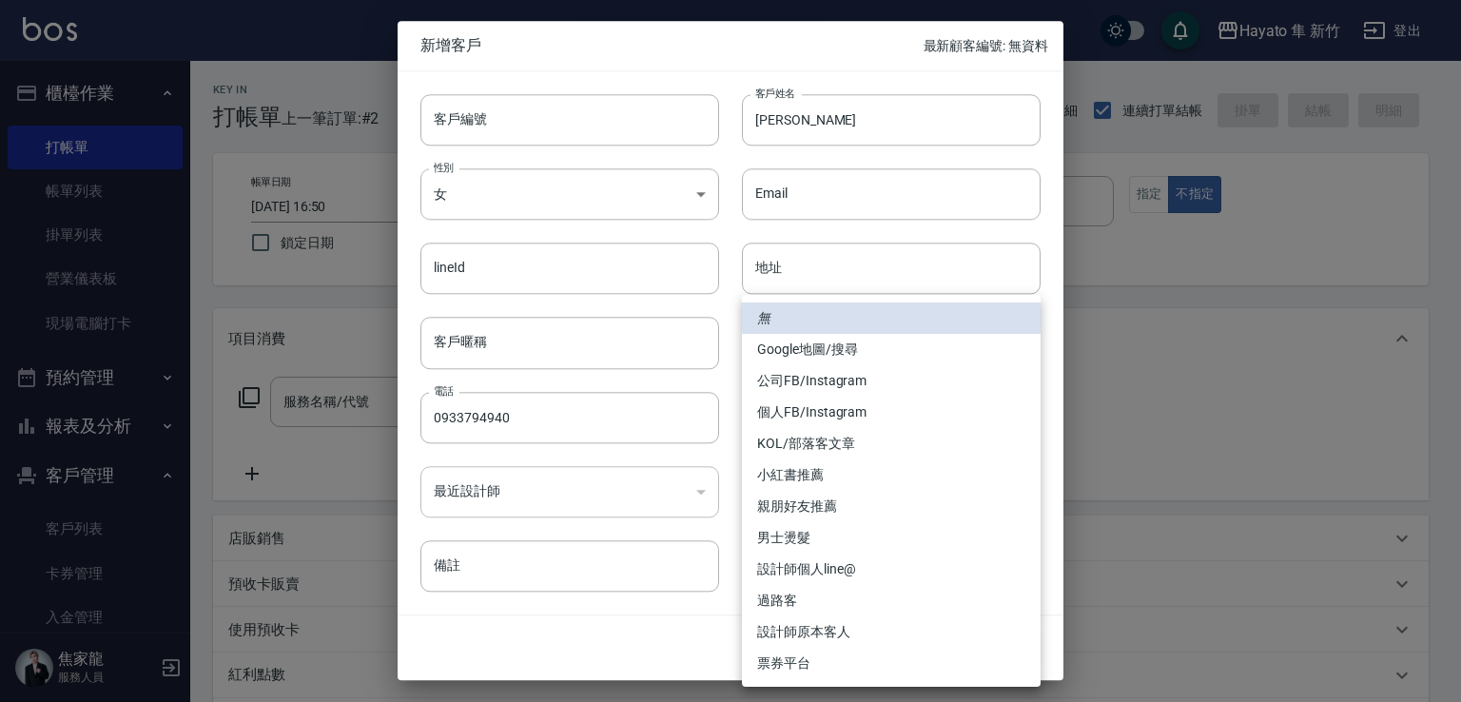
click at [845, 416] on li "個人FB/Instagram" at bounding box center [891, 412] width 299 height 31
type input "個人FB/Instagram"
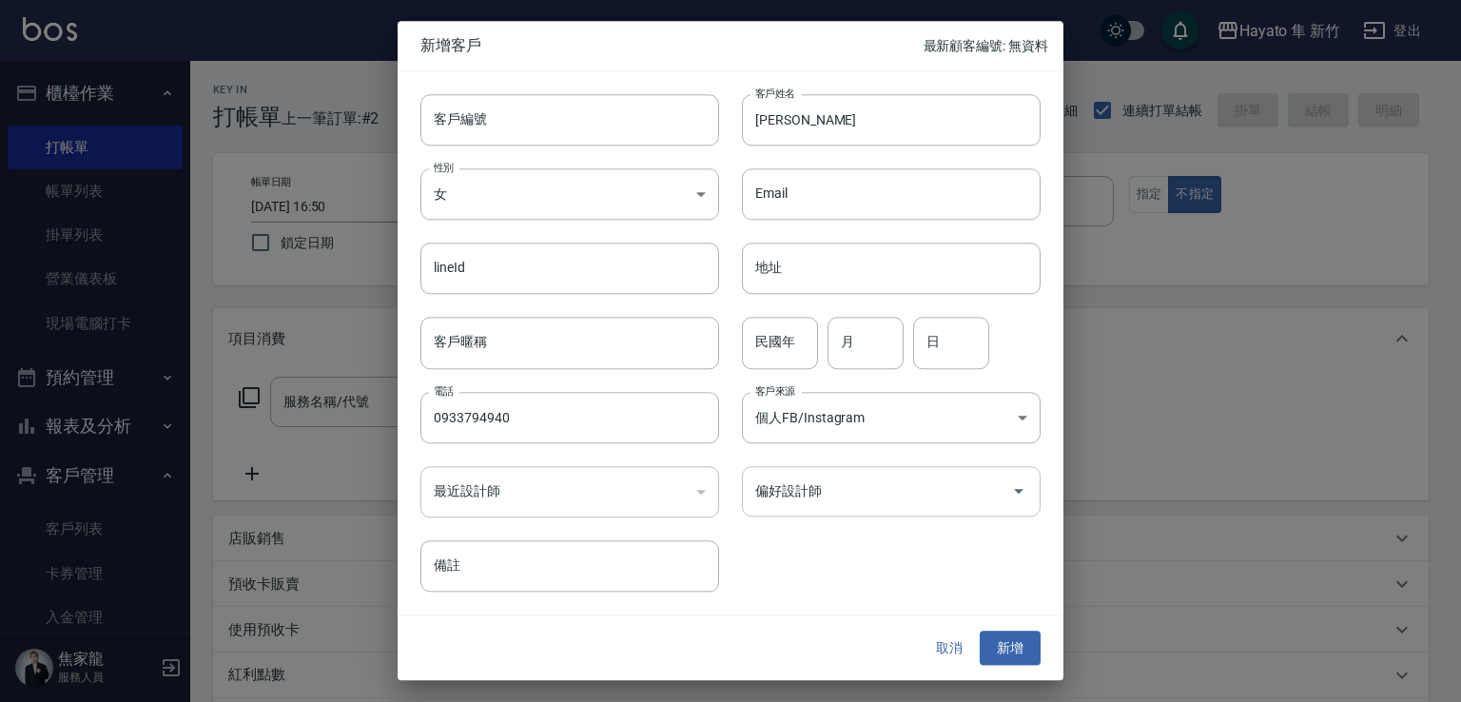
click at [826, 507] on input "偏好設計師" at bounding box center [876, 491] width 253 height 33
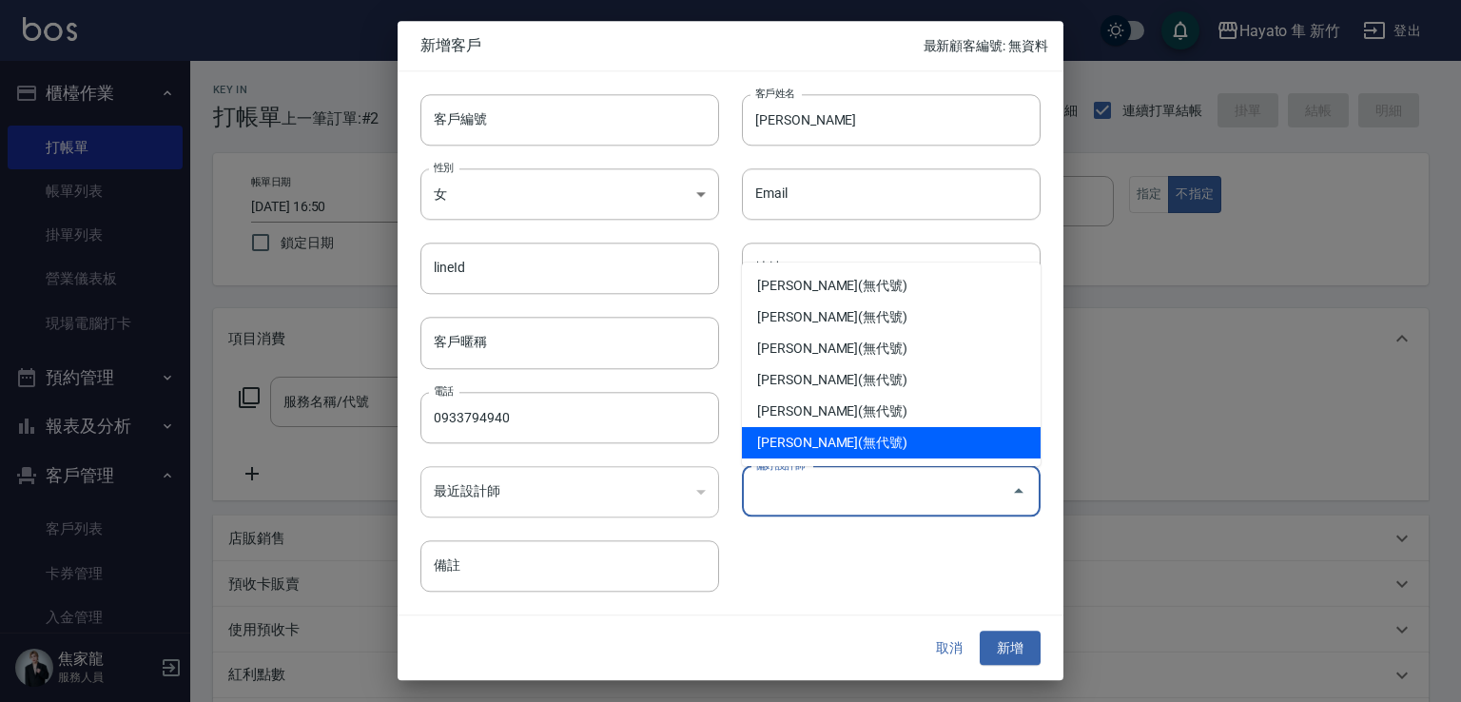
click at [828, 448] on li "[PERSON_NAME](無代號)" at bounding box center [891, 442] width 299 height 31
type input "焦家龍"
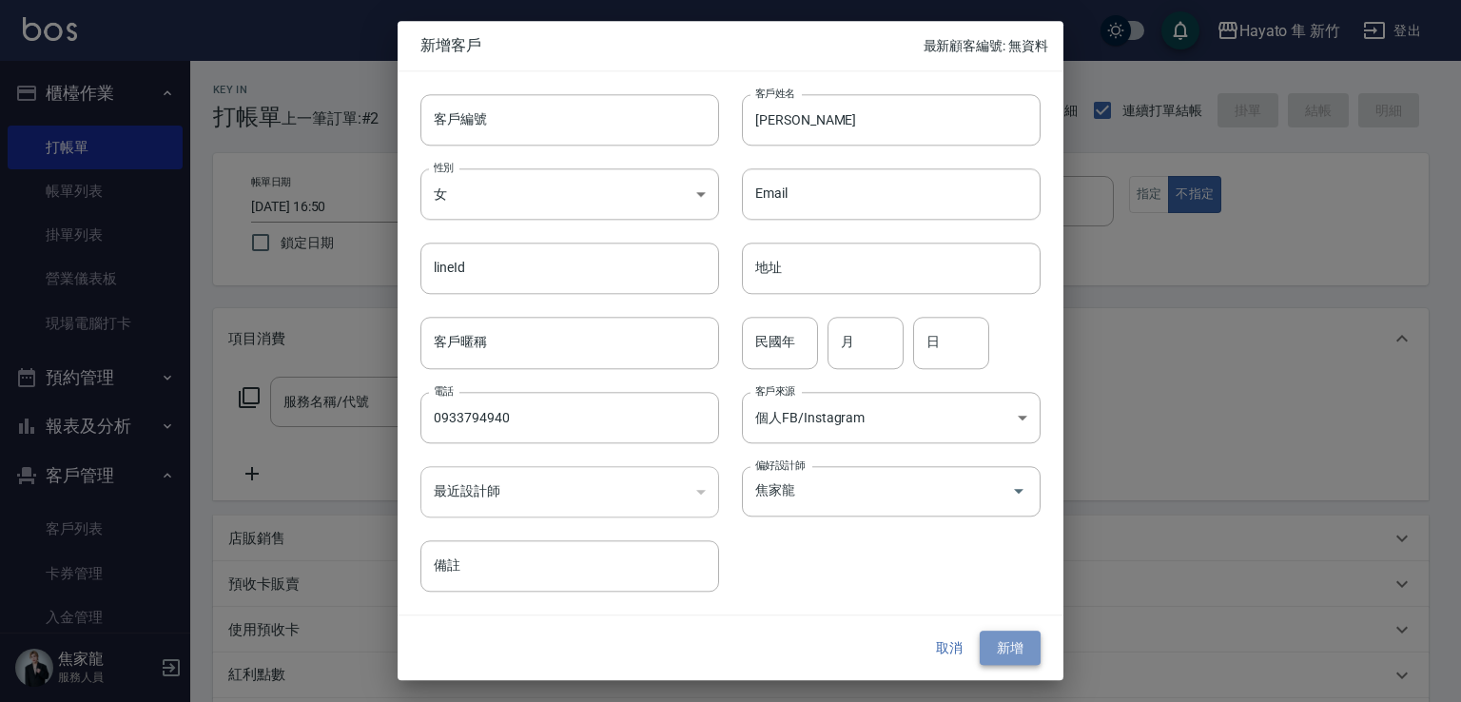
click at [1034, 653] on button "新增" at bounding box center [1010, 648] width 61 height 35
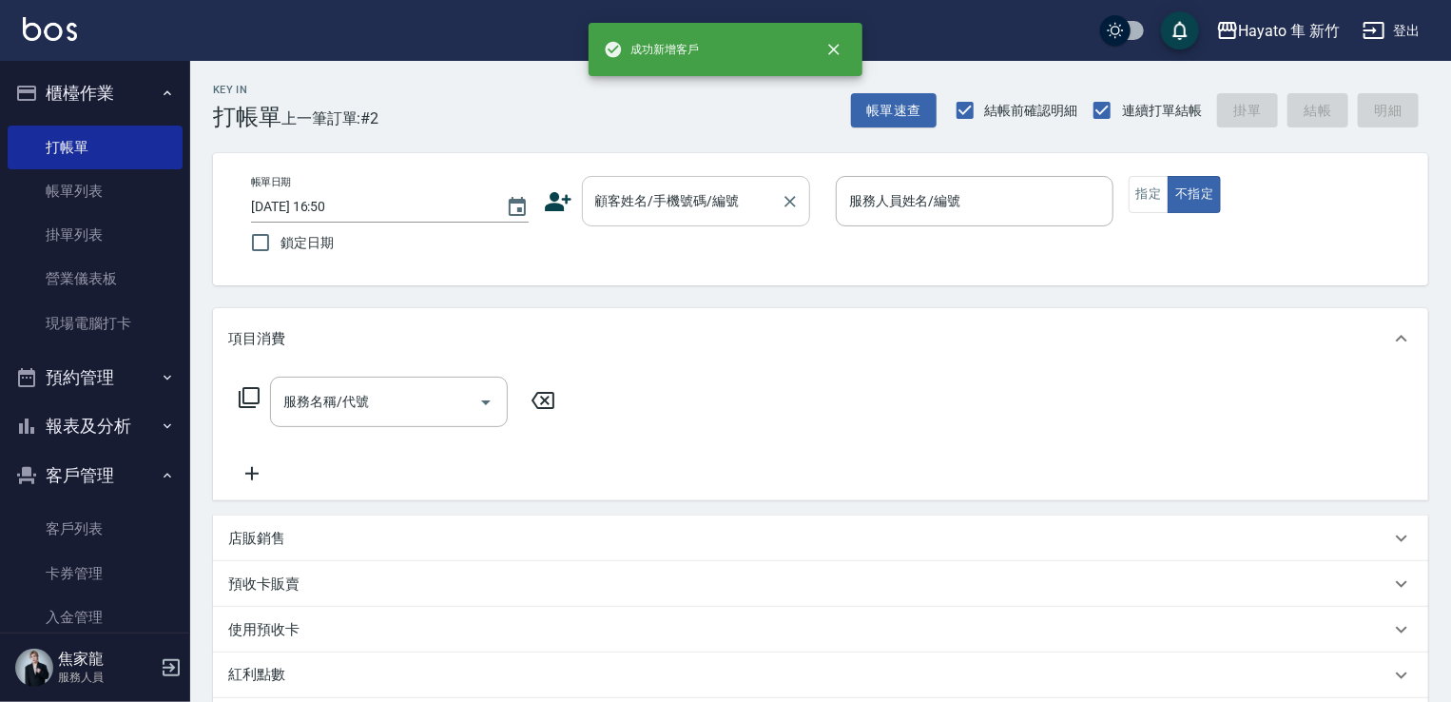
click at [670, 210] on input "顧客姓名/手機號碼/編號" at bounding box center [682, 200] width 183 height 33
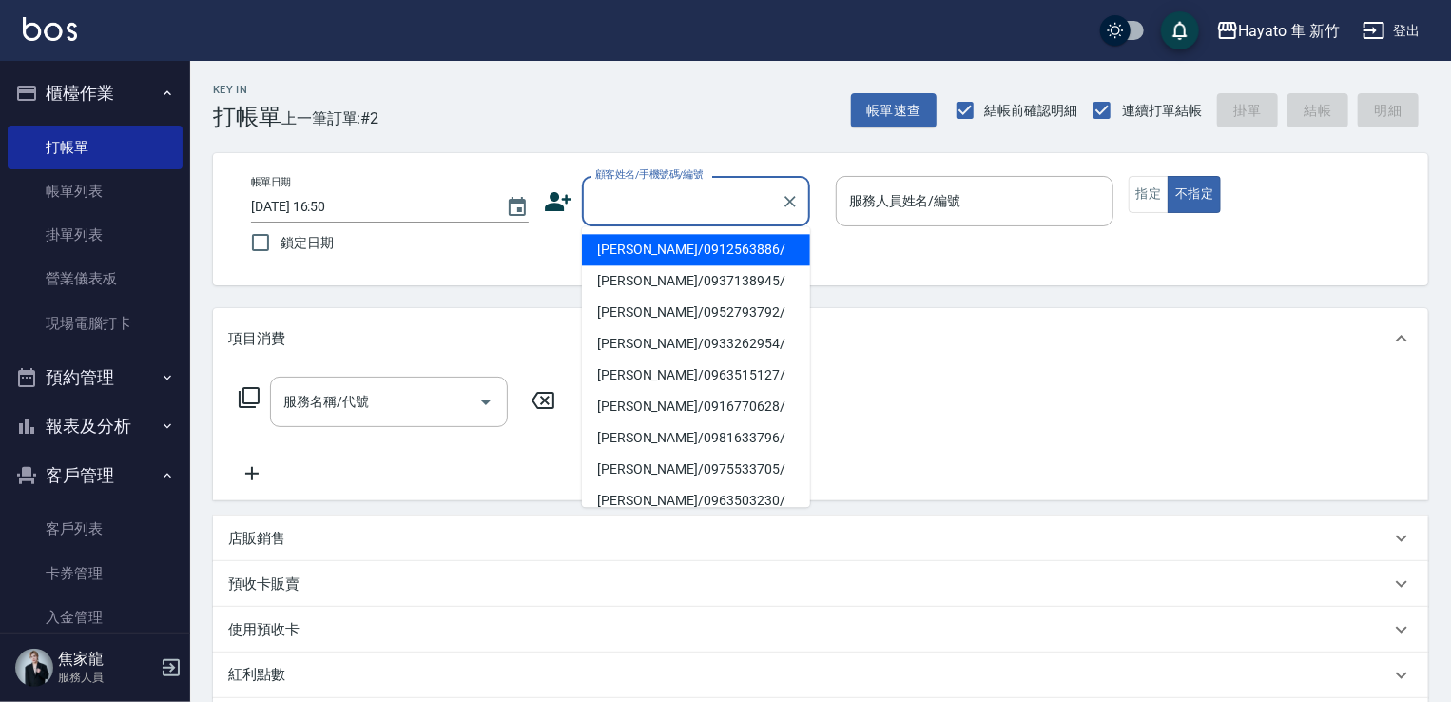
click at [584, 195] on div "顧客姓名/手機號碼/編號" at bounding box center [696, 201] width 228 height 50
type input "ㄗ"
click at [696, 251] on li "[PERSON_NAME]/0933794940/" at bounding box center [696, 249] width 228 height 31
type input "[PERSON_NAME]/0933794940/"
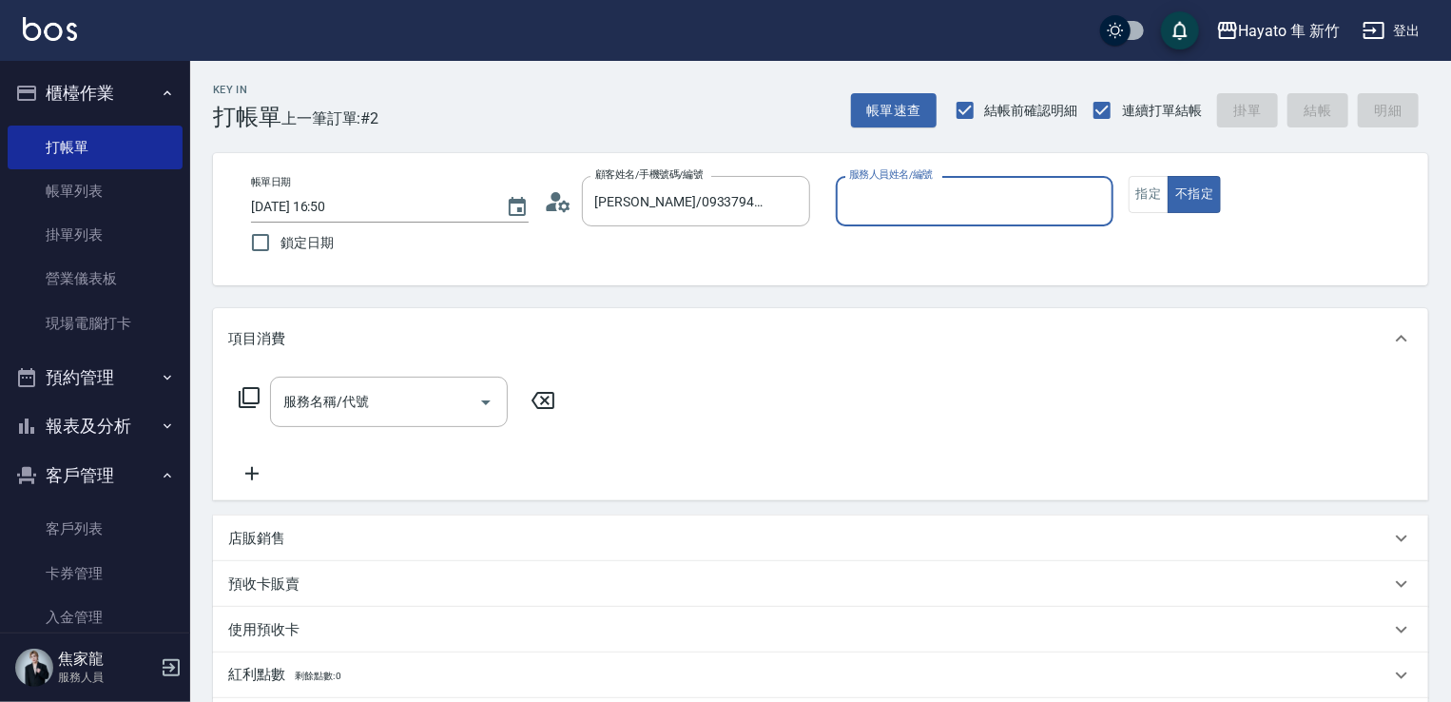
type input "En(無代號)"
click at [481, 398] on icon "Open" at bounding box center [486, 402] width 23 height 23
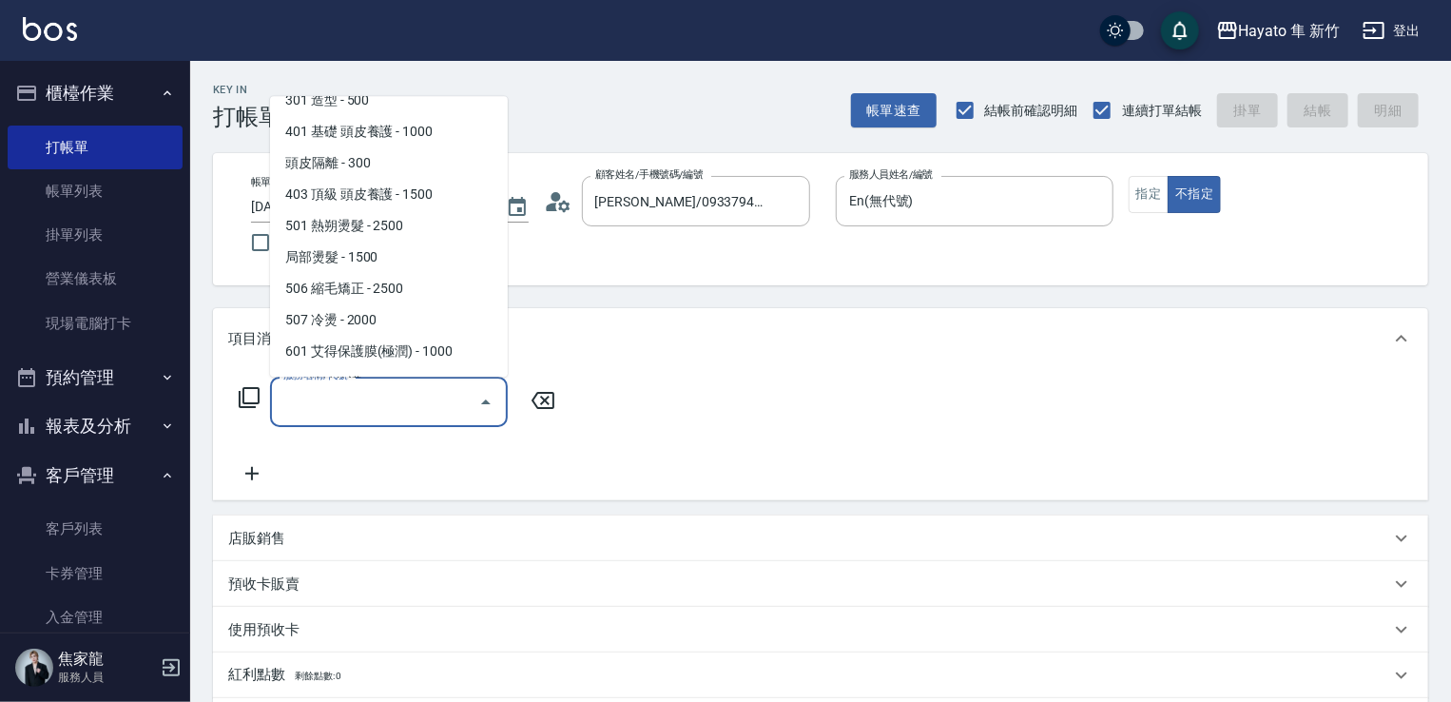
scroll to position [331, 0]
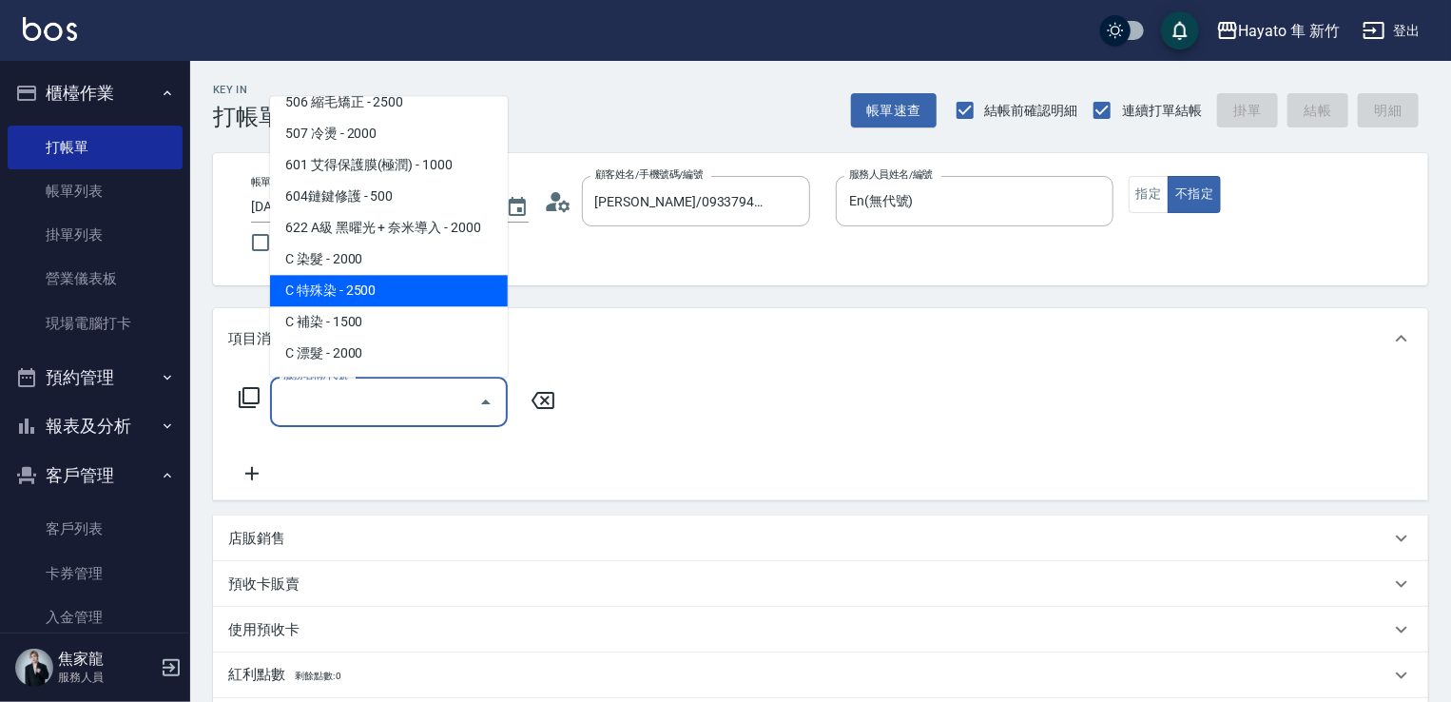
click at [434, 301] on span "C 特殊染 - 2500" at bounding box center [389, 290] width 238 height 31
type input "C 特殊染(703)"
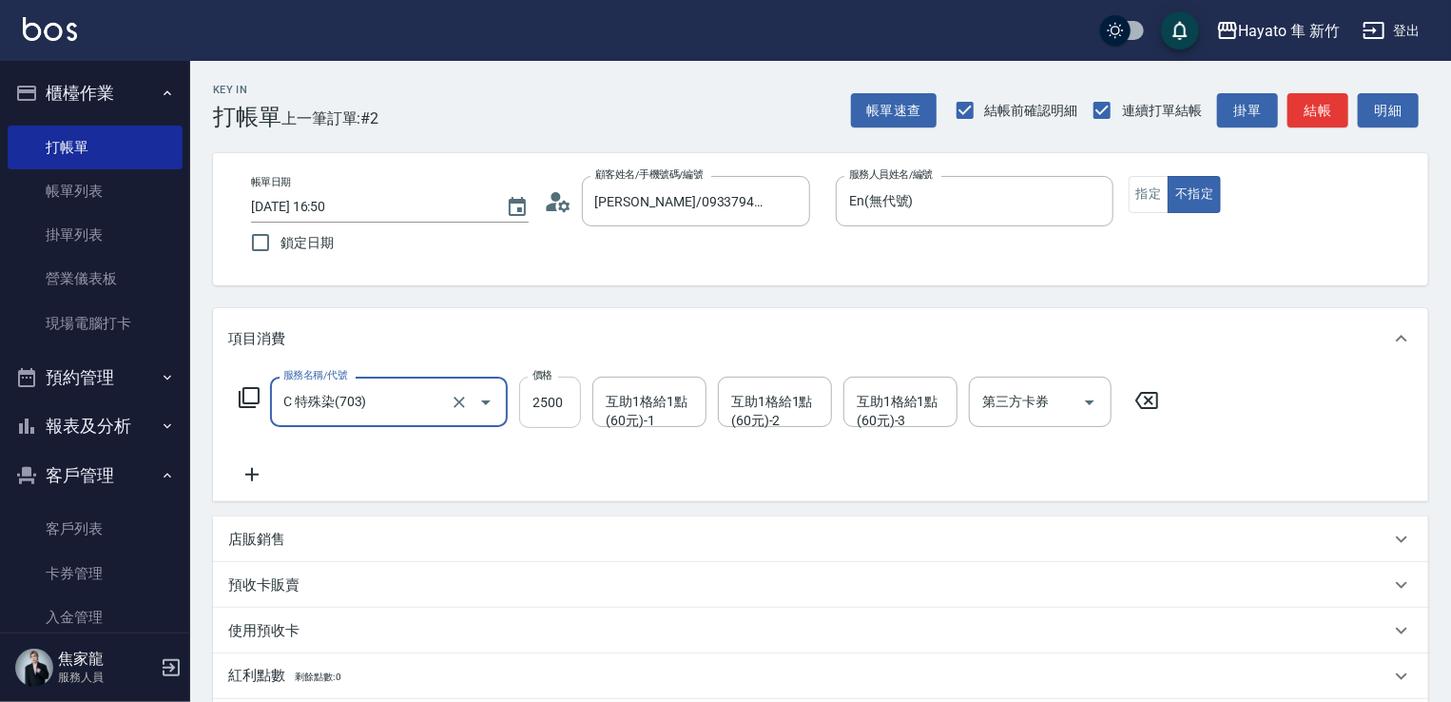
click at [564, 396] on input "2500" at bounding box center [550, 402] width 62 height 51
type input "3500"
click at [253, 473] on icon at bounding box center [252, 474] width 48 height 23
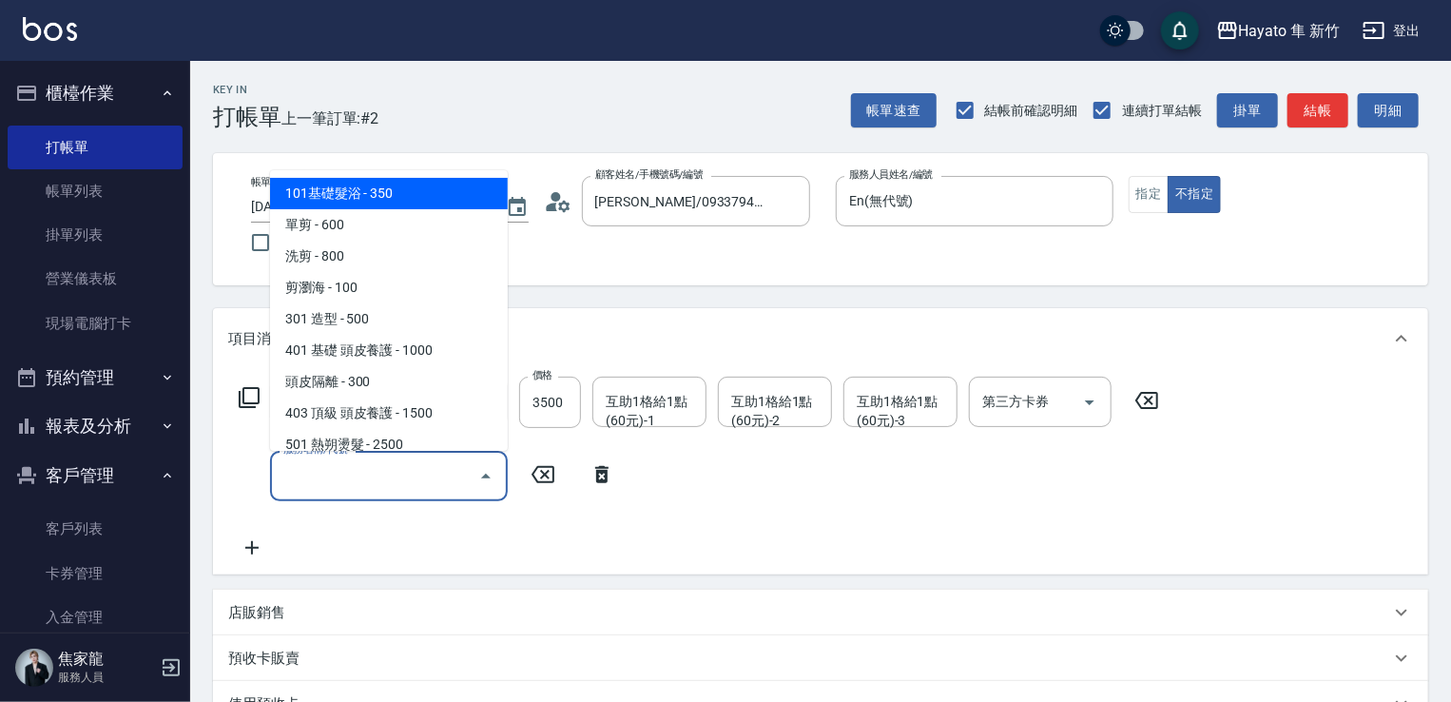
click at [341, 468] on input "服務名稱/代號" at bounding box center [375, 475] width 192 height 33
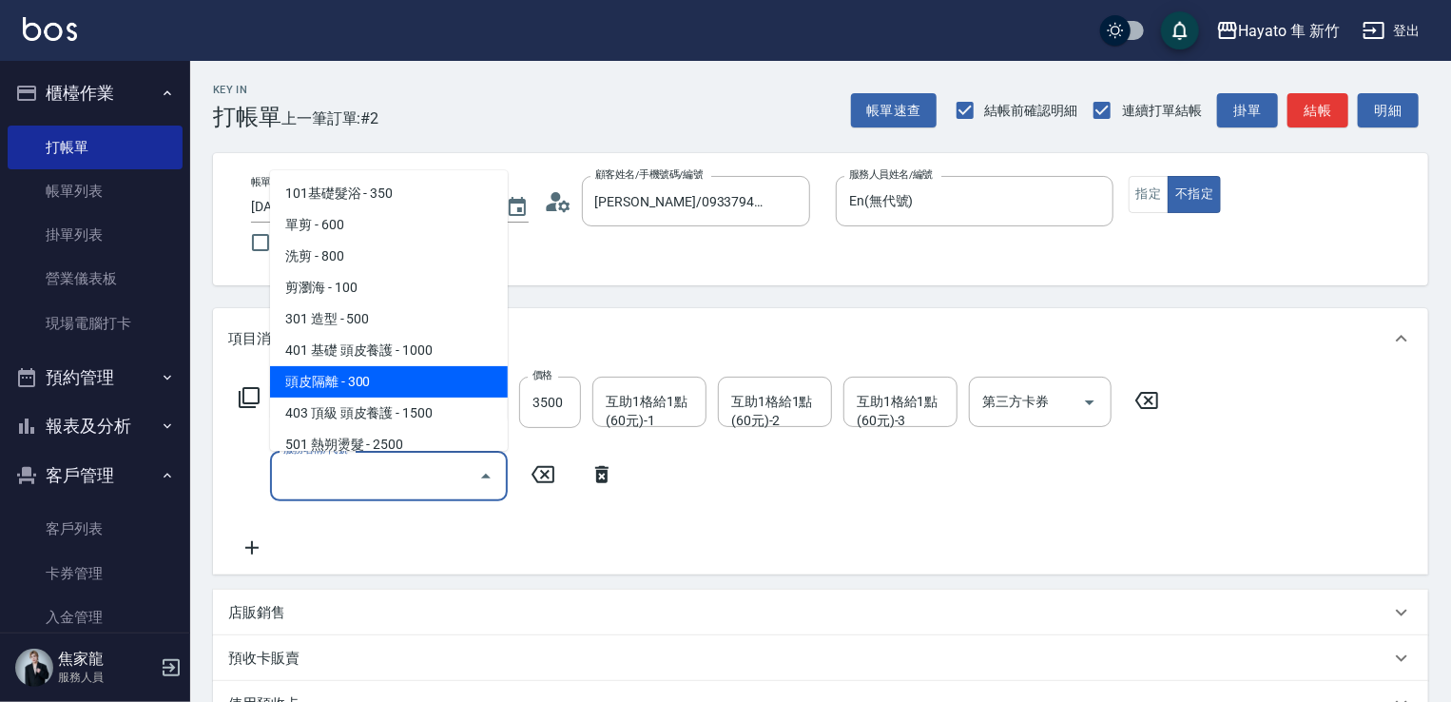
click at [413, 379] on span "頭皮隔離 - 300" at bounding box center [389, 381] width 238 height 31
type input "頭皮隔離(402)"
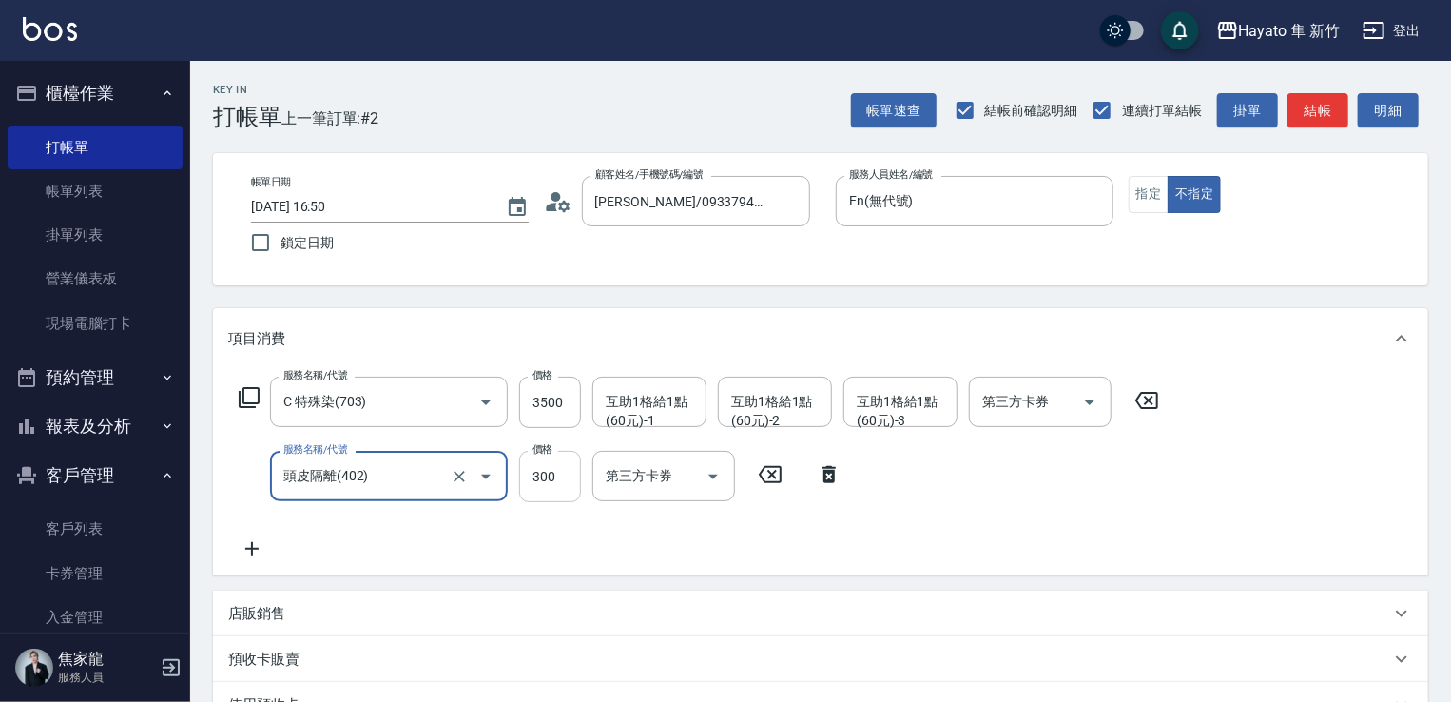
click at [563, 476] on input "300" at bounding box center [550, 476] width 62 height 51
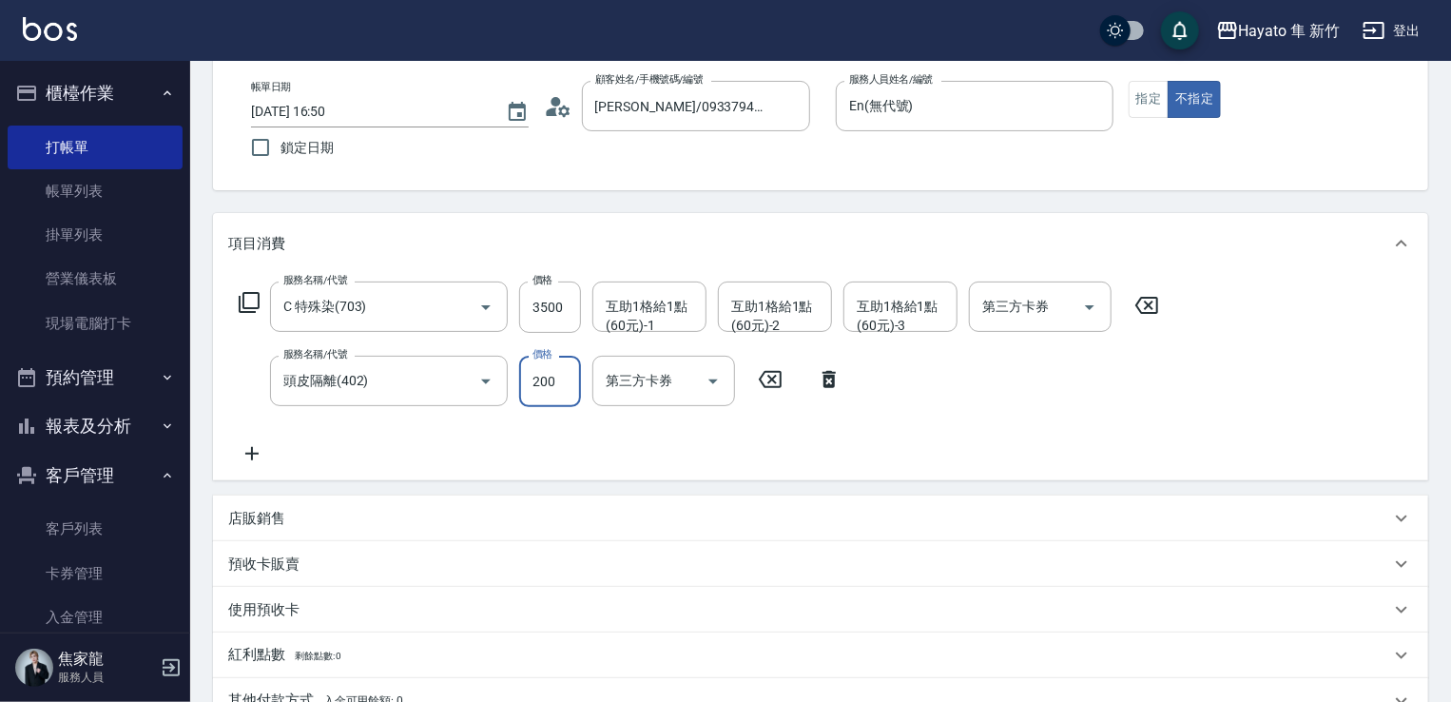
type input "200"
click at [282, 515] on p "店販銷售" at bounding box center [256, 519] width 57 height 20
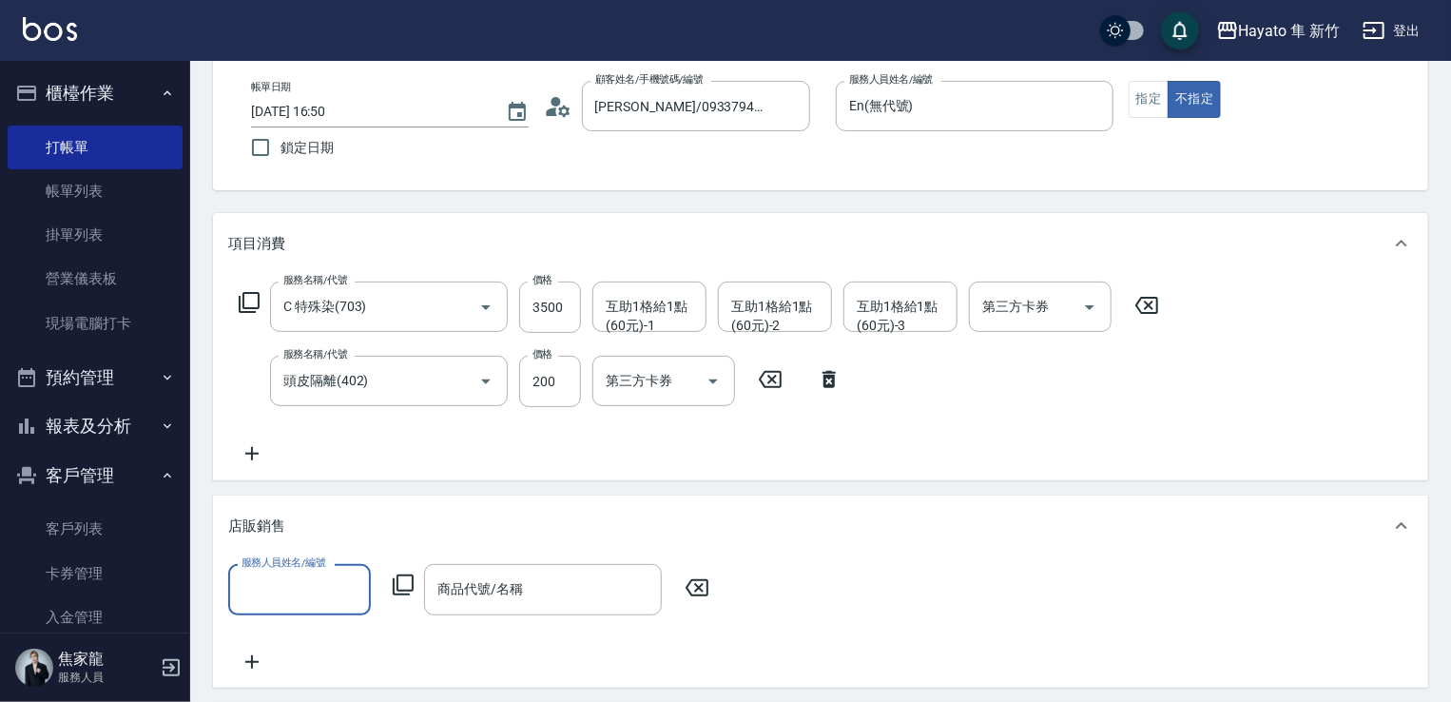
scroll to position [0, 0]
click at [274, 574] on input "服務人員姓名/編號" at bounding box center [300, 589] width 126 height 33
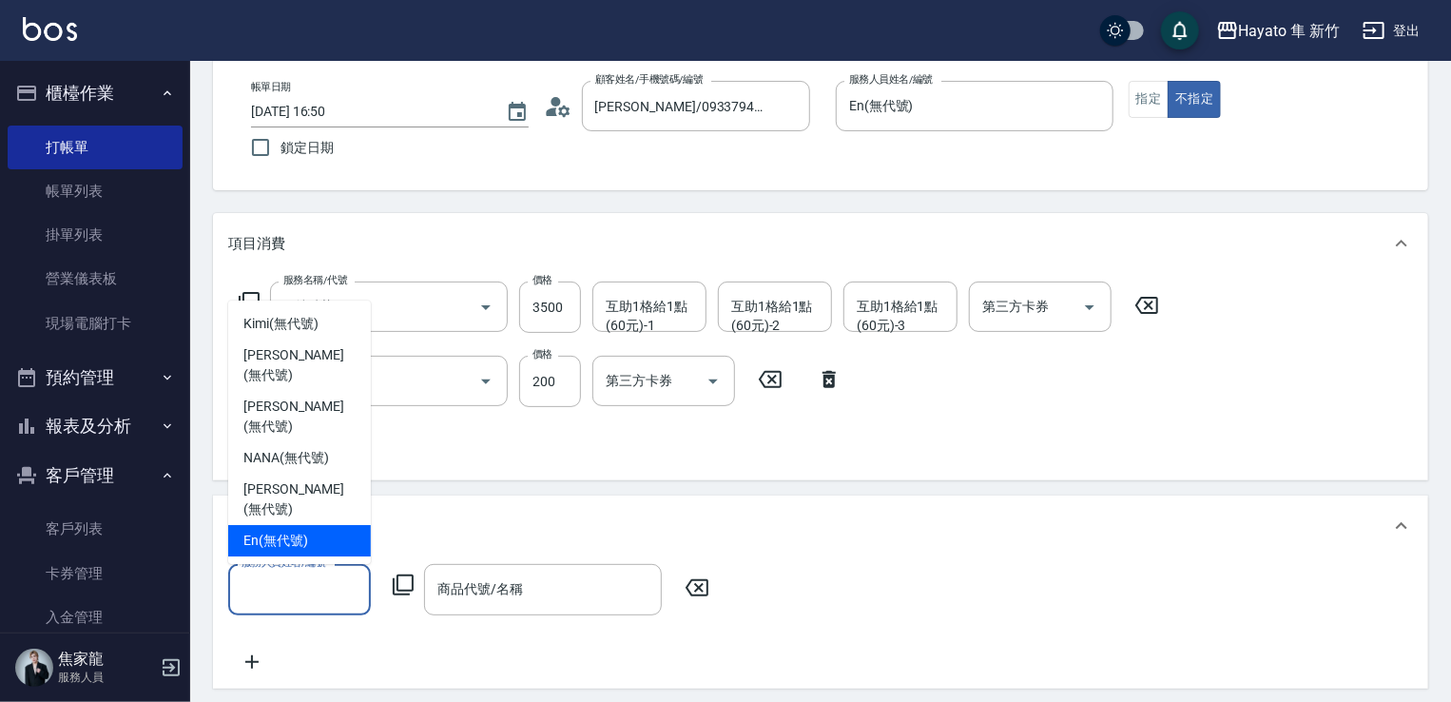
click at [312, 548] on div "En (無代號)" at bounding box center [299, 540] width 143 height 31
type input "En(無代號)"
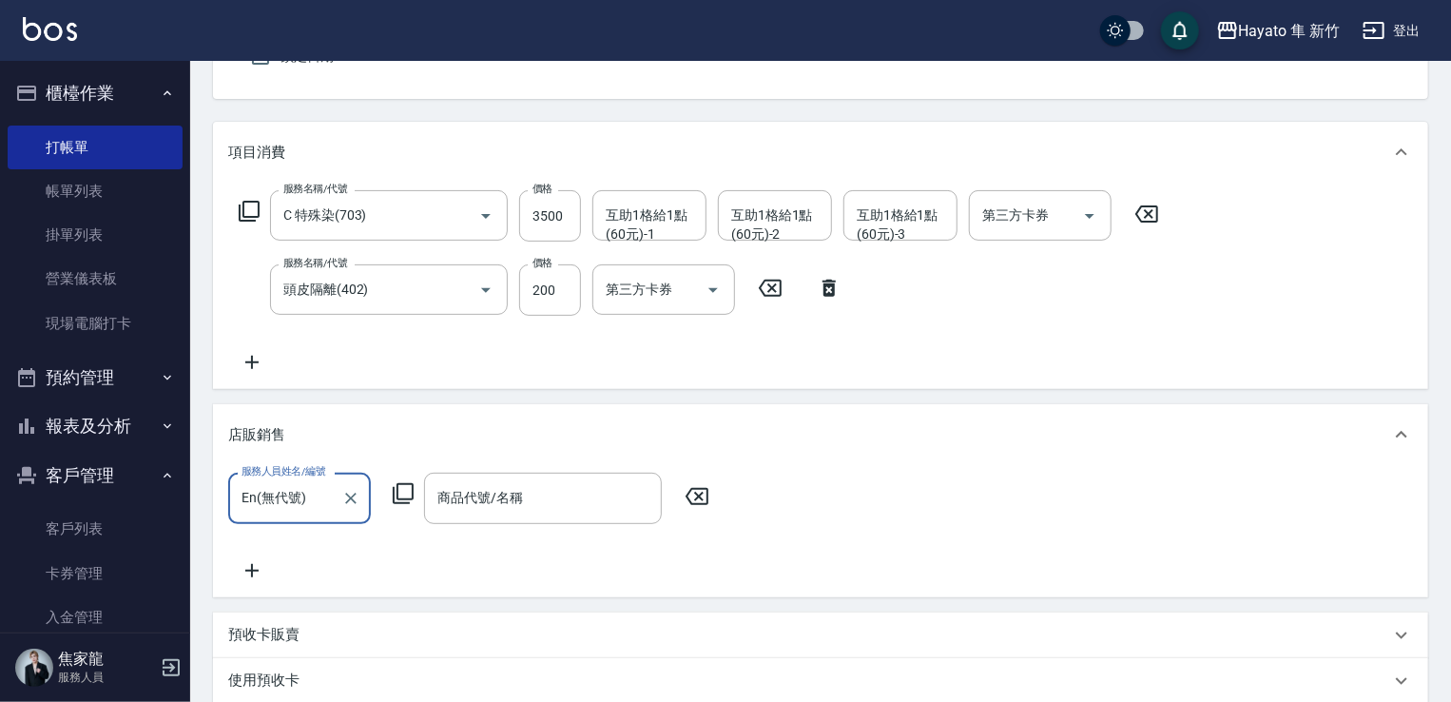
scroll to position [190, 0]
click at [256, 567] on icon at bounding box center [252, 566] width 48 height 23
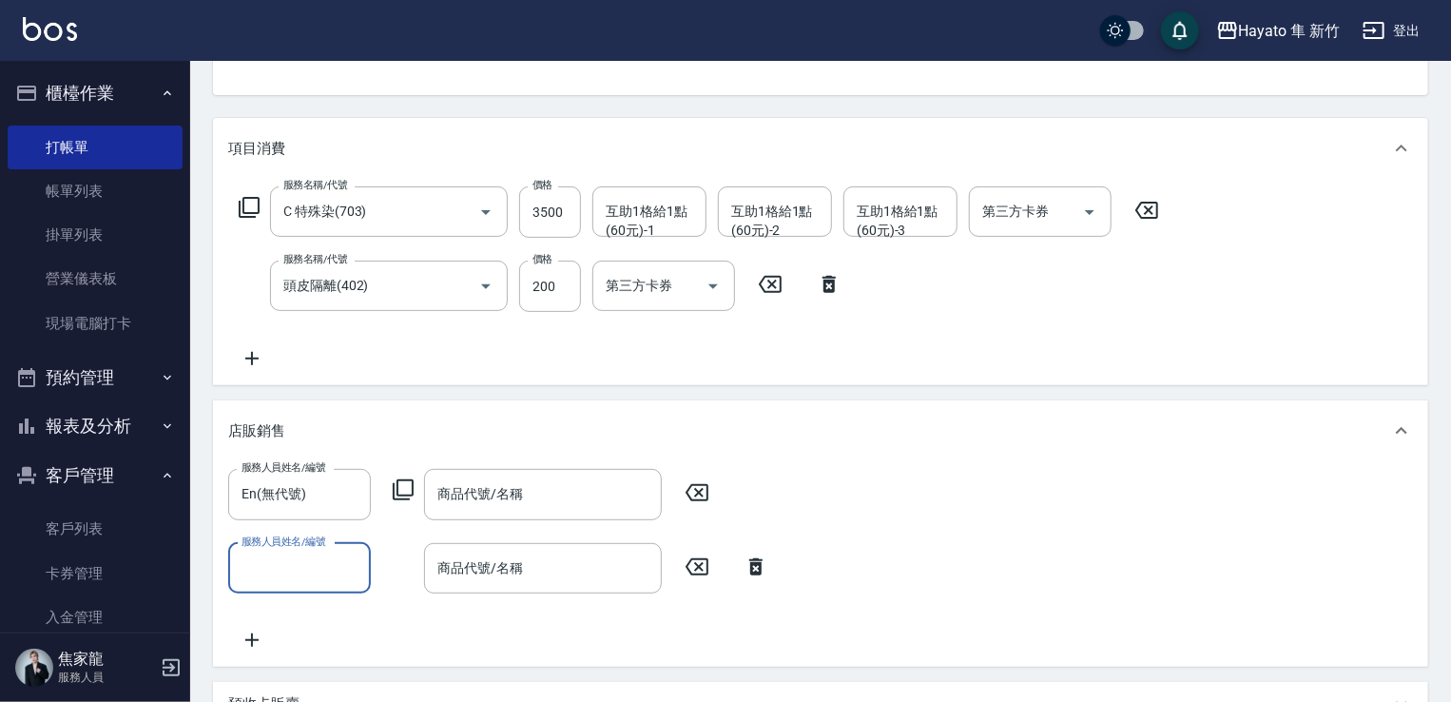
click at [301, 557] on input "服務人員姓名/編號" at bounding box center [300, 568] width 126 height 33
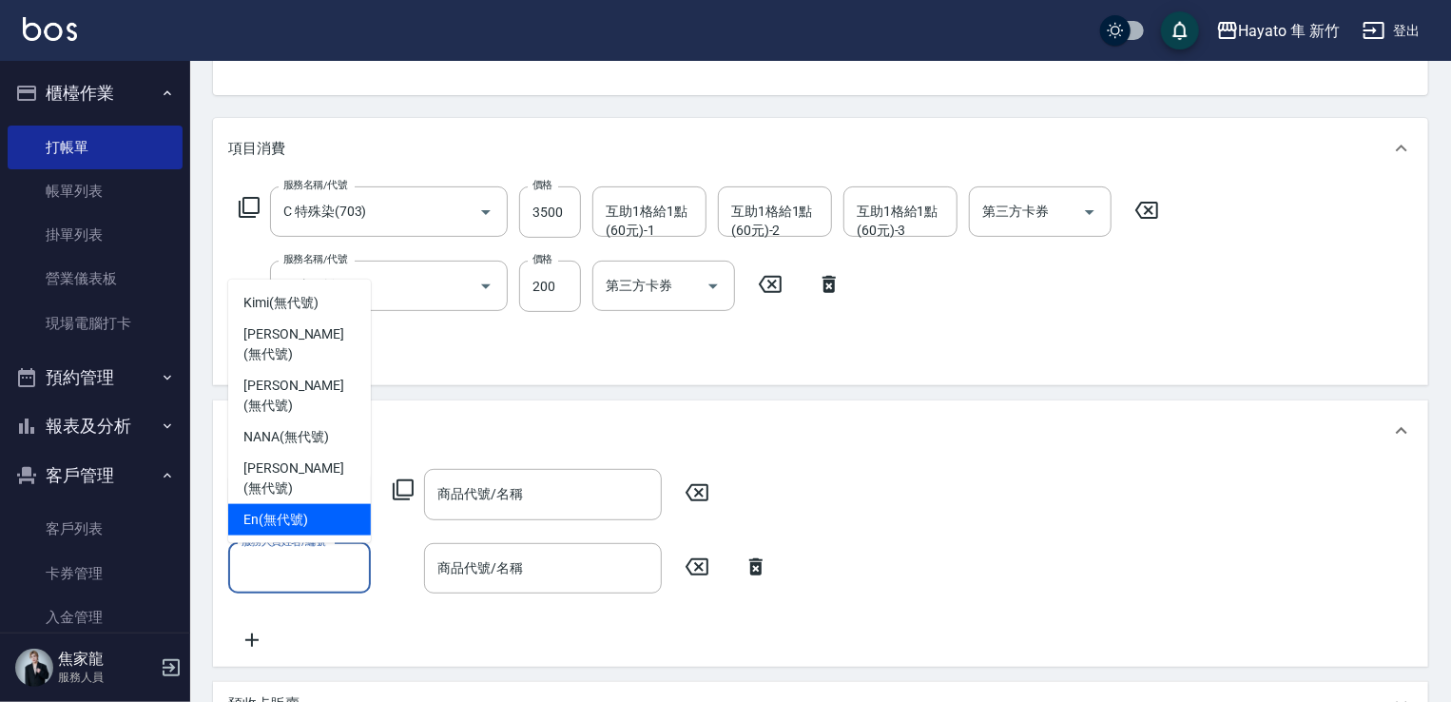
click at [289, 524] on span "En (無代號)" at bounding box center [275, 520] width 65 height 20
type input "En(無代號)"
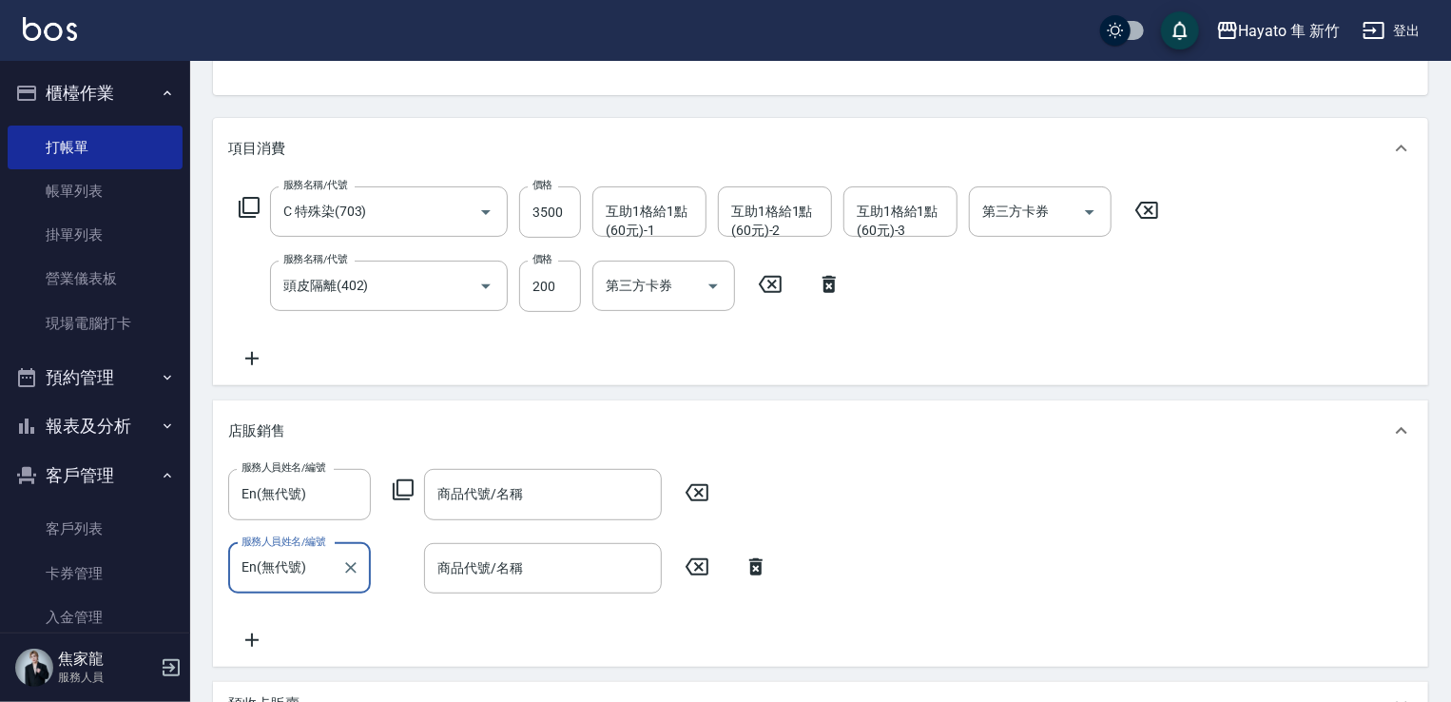
scroll to position [285, 0]
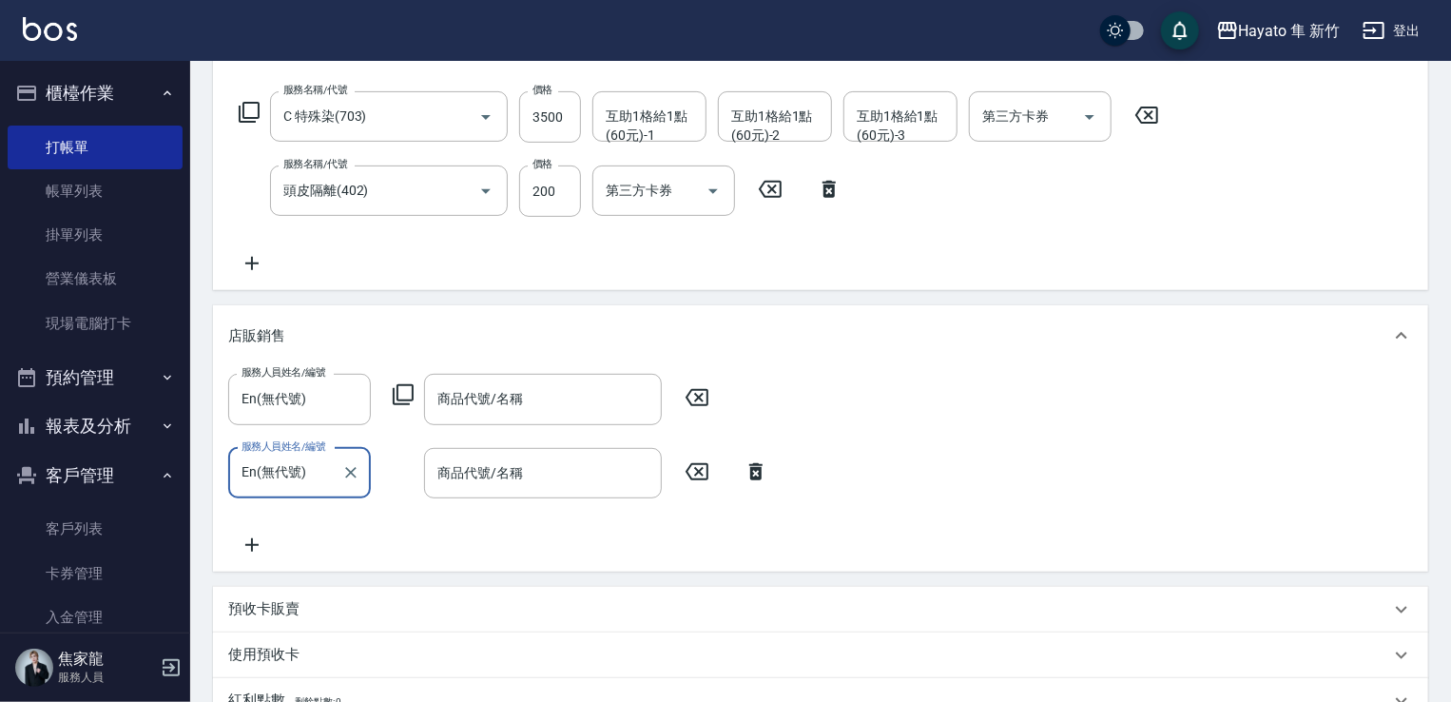
click at [256, 548] on icon at bounding box center [252, 545] width 48 height 23
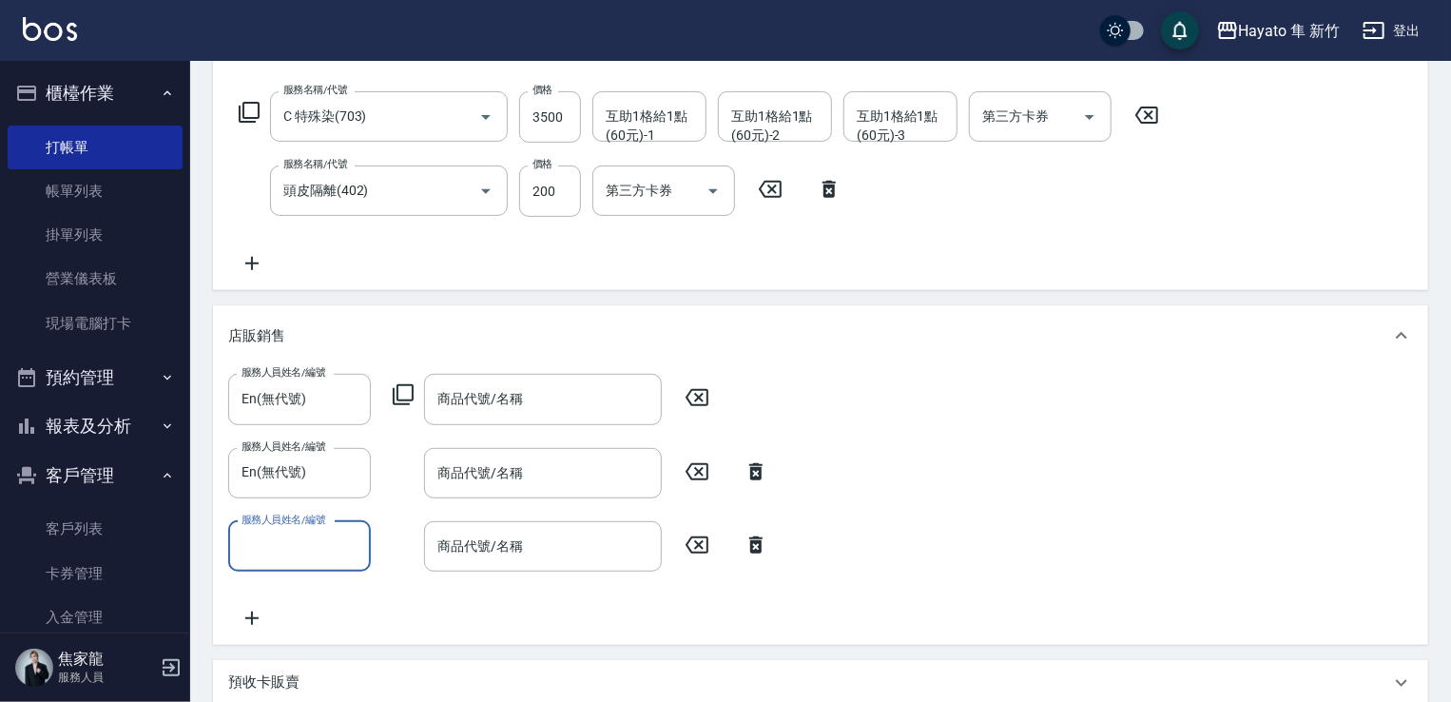
click at [274, 546] on input "服務人員姓名/編號" at bounding box center [300, 546] width 126 height 33
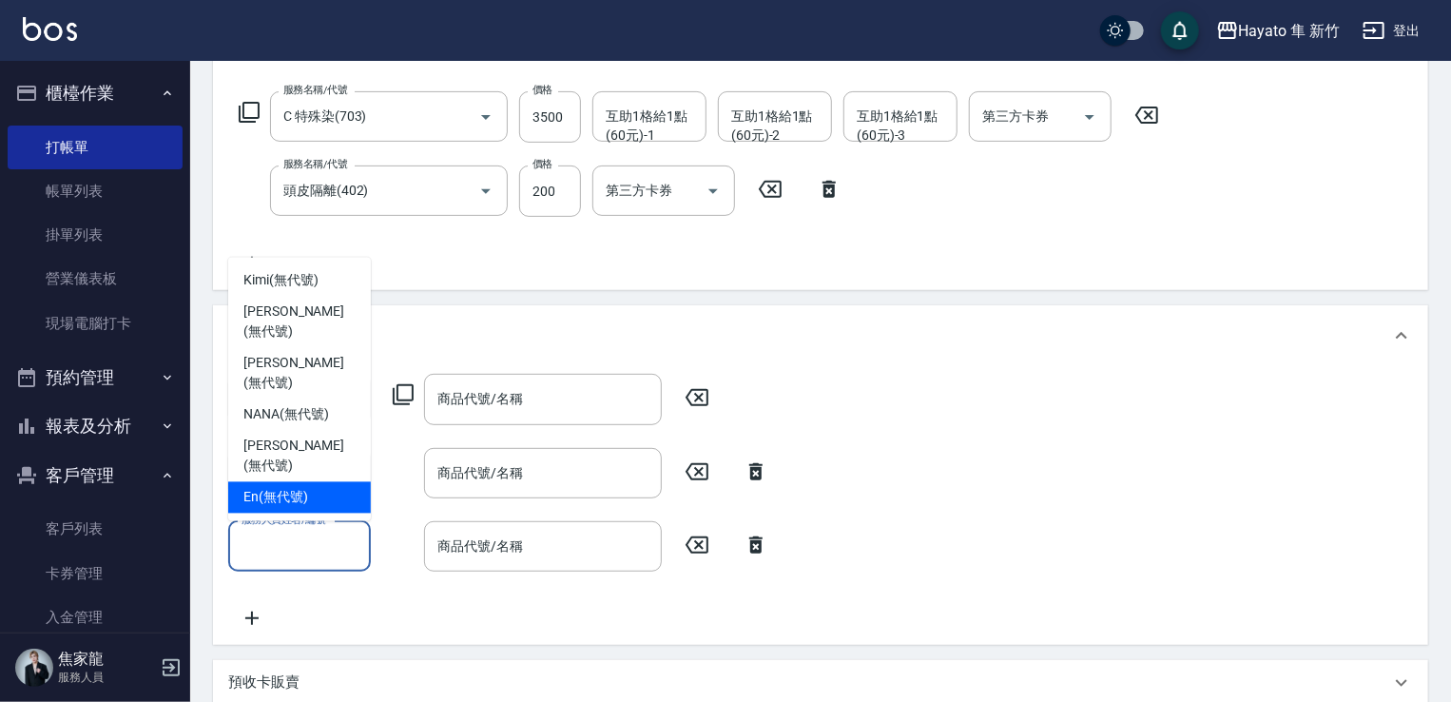
click at [293, 499] on span "En (無代號)" at bounding box center [275, 498] width 65 height 20
type input "En(無代號)"
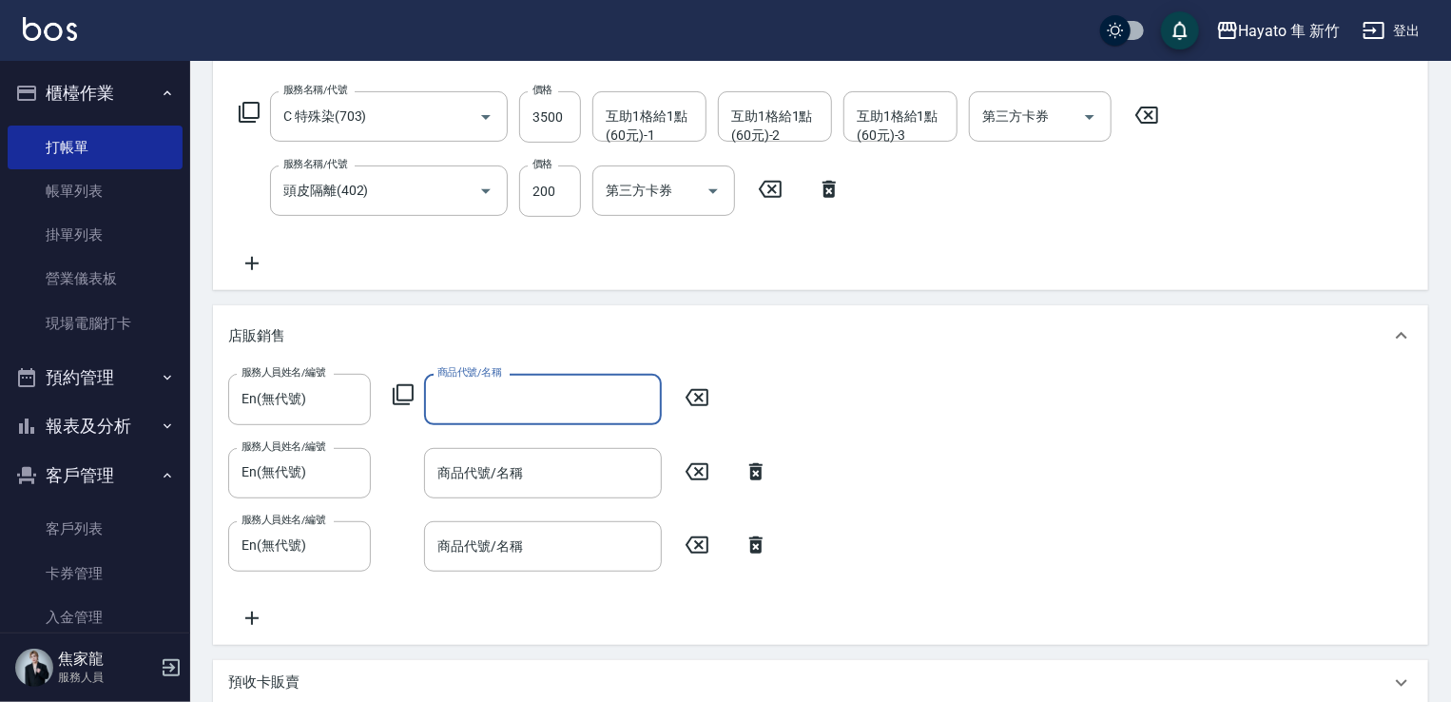
click at [510, 408] on input "商品代號/名稱" at bounding box center [543, 398] width 221 height 33
click at [506, 410] on input "商品代號/名稱" at bounding box center [543, 398] width 221 height 33
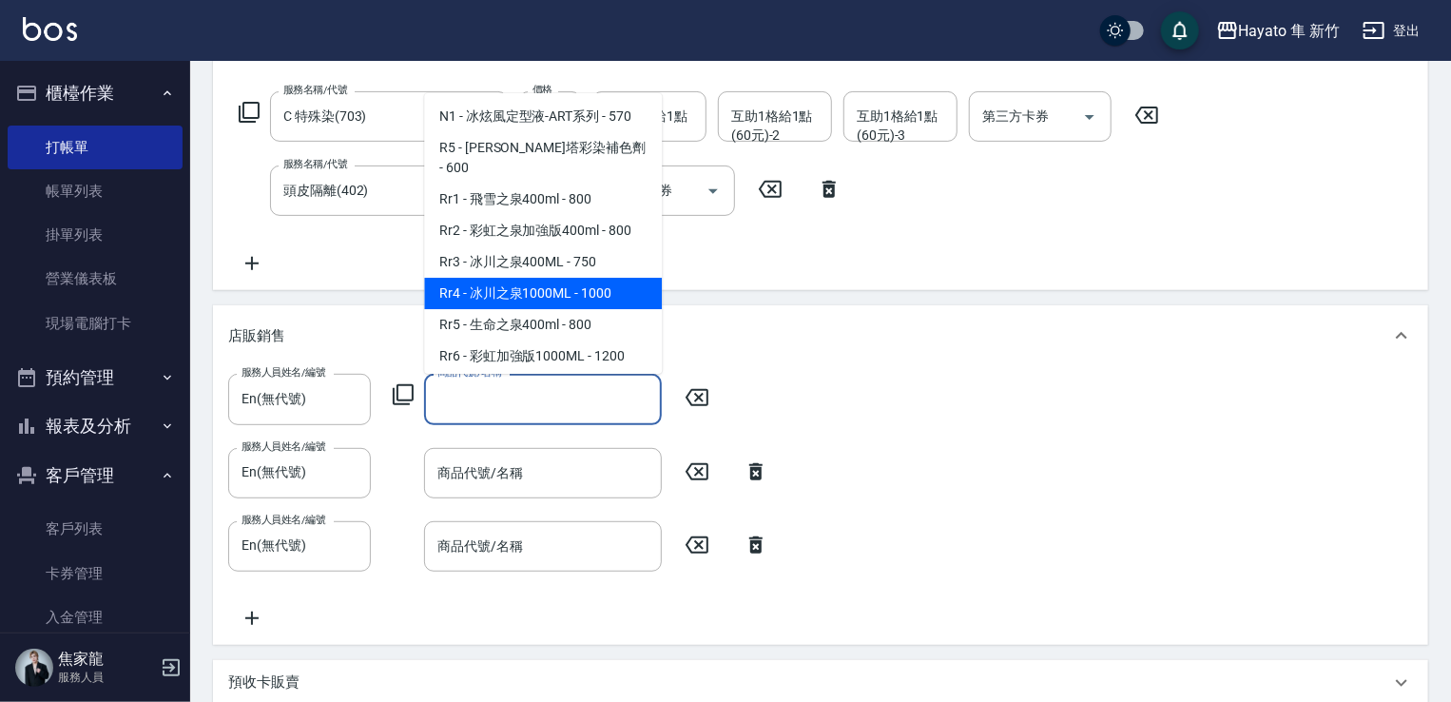
scroll to position [666, 0]
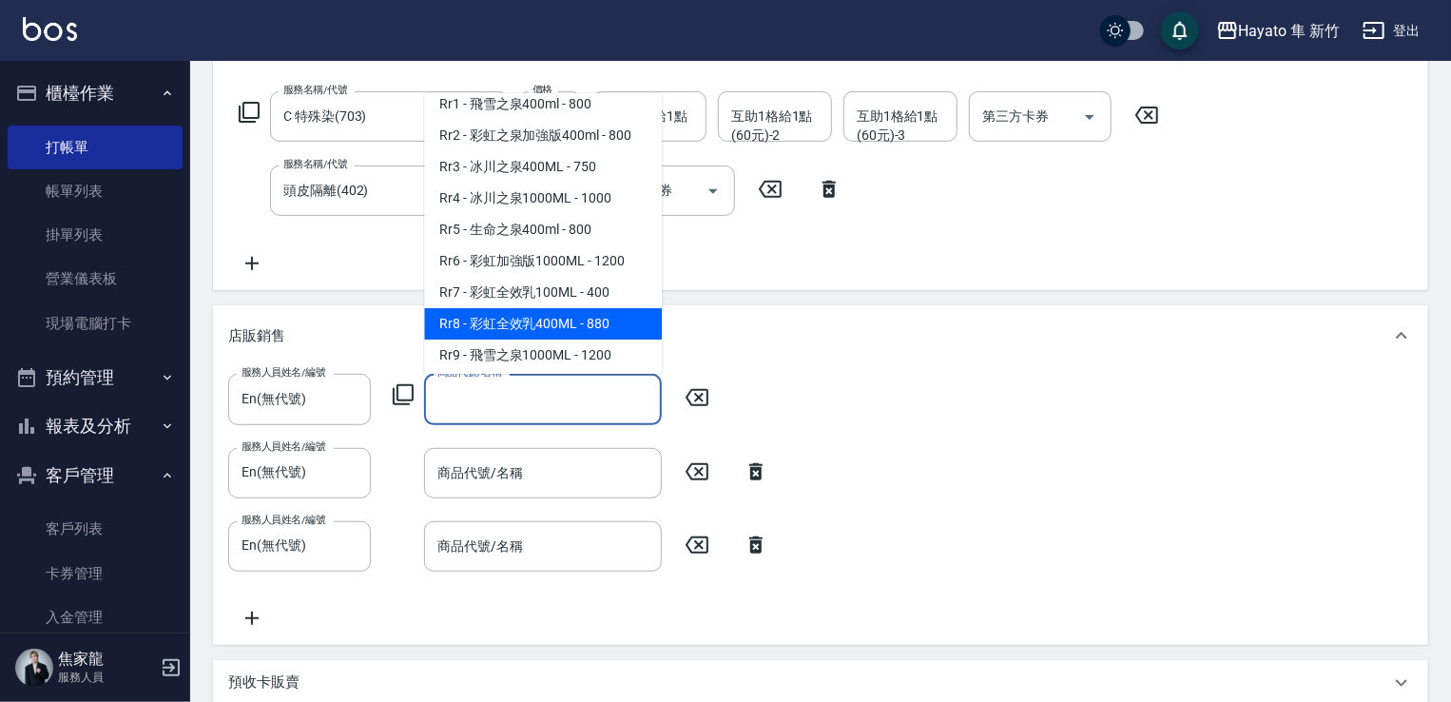
click at [620, 340] on span "Rr8 - 彩虹全效乳400ML - 880" at bounding box center [543, 323] width 238 height 31
type input "彩虹全效乳400ML"
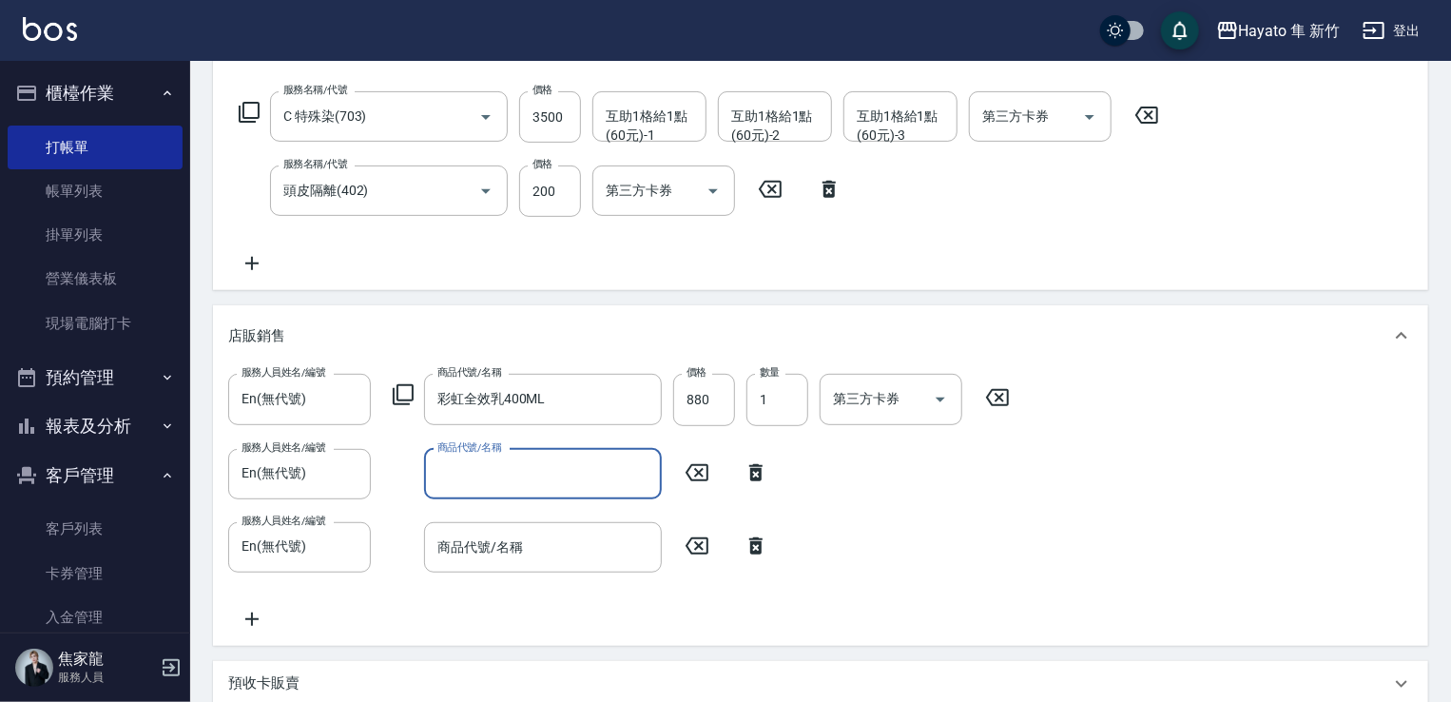
click at [488, 480] on input "商品代號/名稱" at bounding box center [543, 473] width 221 height 33
click at [500, 468] on input "商品代號/名稱" at bounding box center [543, 473] width 221 height 33
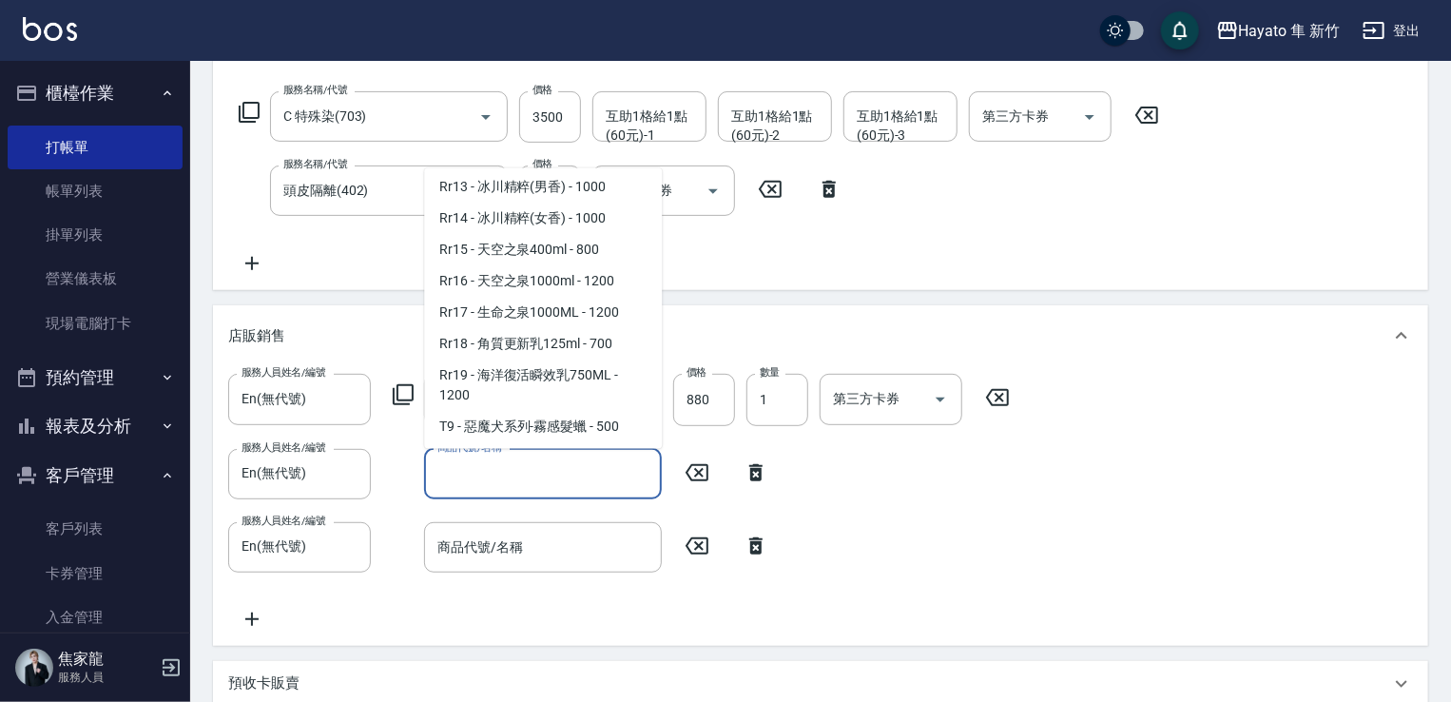
scroll to position [1046, 0]
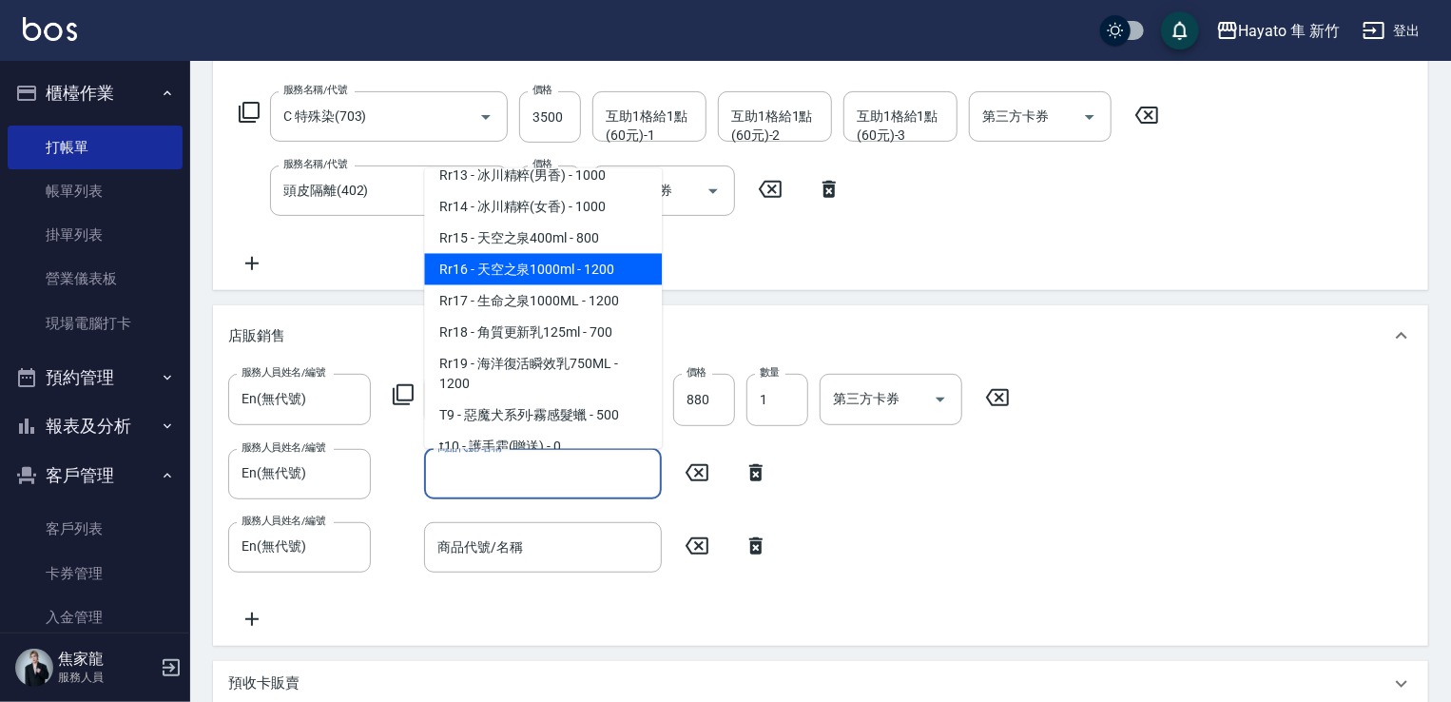
click at [560, 284] on span "Rr16 - 天空之泉1000ml - 1200" at bounding box center [543, 268] width 238 height 31
type input "天空之泉1000ml"
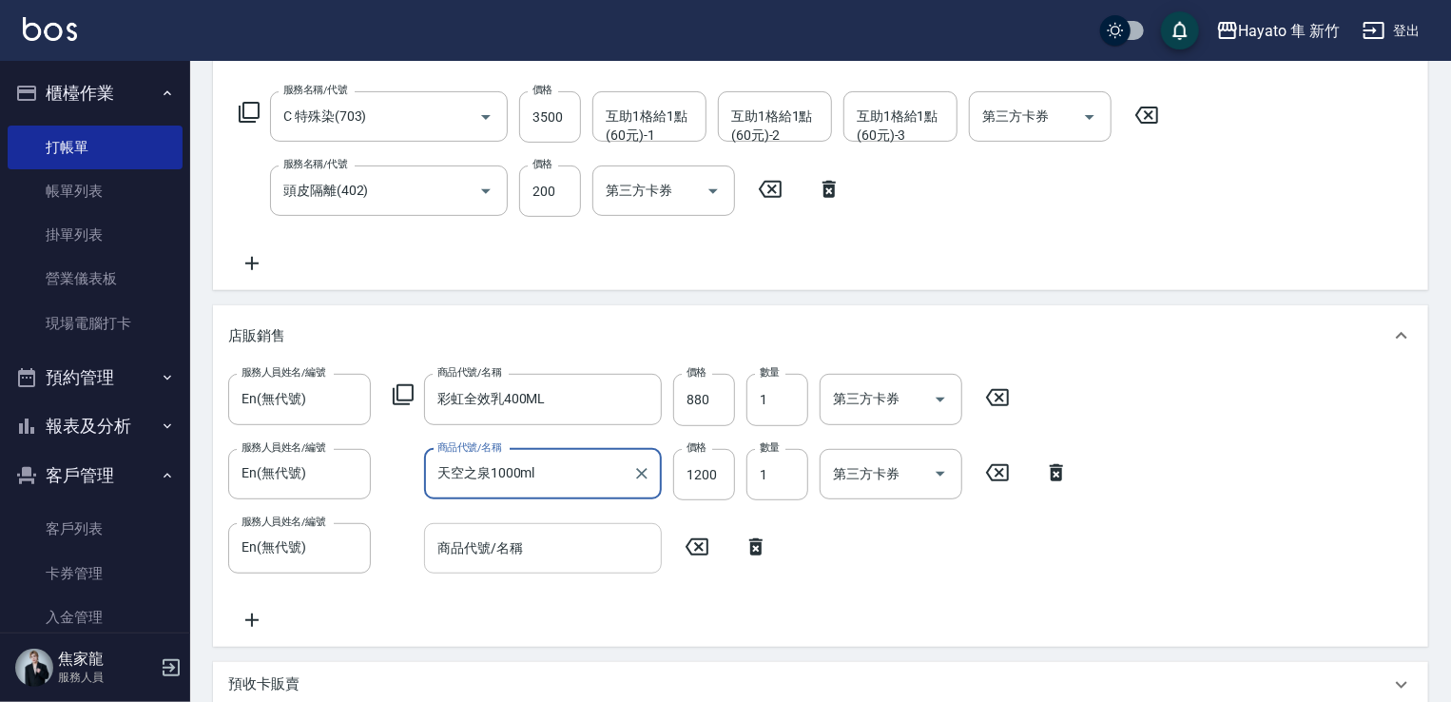
click at [565, 558] on input "商品代號/名稱" at bounding box center [543, 548] width 221 height 33
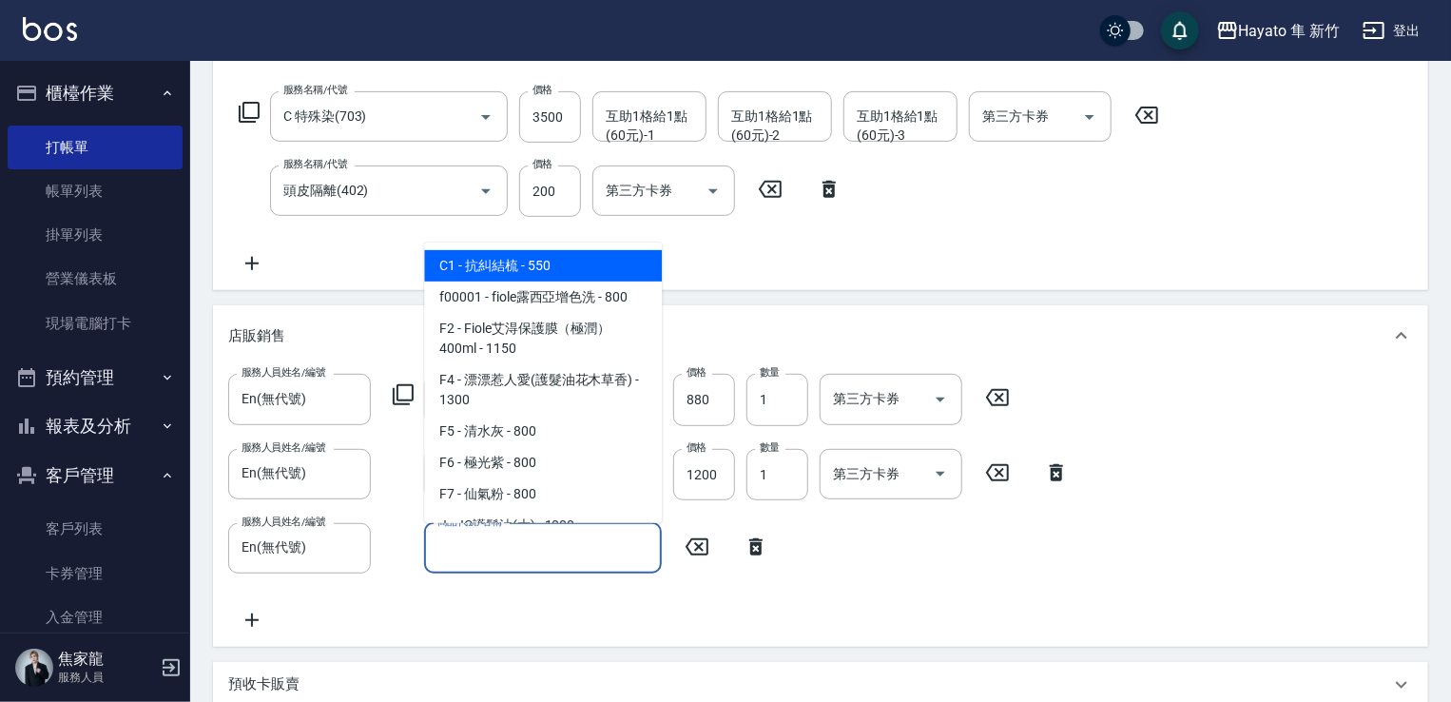
click at [541, 560] on input "商品代號/名稱" at bounding box center [543, 548] width 221 height 33
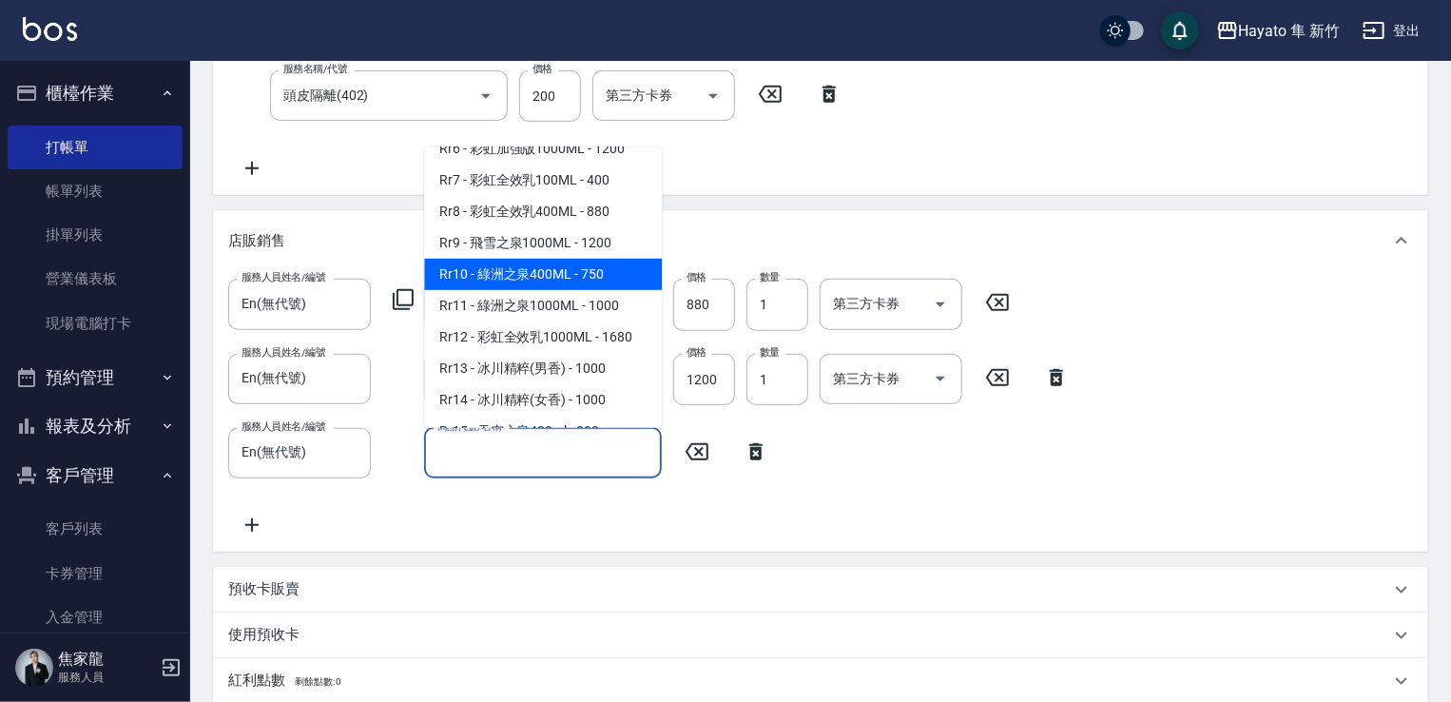
scroll to position [737, 0]
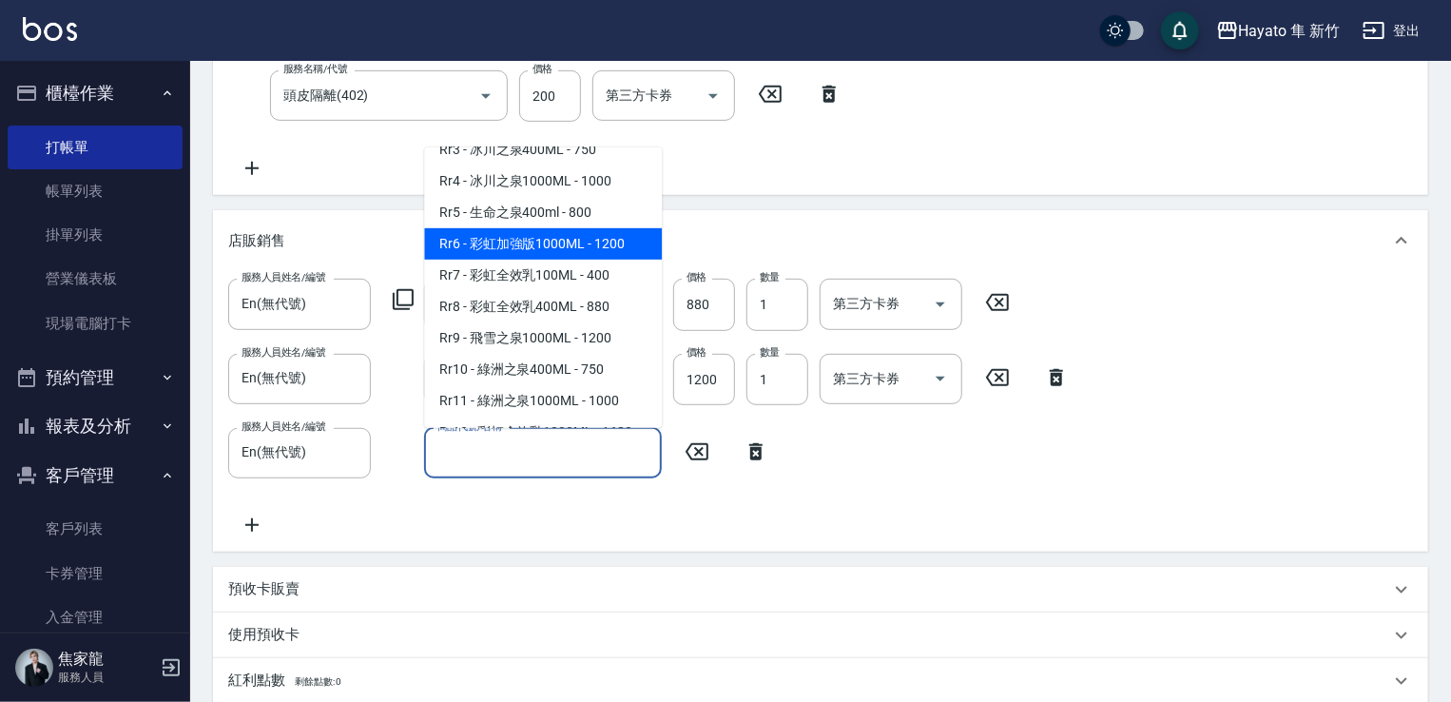
click at [567, 260] on span "Rr6 - 彩虹加強版1000ML - 1200" at bounding box center [543, 243] width 238 height 31
type input "彩虹加強版1000ML"
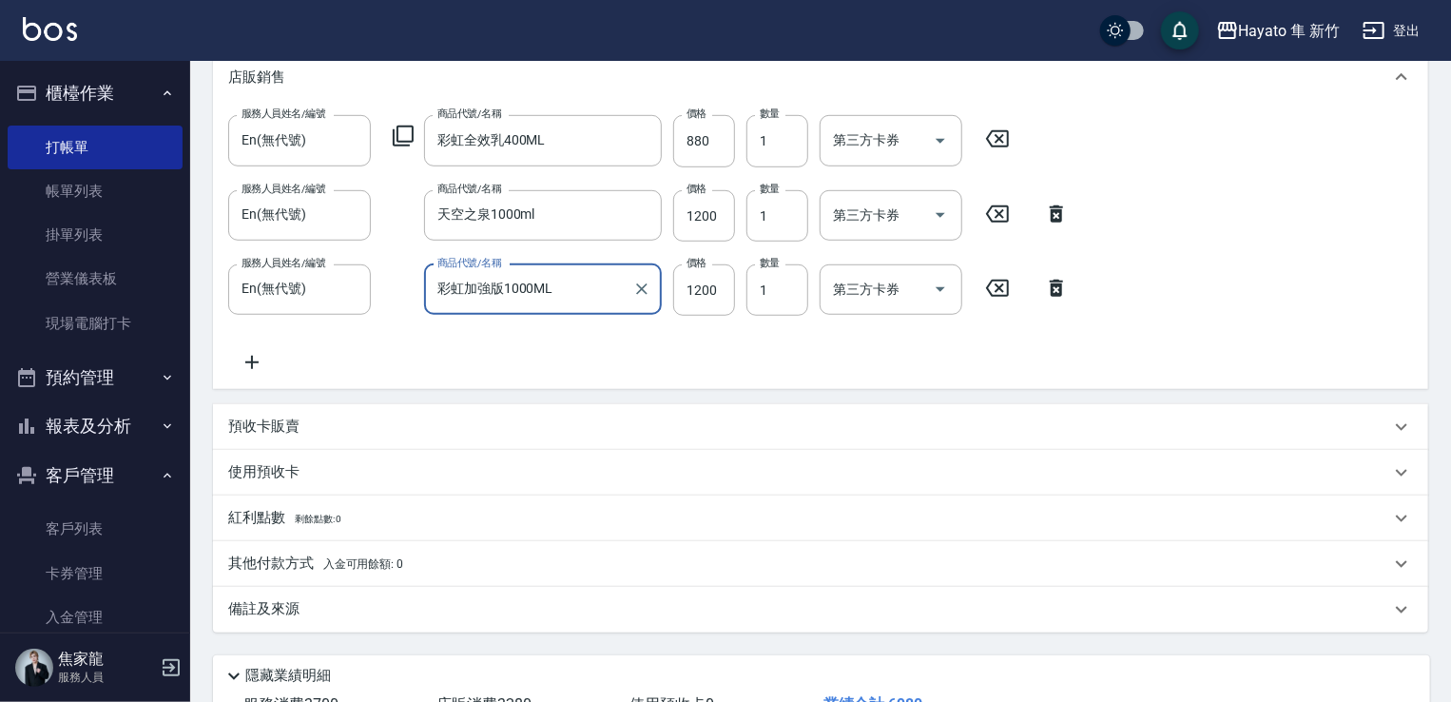
scroll to position [687, 0]
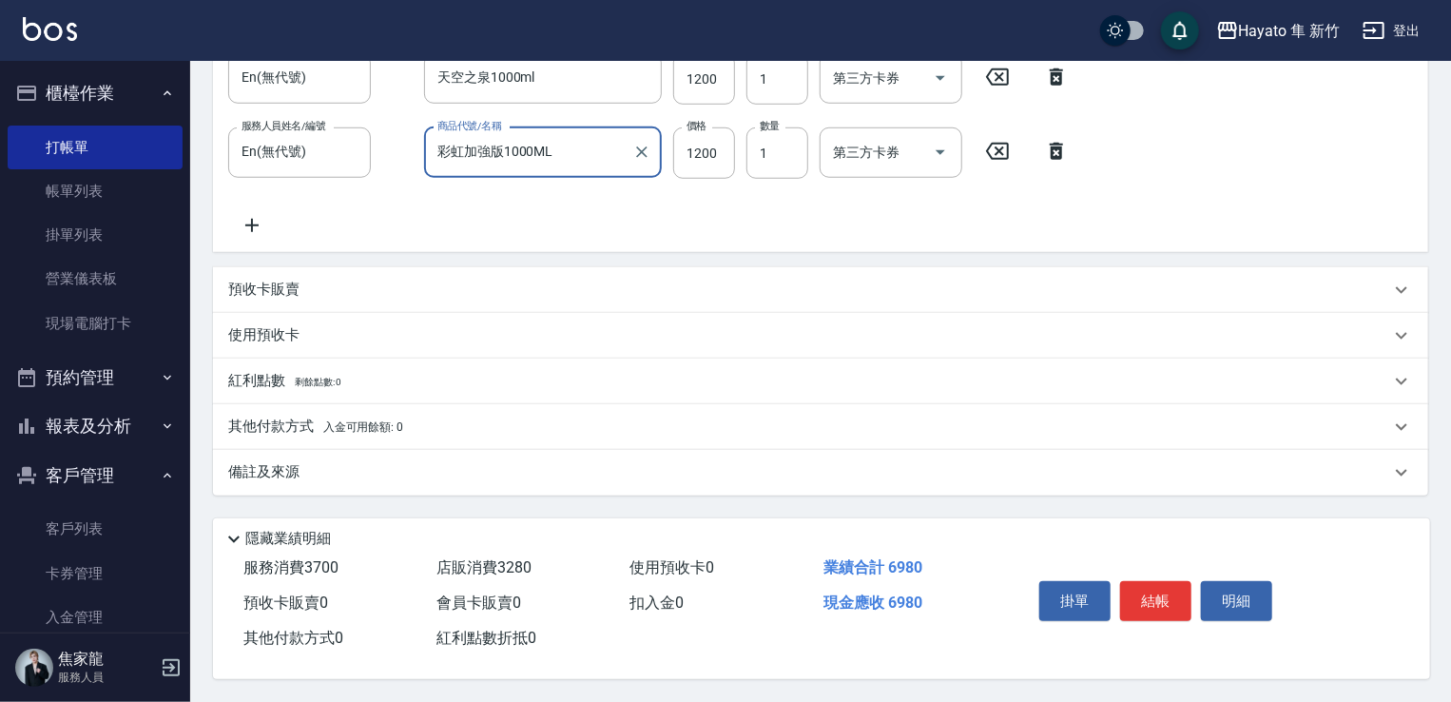
click at [365, 462] on div "備註及來源" at bounding box center [809, 472] width 1162 height 20
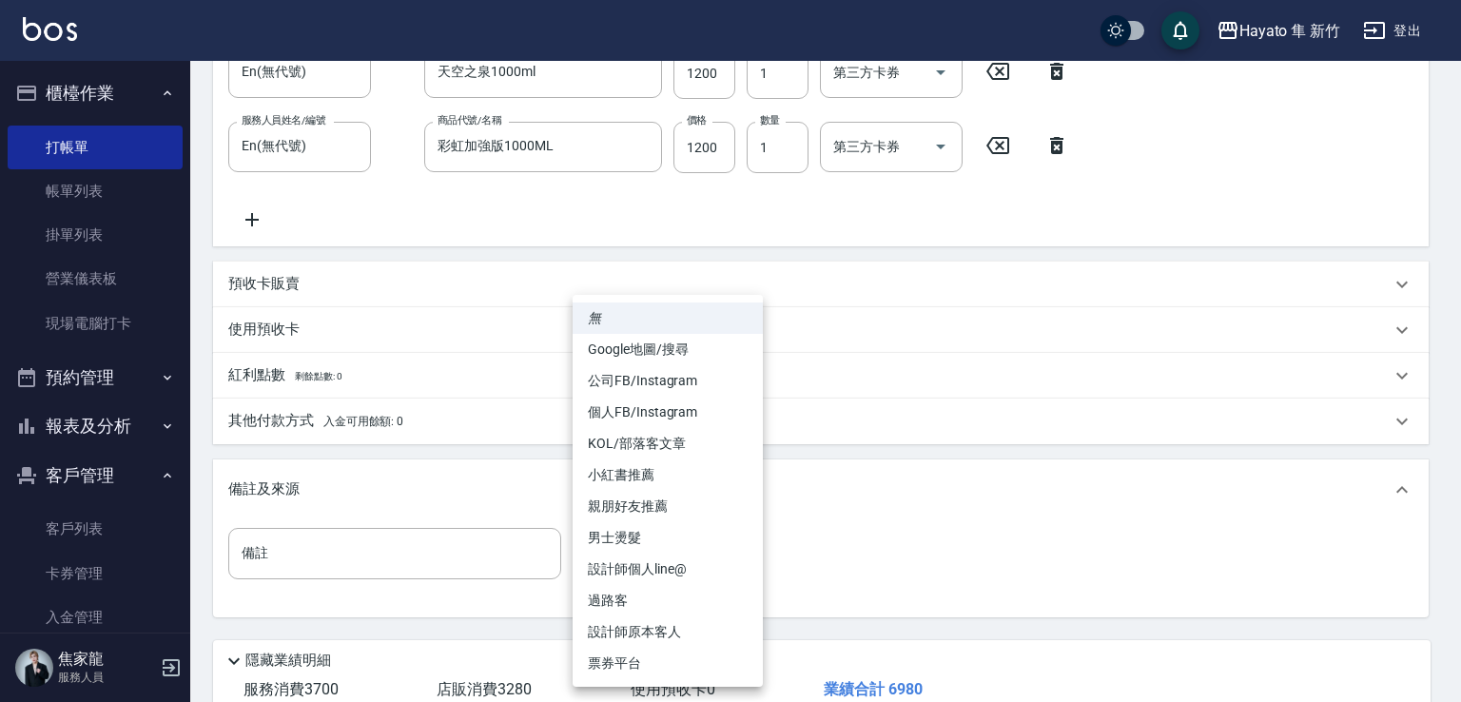
click at [711, 572] on body "Hayato 隼 新竹 登出 櫃檯作業 打帳單 帳單列表 掛單列表 營業儀表板 現場電腦打卡 預約管理 預約管理 報表及分析 報表目錄 店家日報表 互助日報表…" at bounding box center [730, 68] width 1461 height 1510
click at [668, 417] on li "個人FB/Instagram" at bounding box center [668, 412] width 190 height 31
type input "個人FB/Instagram"
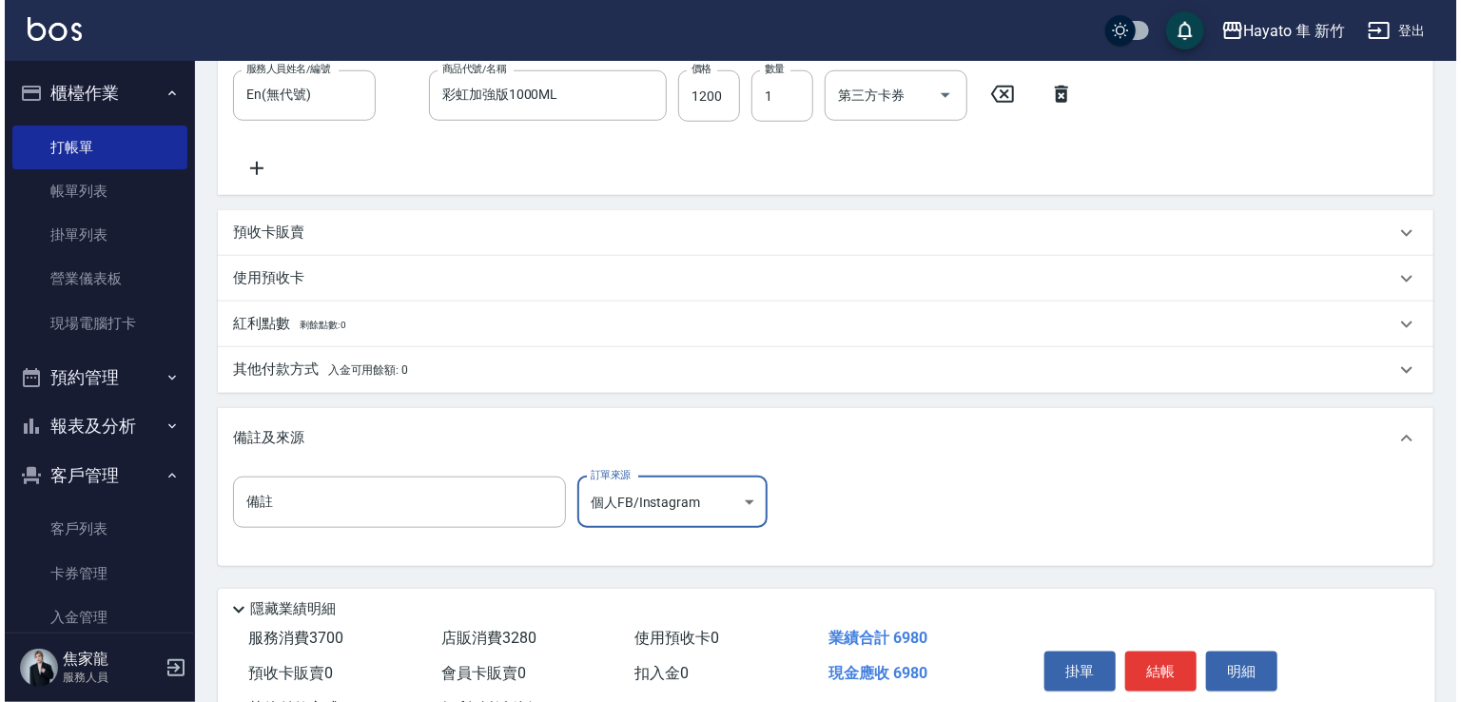
scroll to position [814, 0]
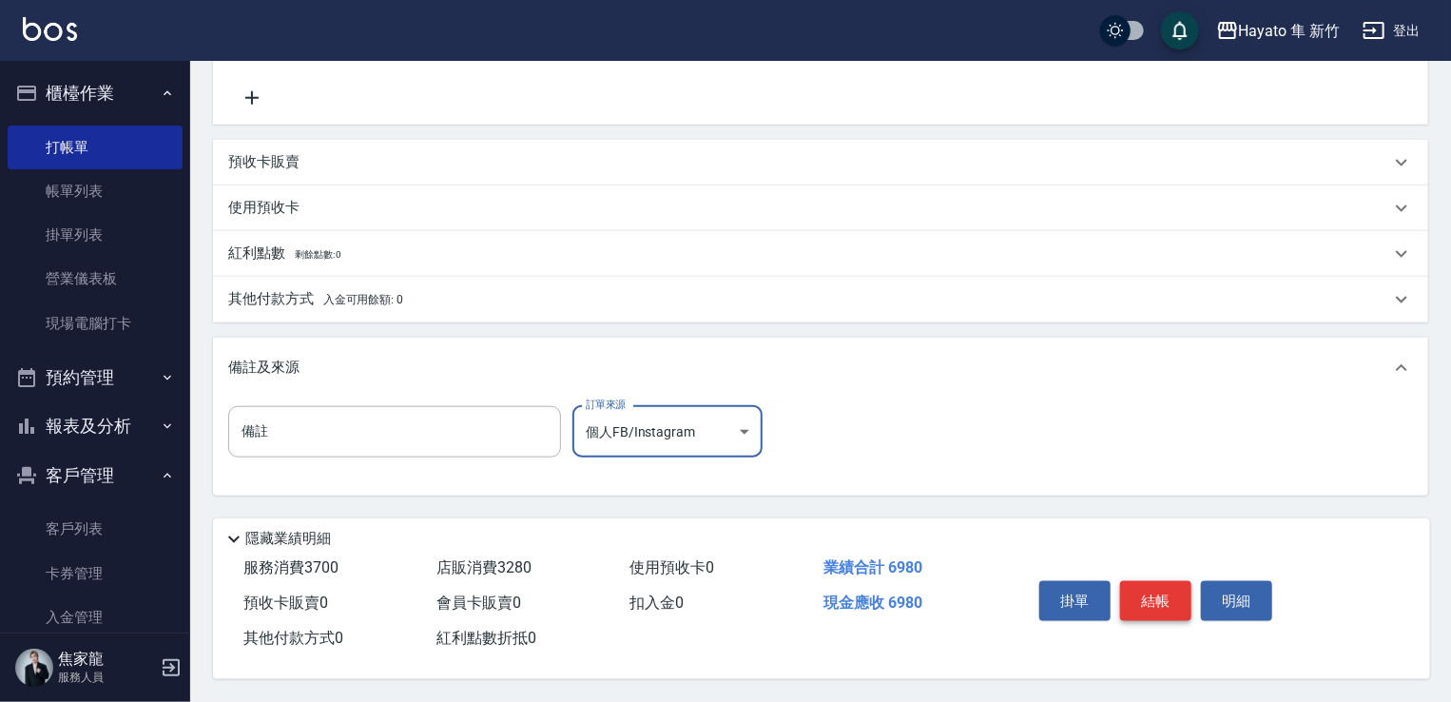
click at [1136, 589] on button "結帳" at bounding box center [1155, 601] width 71 height 40
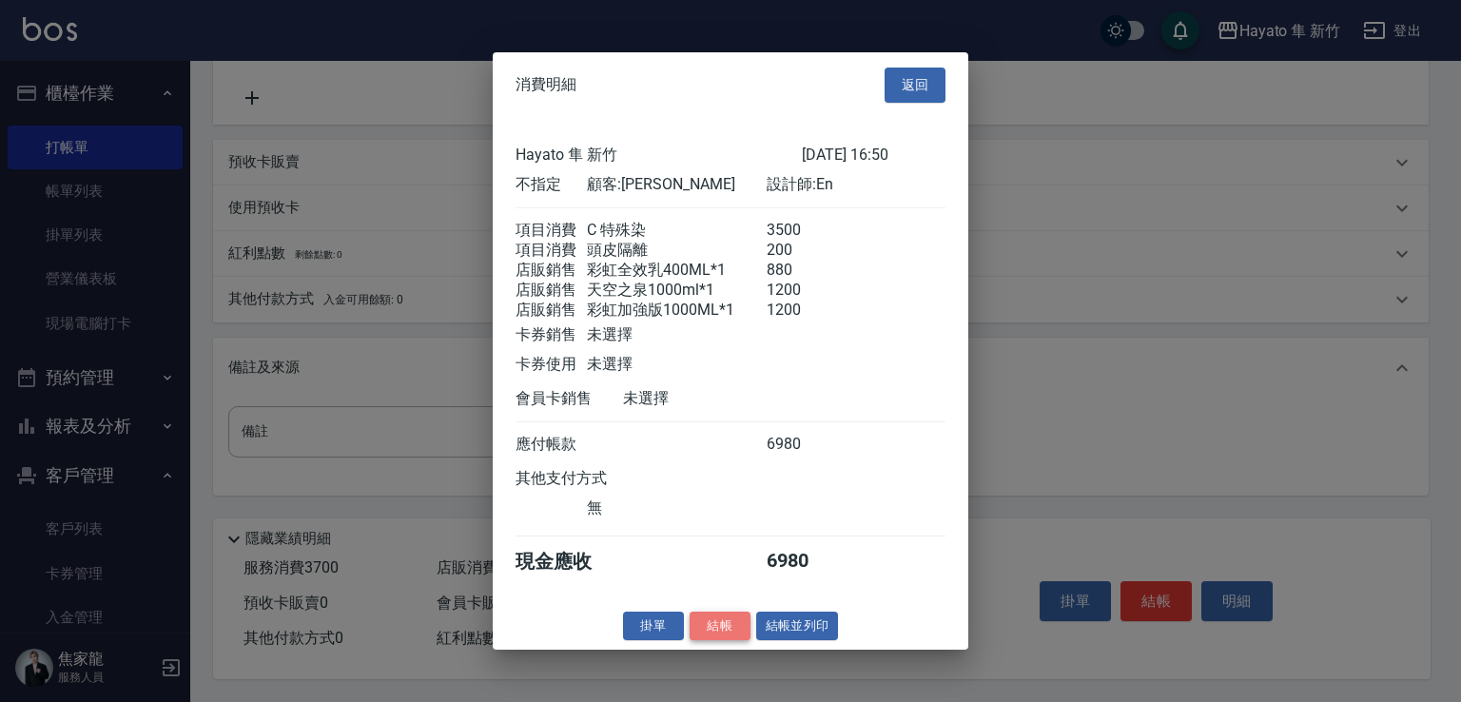
click at [724, 640] on button "結帳" at bounding box center [719, 625] width 61 height 29
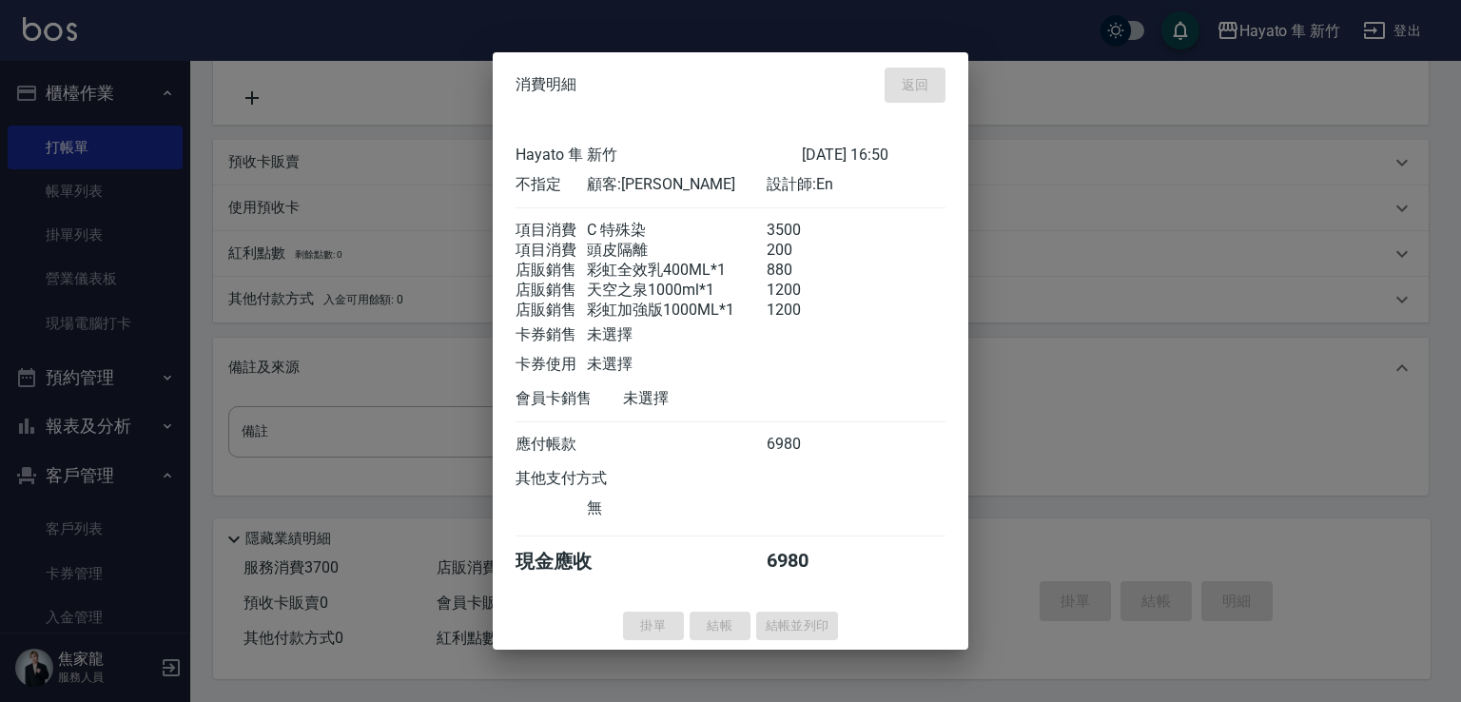
type input "[DATE] 16:53"
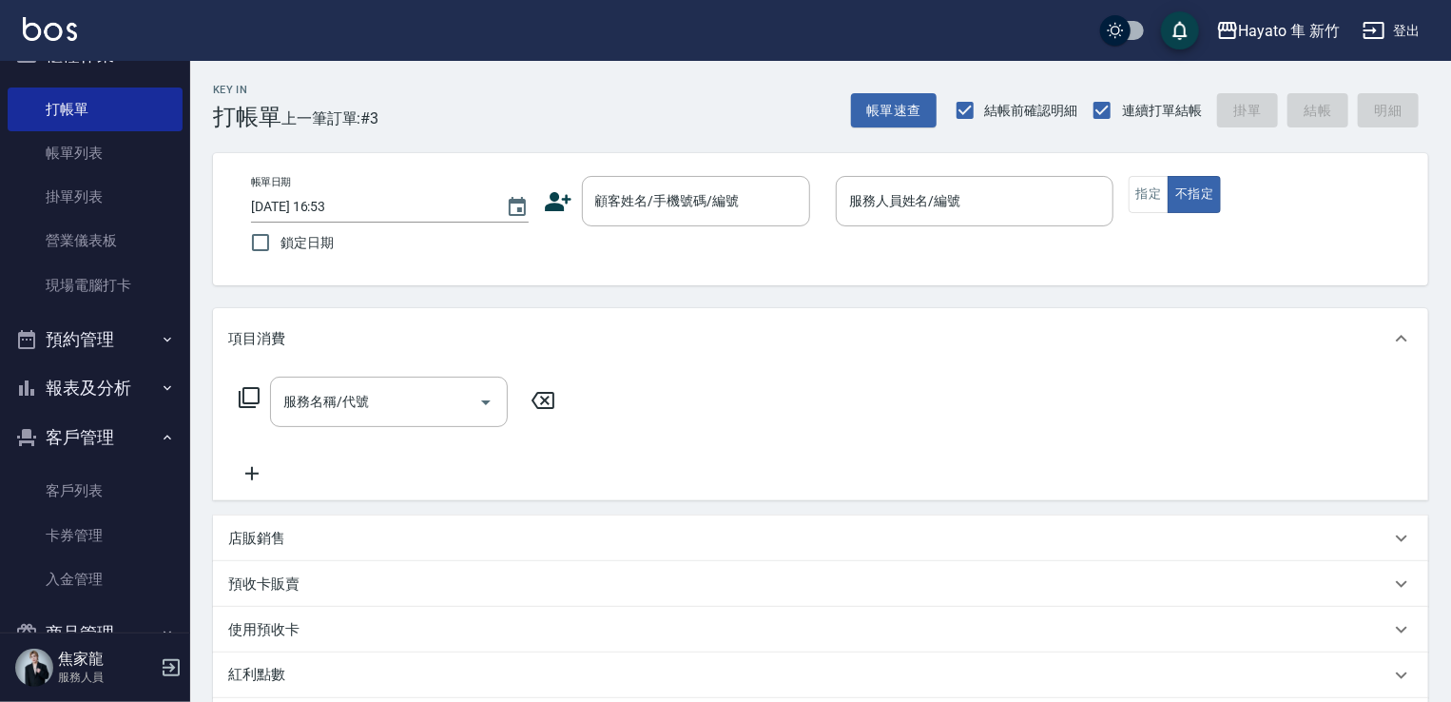
scroll to position [95, 0]
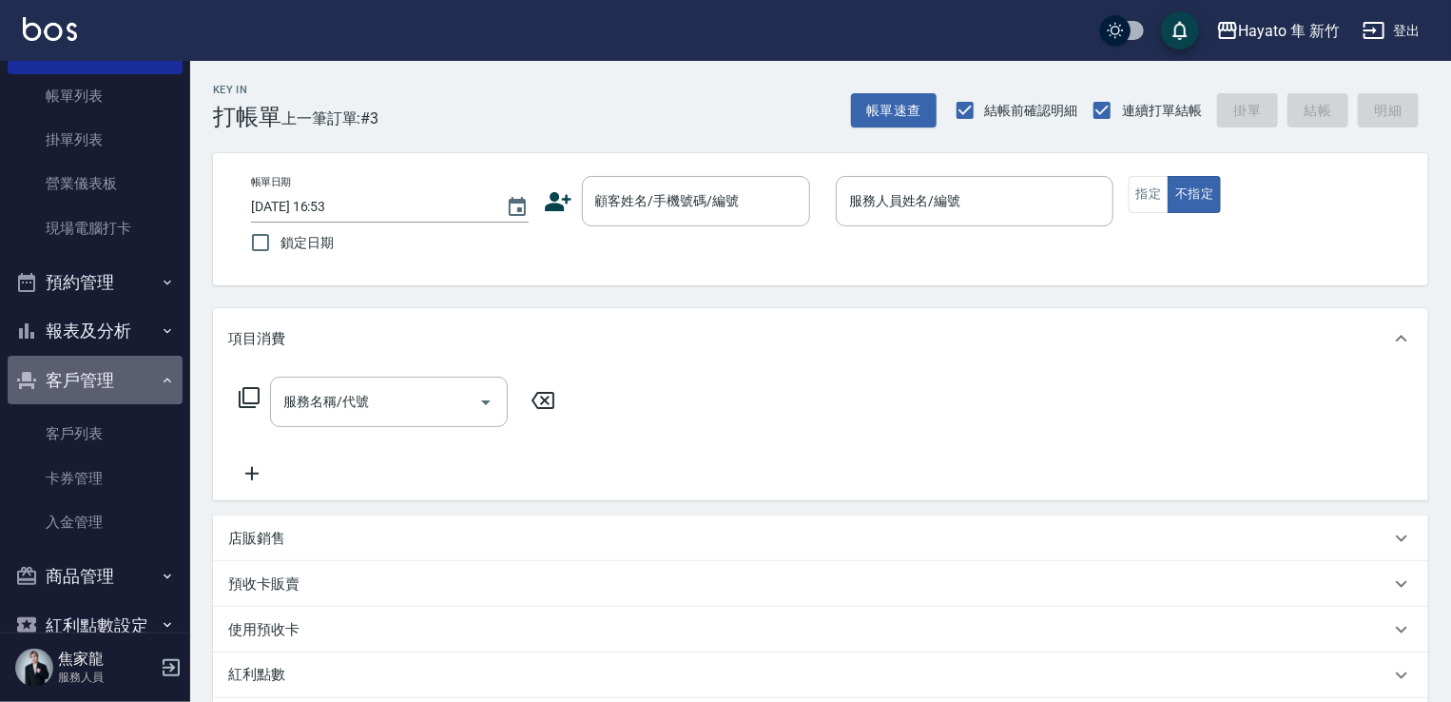
click at [160, 375] on icon "button" at bounding box center [167, 380] width 15 height 15
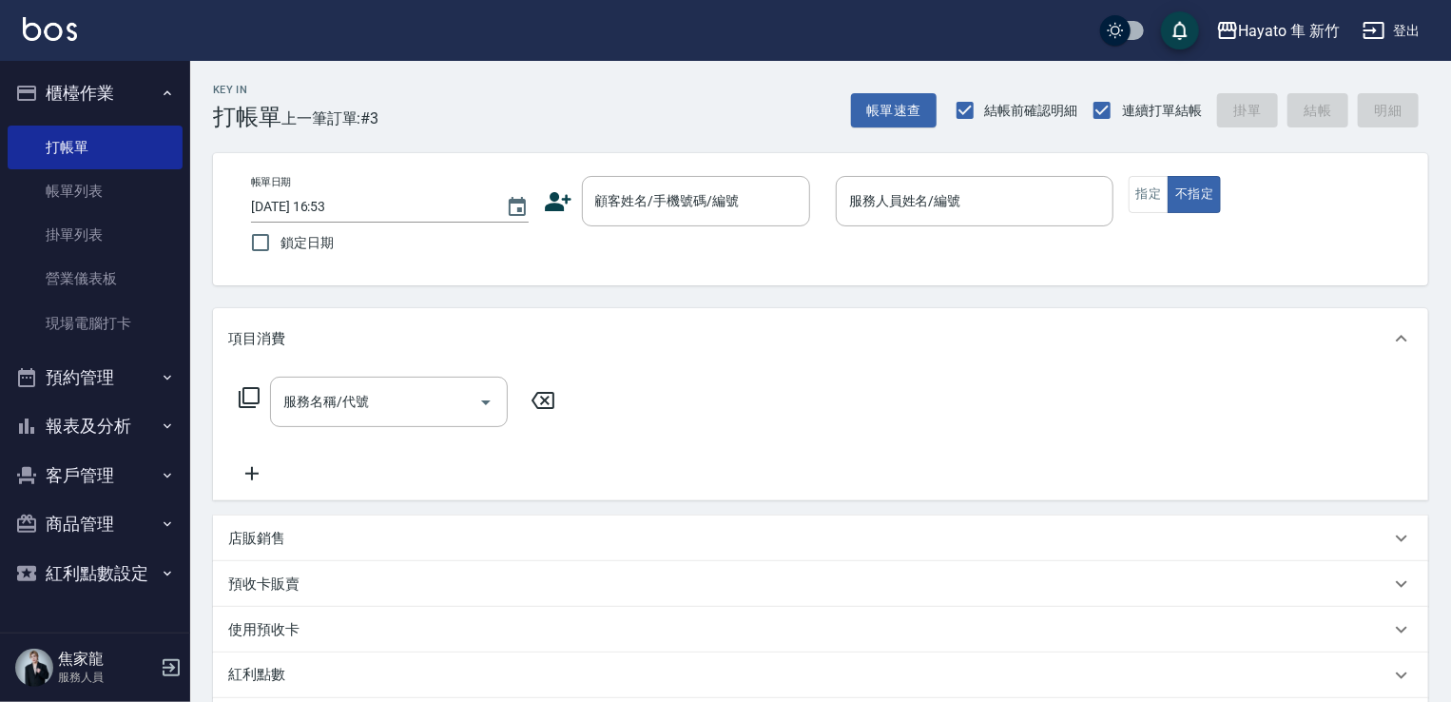
scroll to position [0, 0]
click at [111, 271] on link "營業儀表板" at bounding box center [95, 279] width 175 height 44
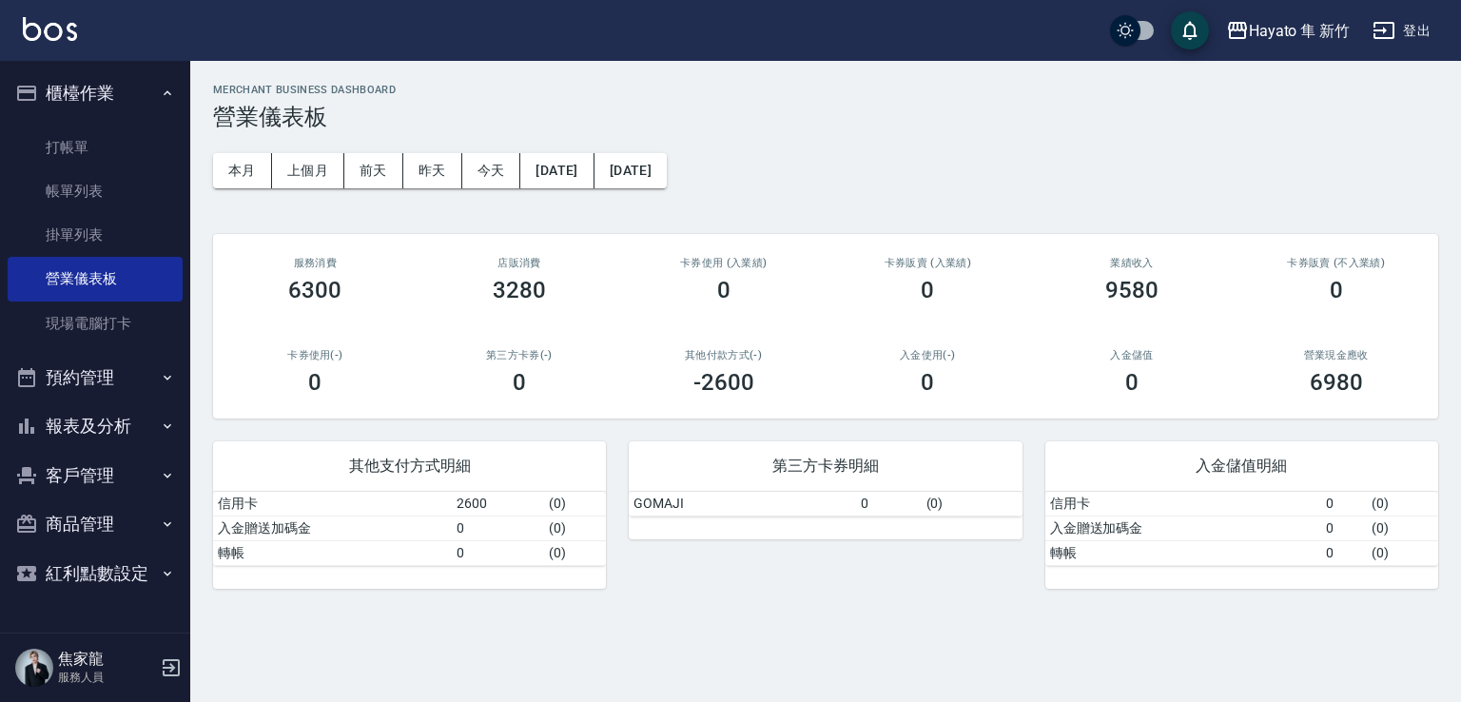
click at [86, 123] on ul "打帳單 帳單列表 掛單列表 營業儀表板 現場電腦打卡" at bounding box center [95, 235] width 175 height 235
click at [77, 137] on link "打帳單" at bounding box center [95, 148] width 175 height 44
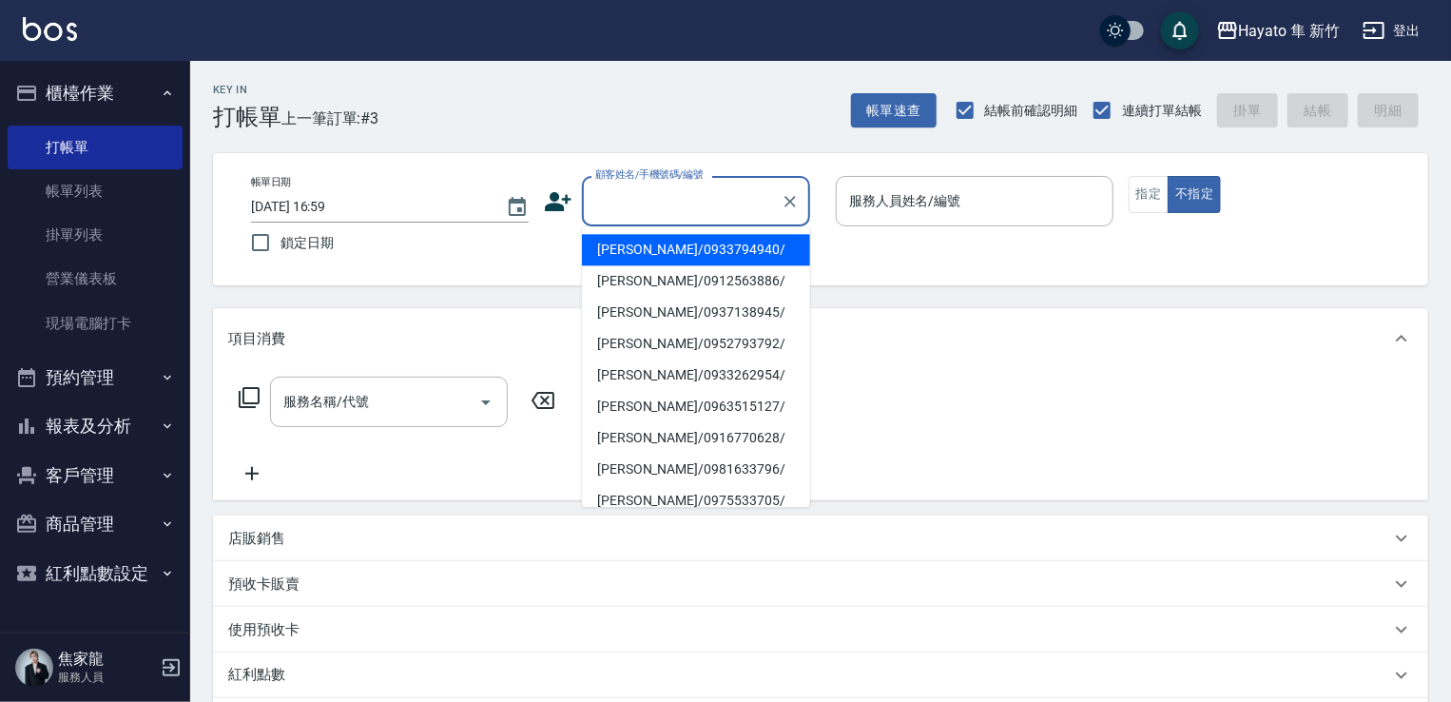
click at [677, 204] on input "顧客姓名/手機號碼/編號" at bounding box center [682, 200] width 183 height 33
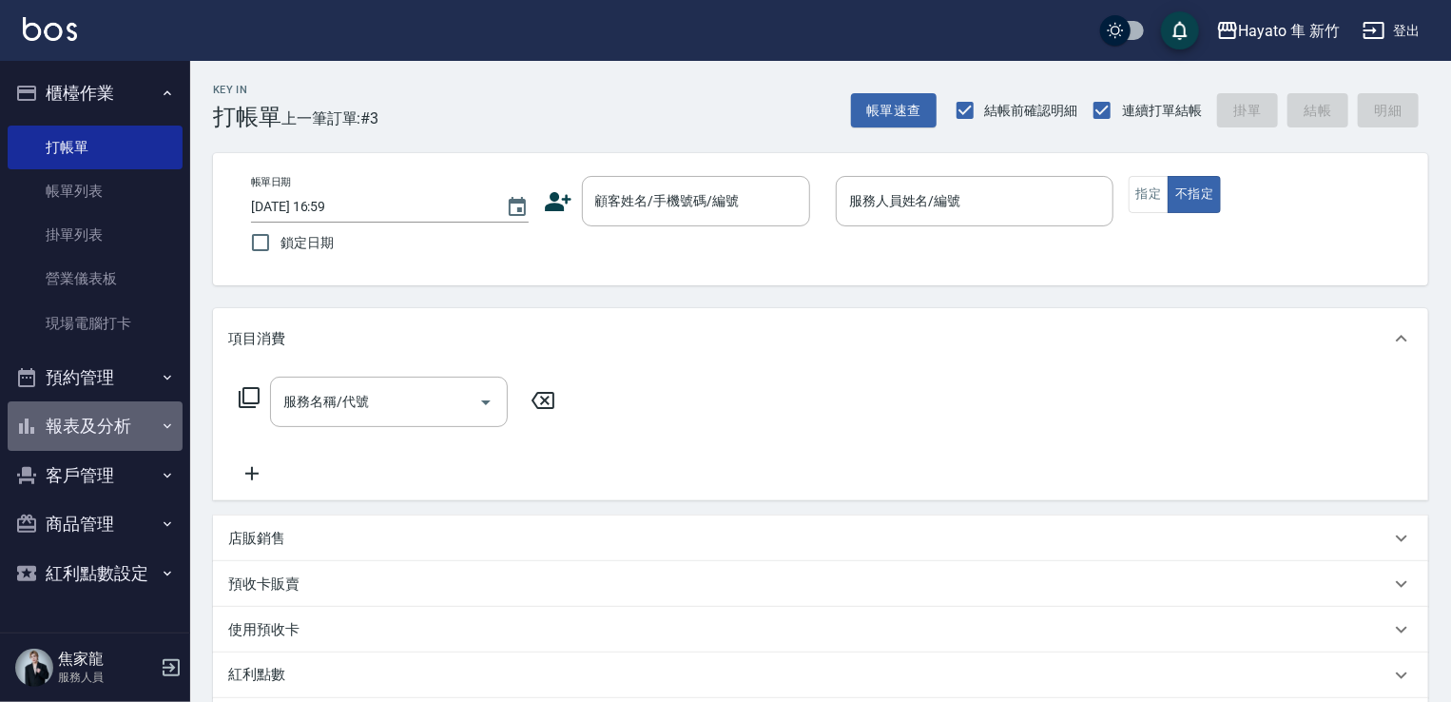
click at [137, 419] on button "報表及分析" at bounding box center [95, 425] width 175 height 49
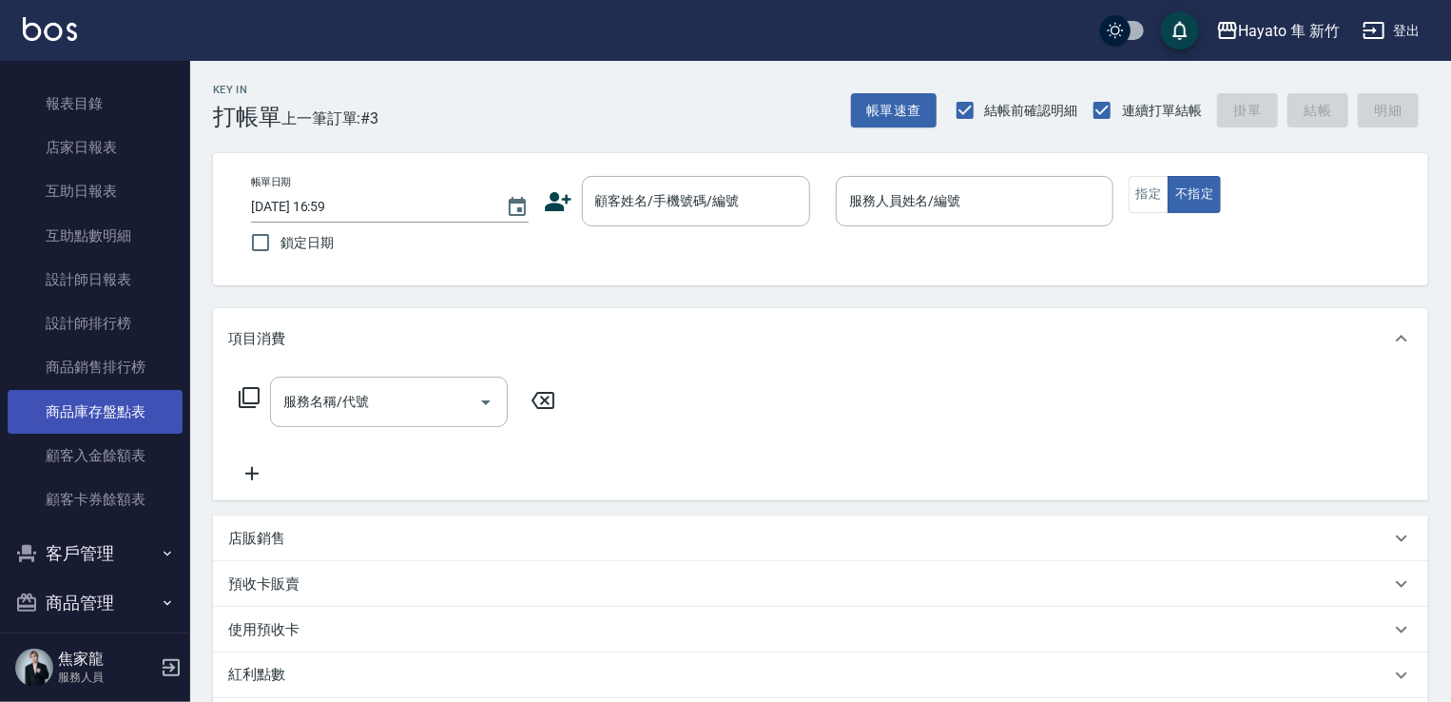
scroll to position [380, 0]
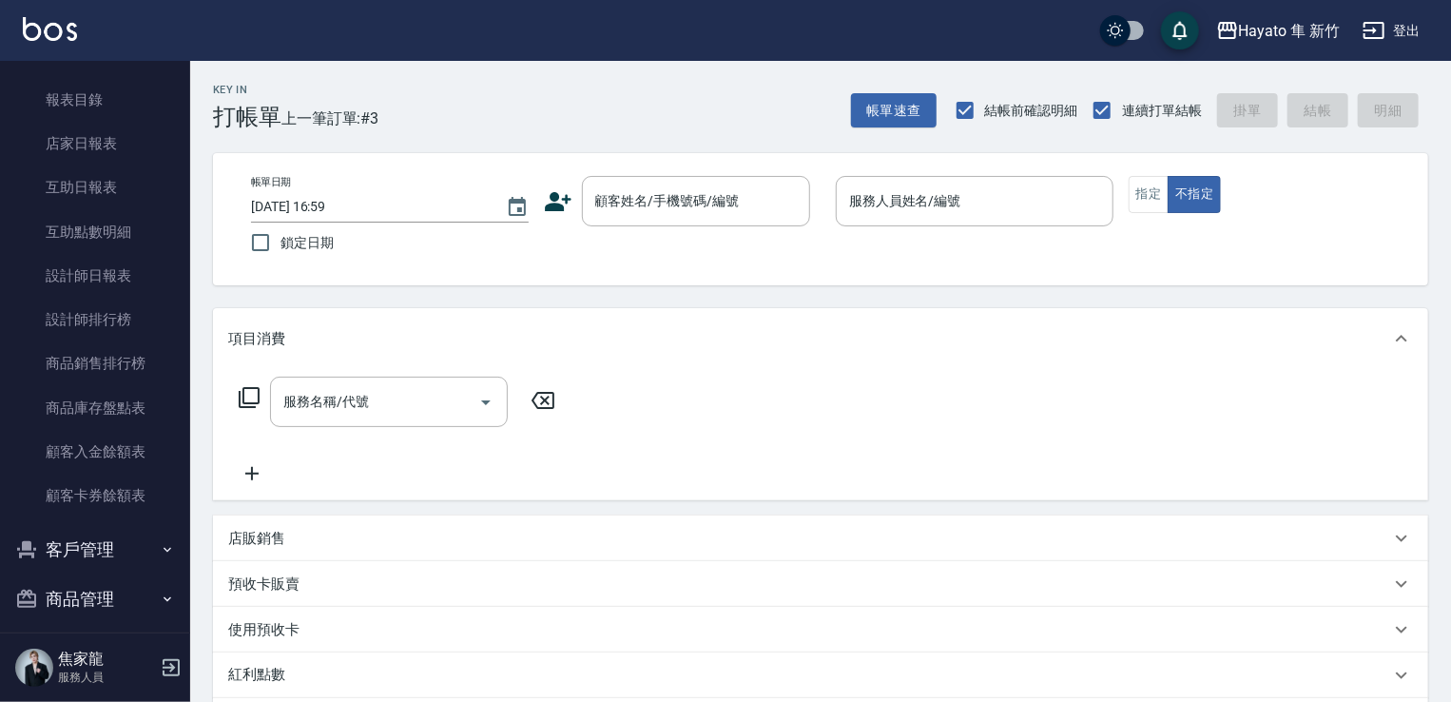
click at [133, 545] on button "客戶管理" at bounding box center [95, 549] width 175 height 49
click at [118, 603] on link "客戶列表" at bounding box center [95, 604] width 175 height 44
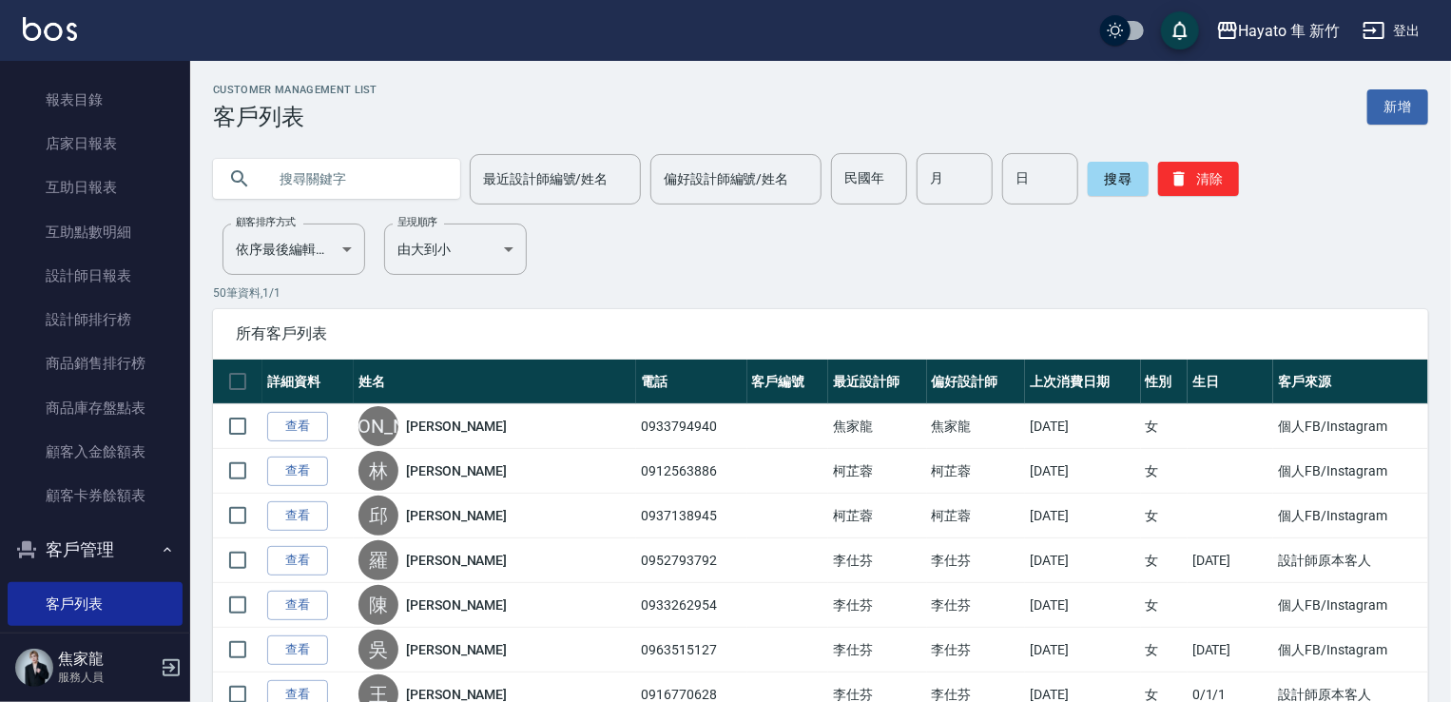
click at [312, 176] on input "text" at bounding box center [355, 178] width 179 height 51
type input "石"
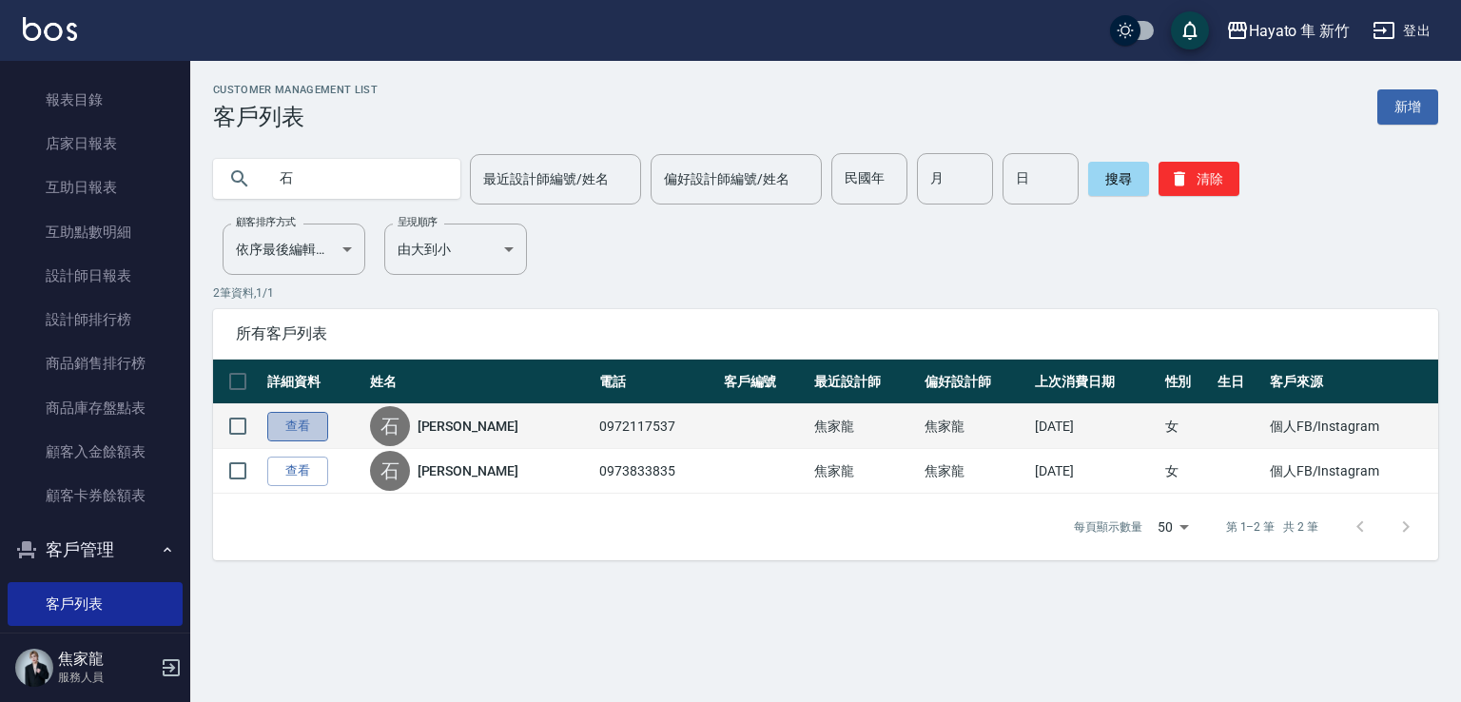
click at [287, 435] on link "查看" at bounding box center [297, 426] width 61 height 29
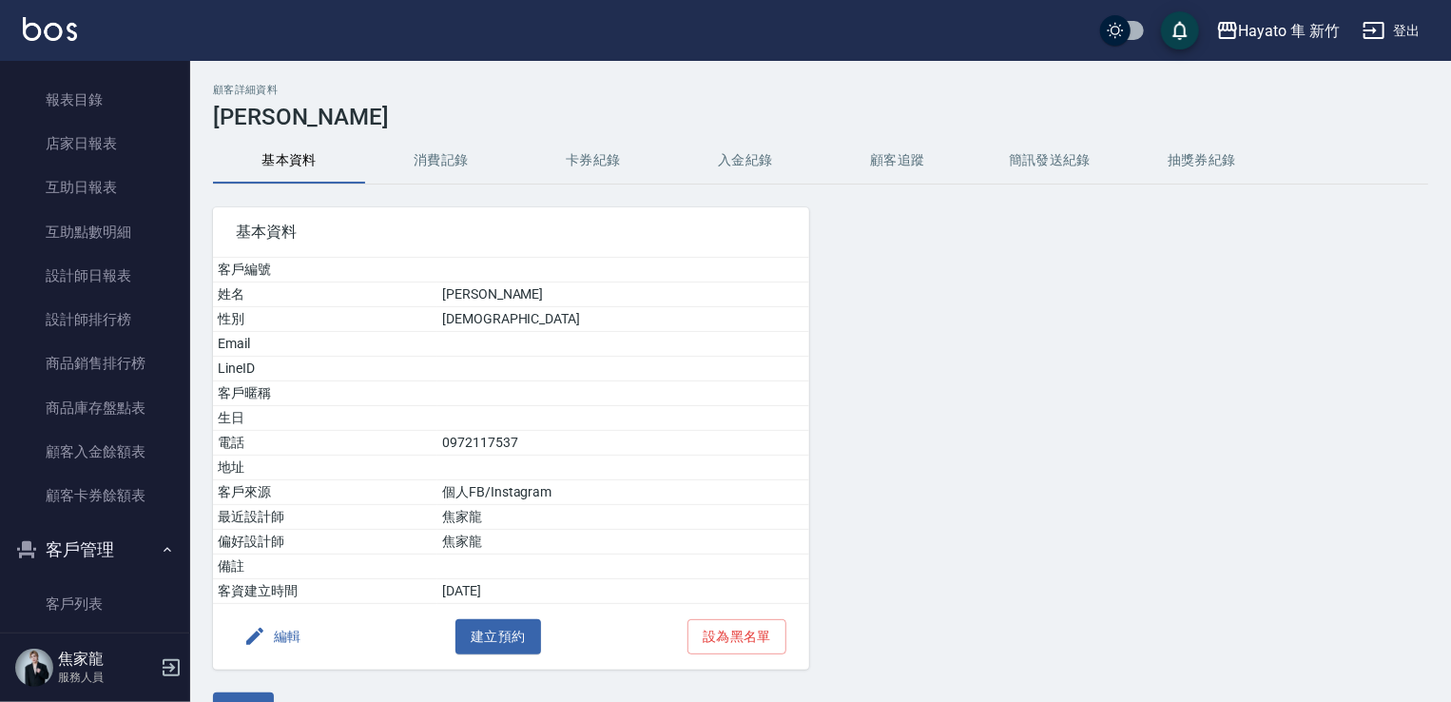
click at [441, 159] on button "消費記錄" at bounding box center [441, 161] width 152 height 46
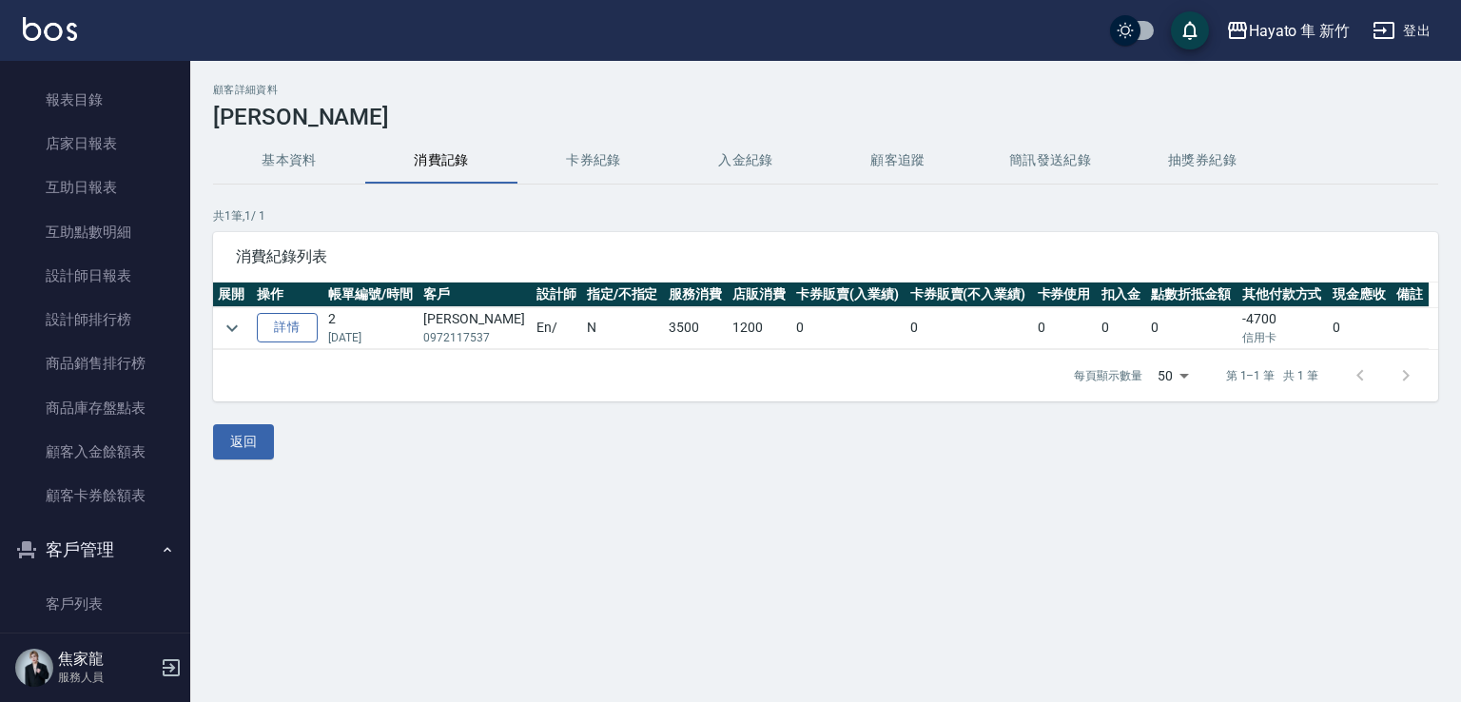
click at [275, 332] on link "詳情" at bounding box center [287, 327] width 61 height 29
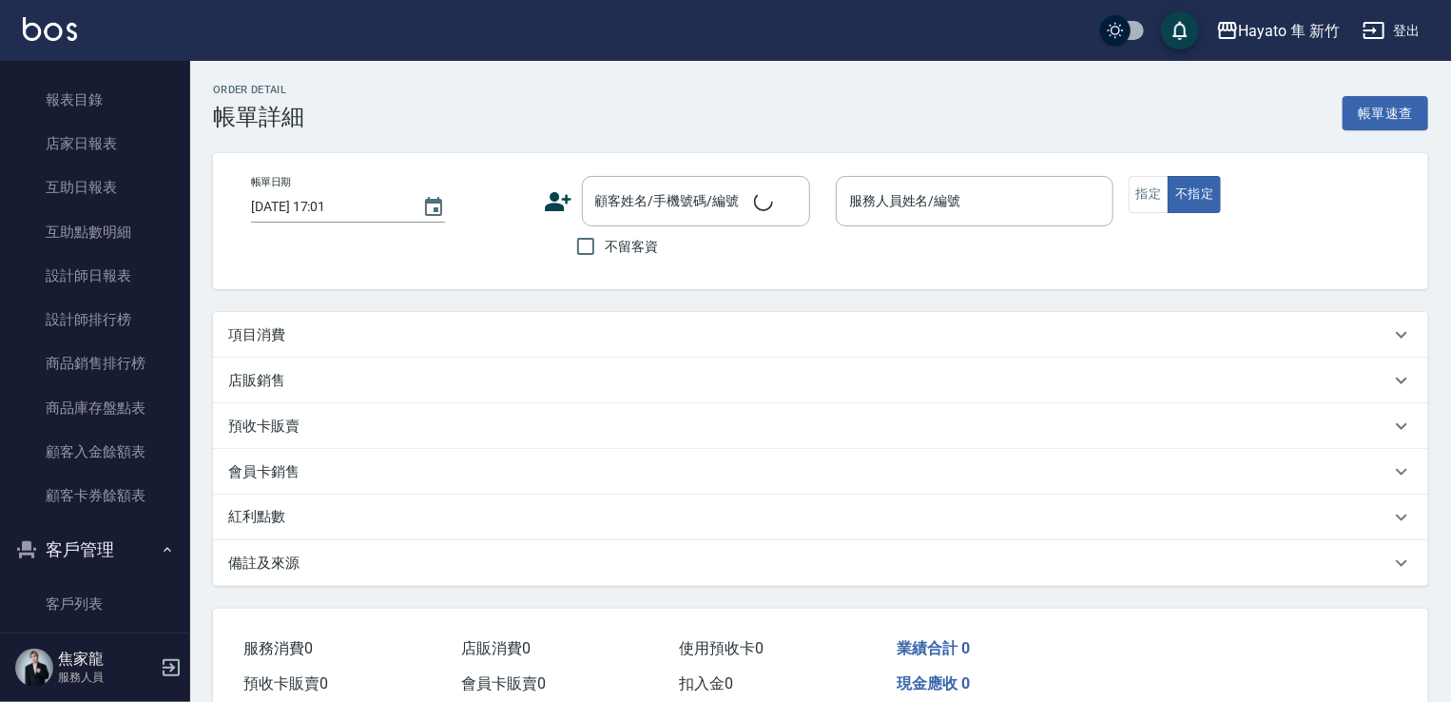
type input "[DATE] 17:55"
type input "En(無代號)"
type input "個人FB/Instagram"
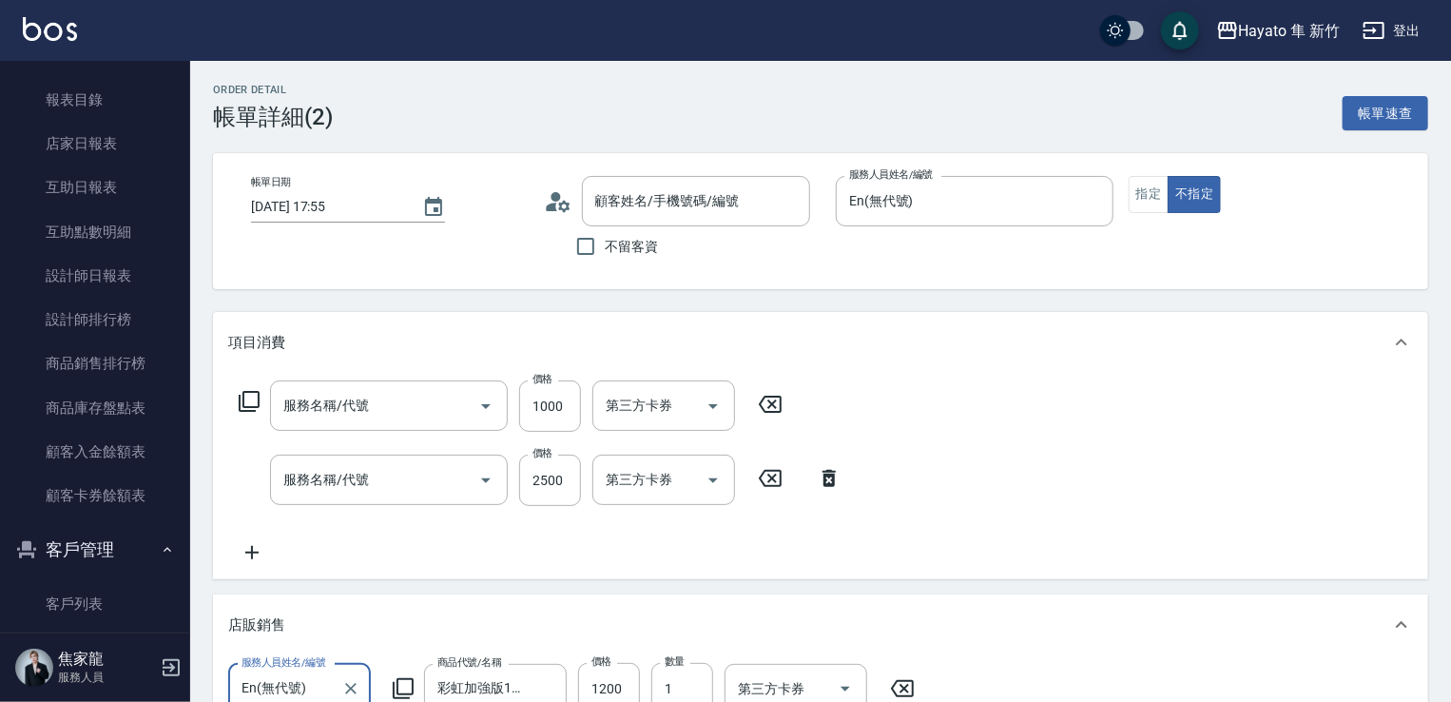
type input "[PERSON_NAME]/0972117537/"
type input "601 艾得保護膜(極潤)(601)"
type input "C 特殊染(703)"
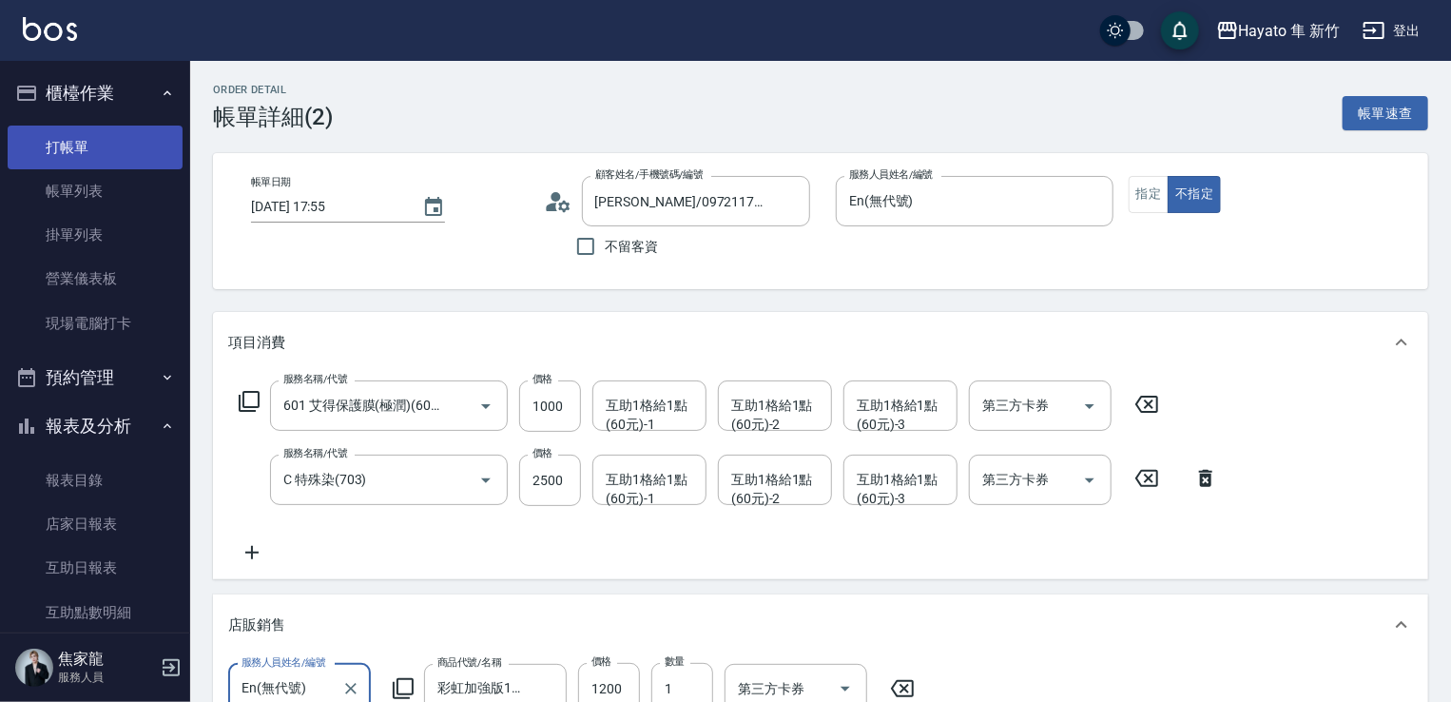
click at [123, 142] on link "打帳單" at bounding box center [95, 148] width 175 height 44
